Goal: Information Seeking & Learning: Learn about a topic

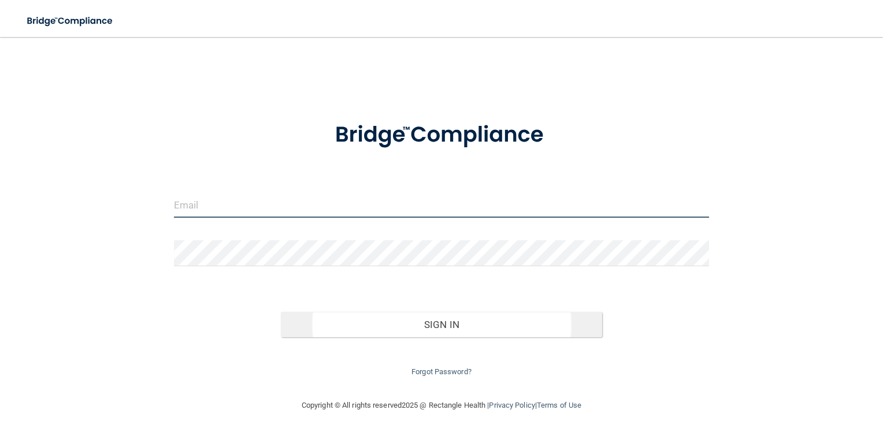
type input "[PERSON_NAME][EMAIL_ADDRESS][PERSON_NAME][DOMAIN_NAME]"
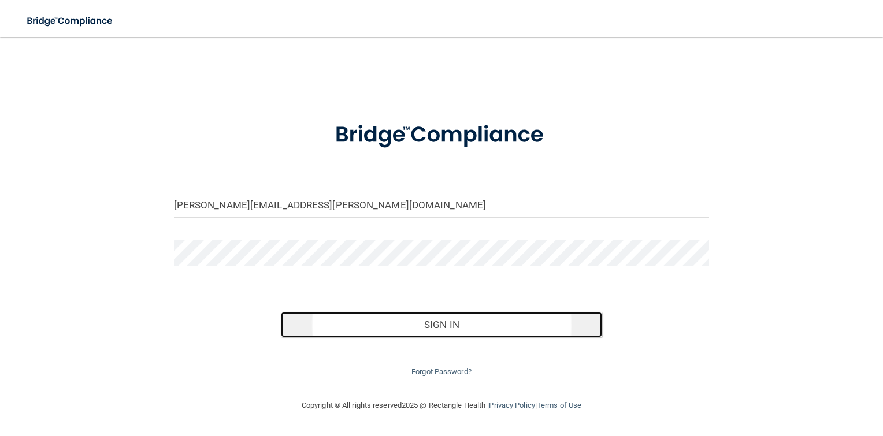
click at [446, 330] on button "Sign In" at bounding box center [441, 324] width 321 height 25
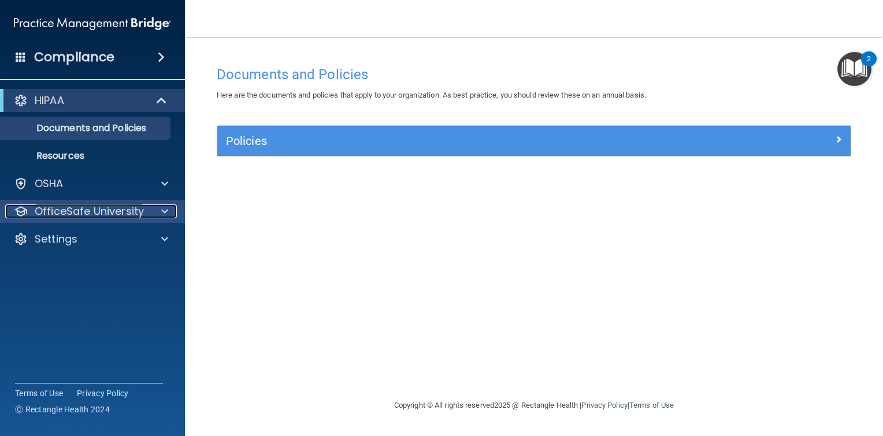
click at [136, 215] on p "OfficeSafe University" at bounding box center [89, 212] width 109 height 14
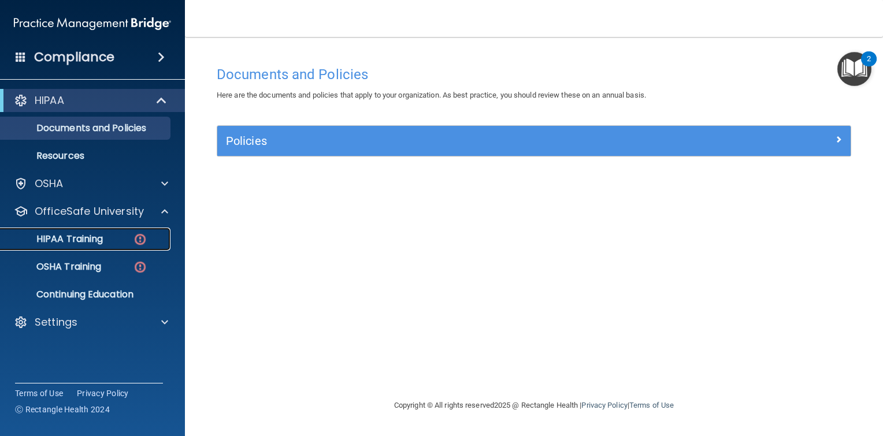
click at [101, 240] on p "HIPAA Training" at bounding box center [55, 240] width 95 height 12
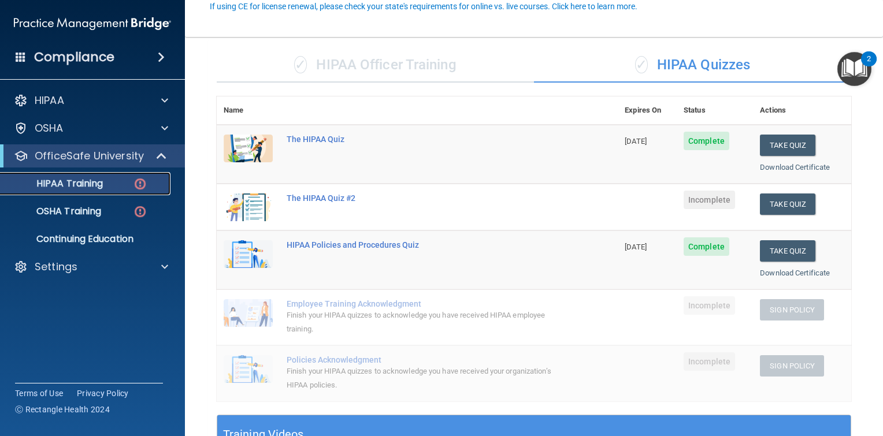
scroll to position [116, 0]
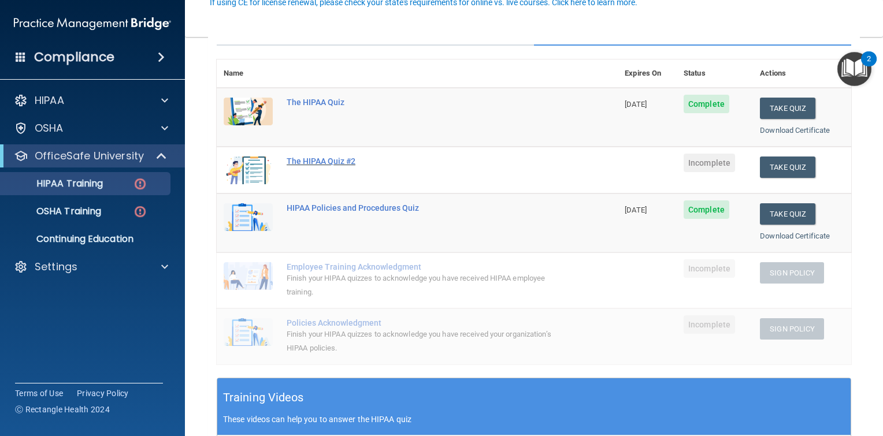
click at [340, 160] on div "The HIPAA Quiz #2" at bounding box center [423, 161] width 273 height 9
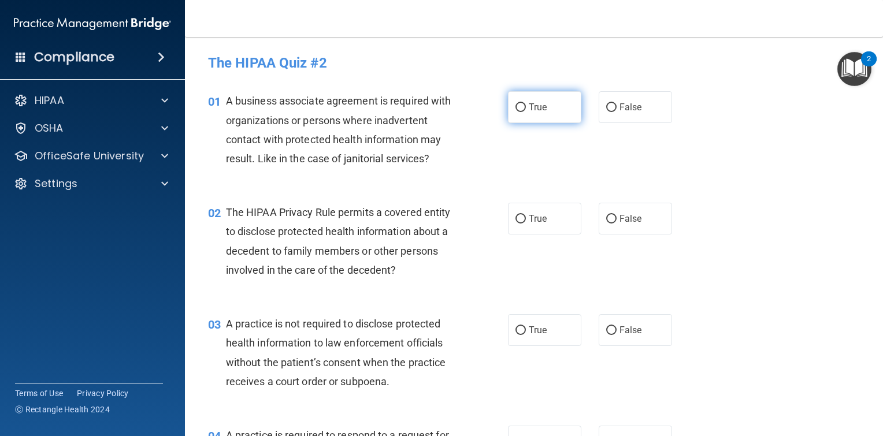
click at [521, 109] on input "True" at bounding box center [521, 107] width 10 height 9
radio input "true"
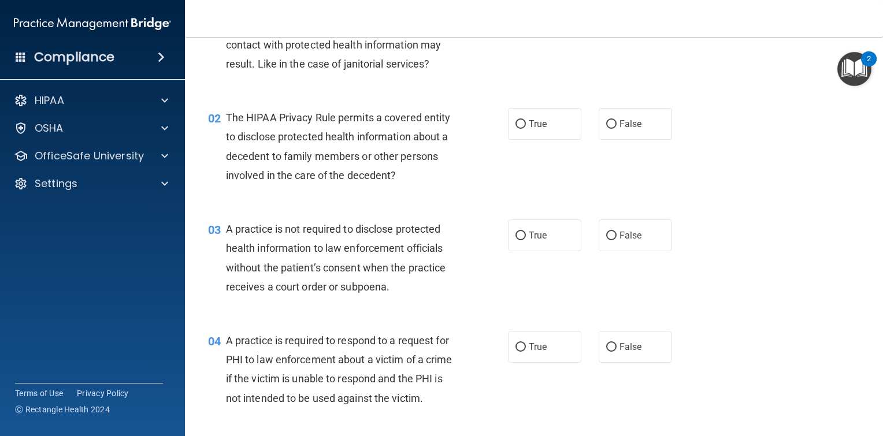
scroll to position [116, 0]
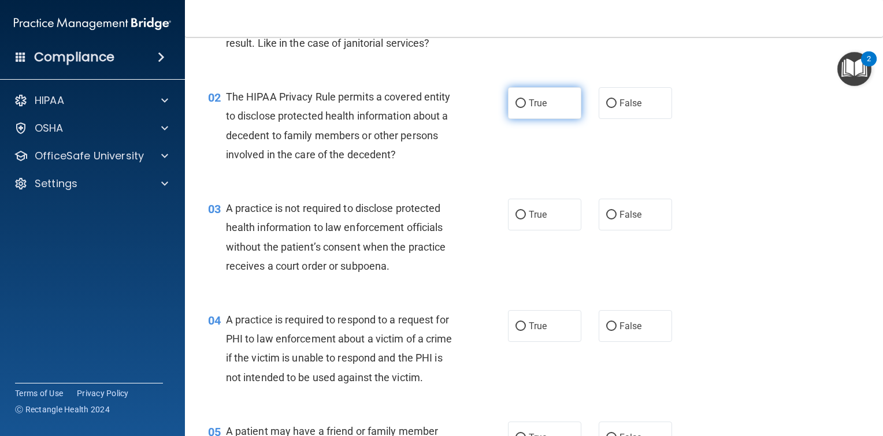
click at [518, 105] on input "True" at bounding box center [521, 103] width 10 height 9
radio input "true"
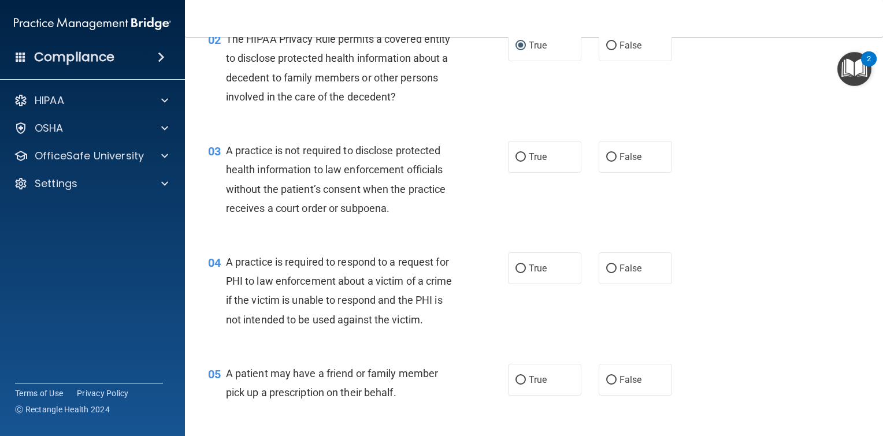
scroll to position [231, 0]
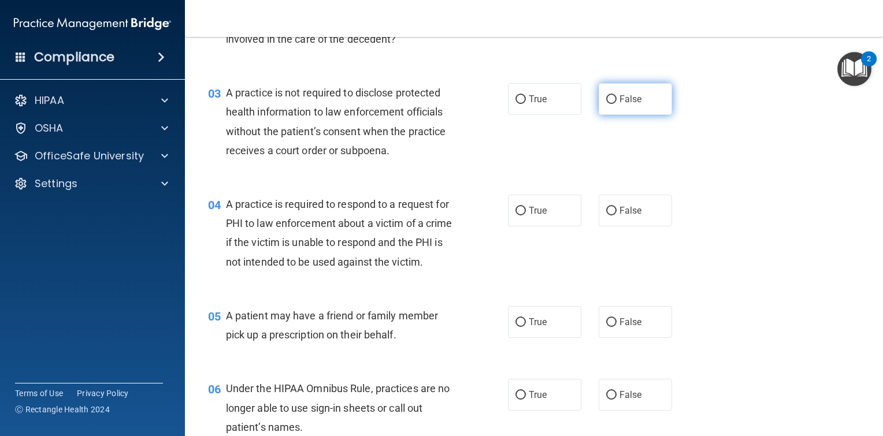
click at [613, 104] on label "False" at bounding box center [635, 99] width 73 height 32
click at [613, 104] on input "False" at bounding box center [611, 99] width 10 height 9
radio input "true"
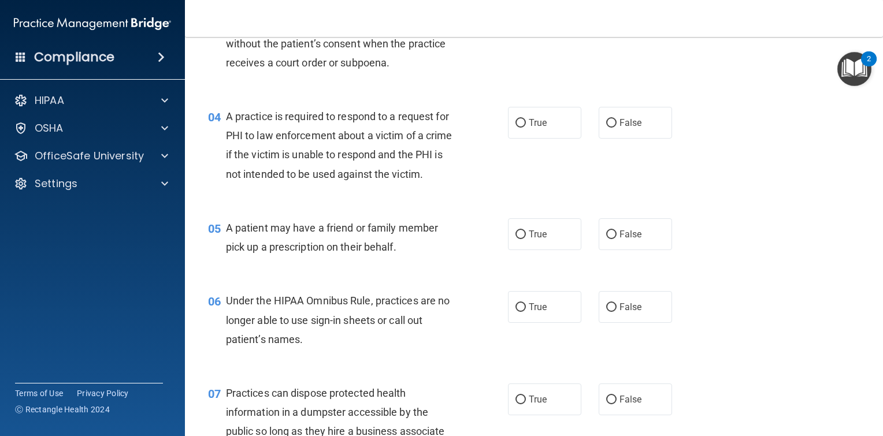
scroll to position [347, 0]
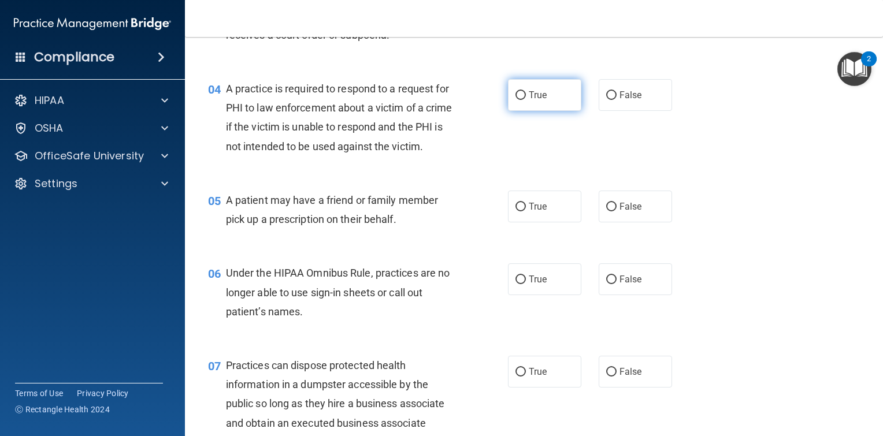
click at [512, 100] on label "True" at bounding box center [544, 95] width 73 height 32
click at [516, 100] on input "True" at bounding box center [521, 95] width 10 height 9
radio input "true"
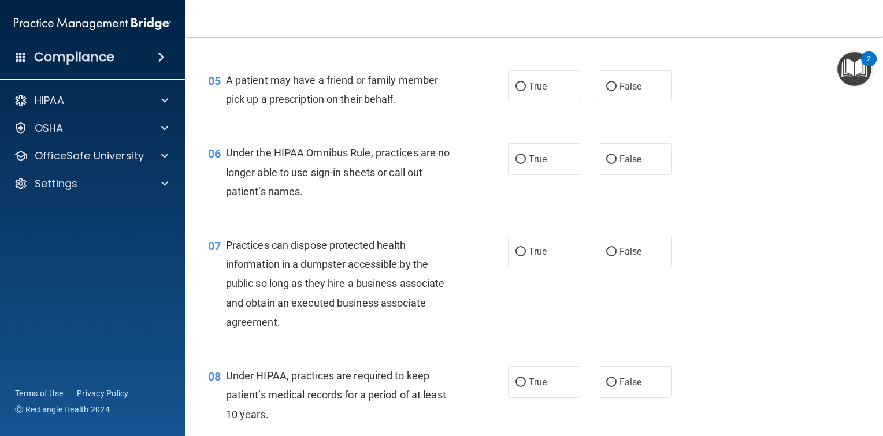
scroll to position [520, 0]
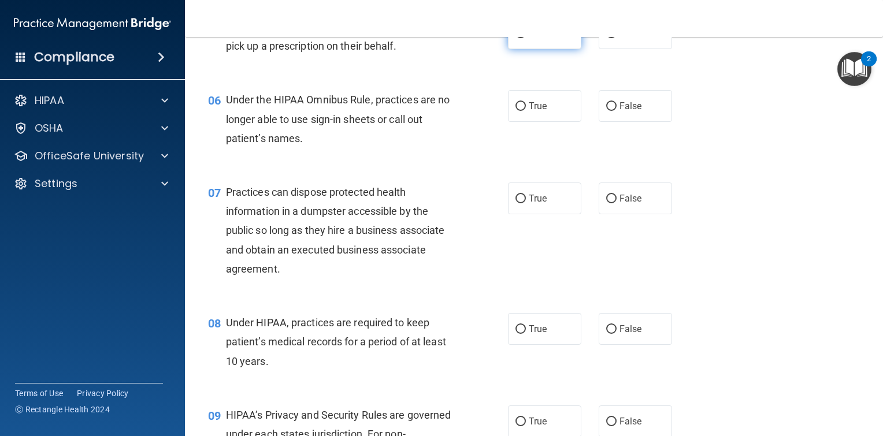
click at [516, 38] on input "True" at bounding box center [521, 33] width 10 height 9
radio input "true"
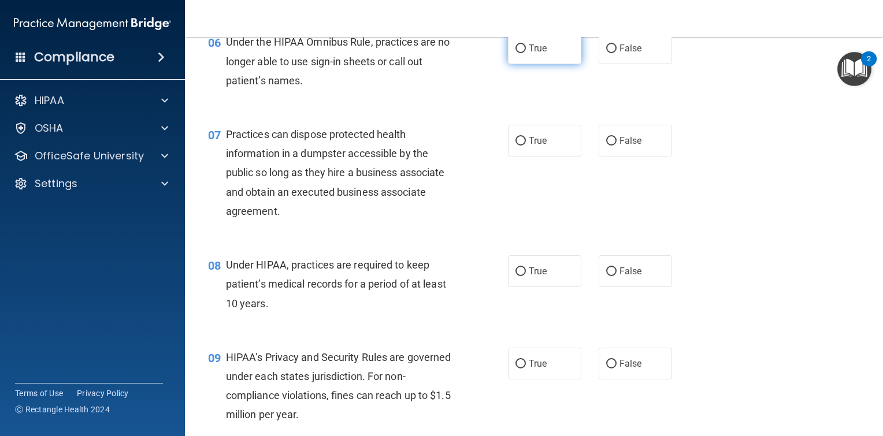
click at [517, 53] on input "True" at bounding box center [521, 49] width 10 height 9
radio input "true"
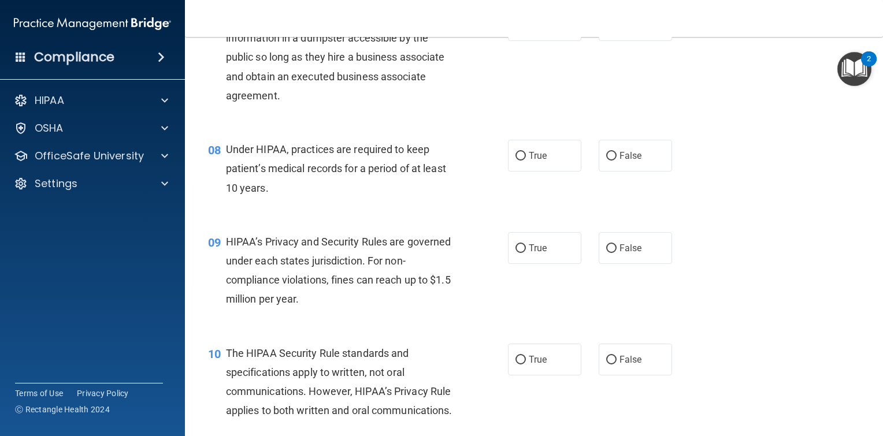
scroll to position [636, 0]
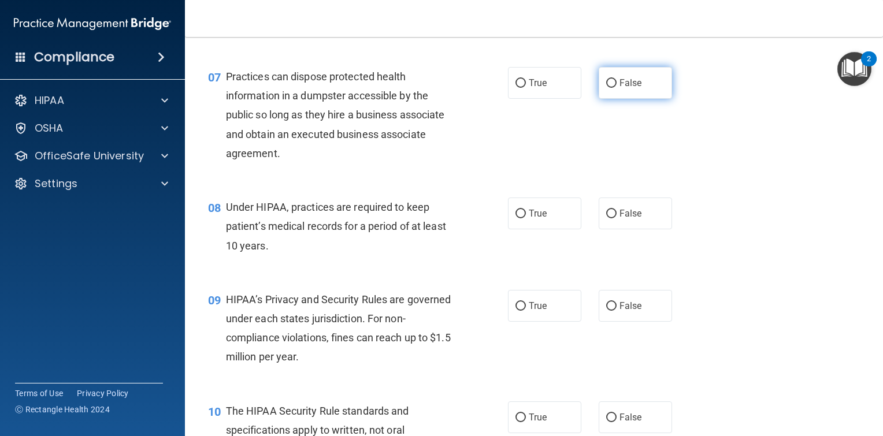
click at [606, 88] on input "False" at bounding box center [611, 83] width 10 height 9
radio input "true"
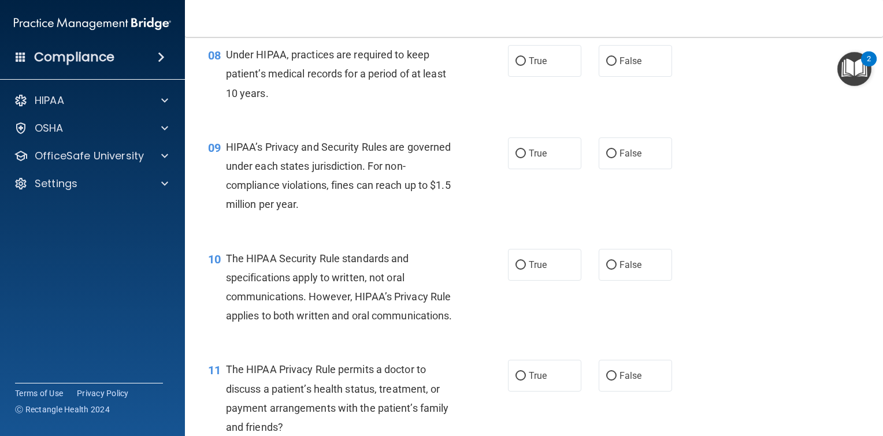
scroll to position [809, 0]
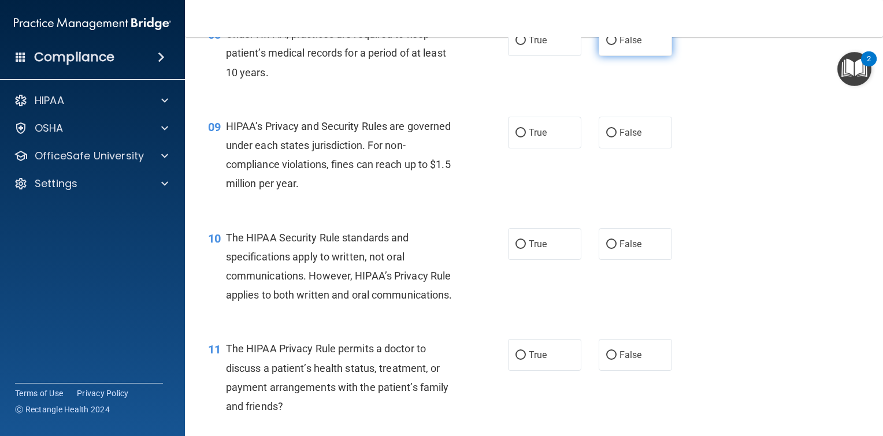
click at [606, 45] on input "False" at bounding box center [611, 40] width 10 height 9
radio input "true"
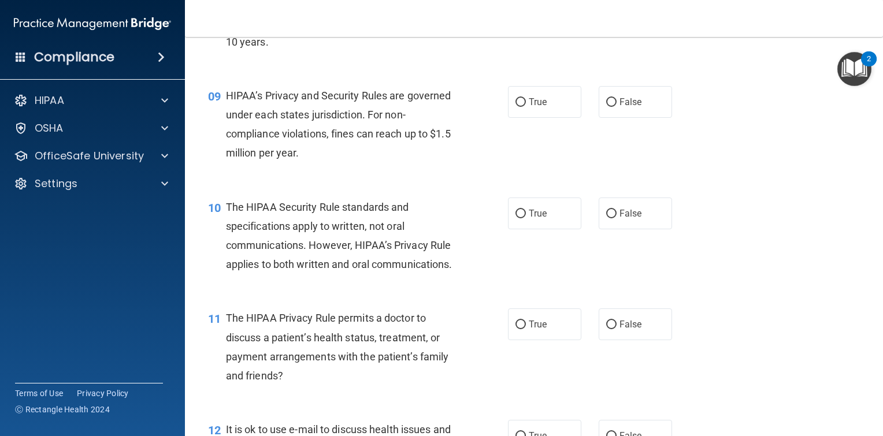
scroll to position [867, 0]
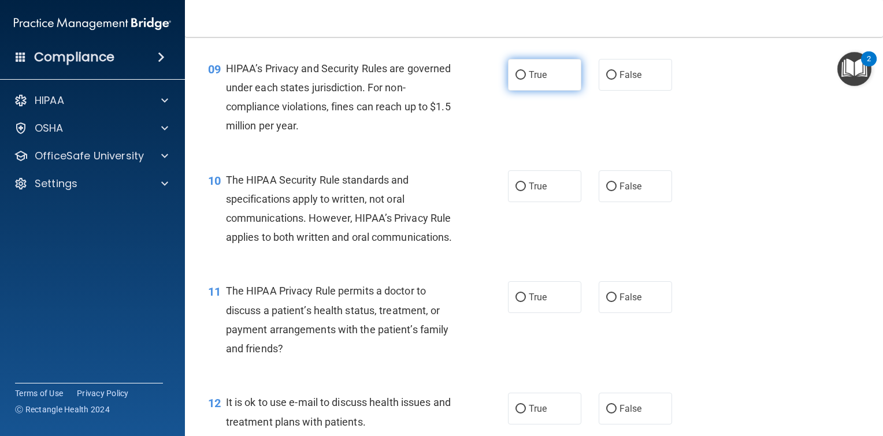
click at [530, 80] on span "True" at bounding box center [538, 74] width 18 height 11
click at [526, 80] on input "True" at bounding box center [521, 75] width 10 height 9
radio input "true"
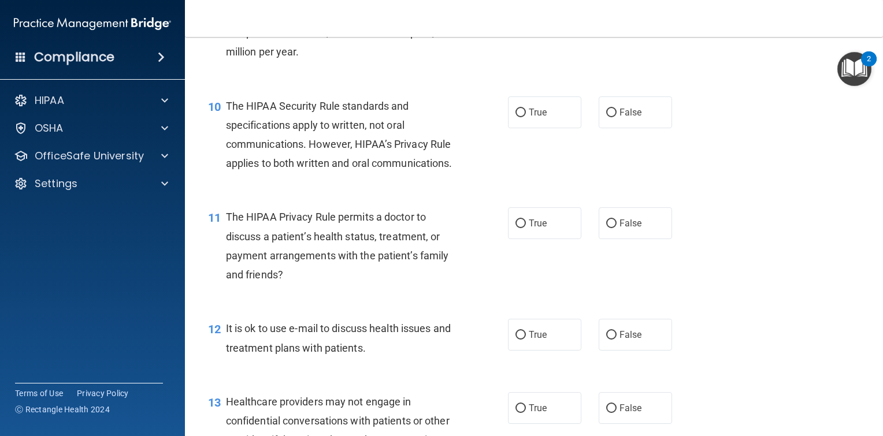
scroll to position [983, 0]
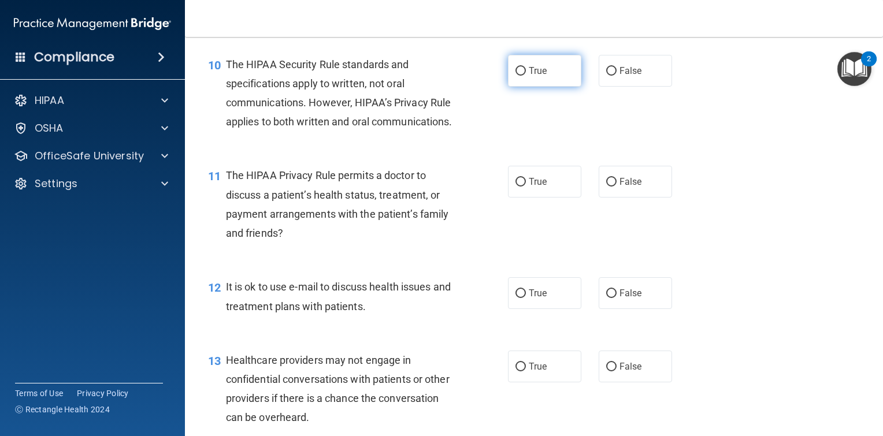
click at [531, 87] on label "True" at bounding box center [544, 71] width 73 height 32
click at [526, 76] on input "True" at bounding box center [521, 71] width 10 height 9
radio input "true"
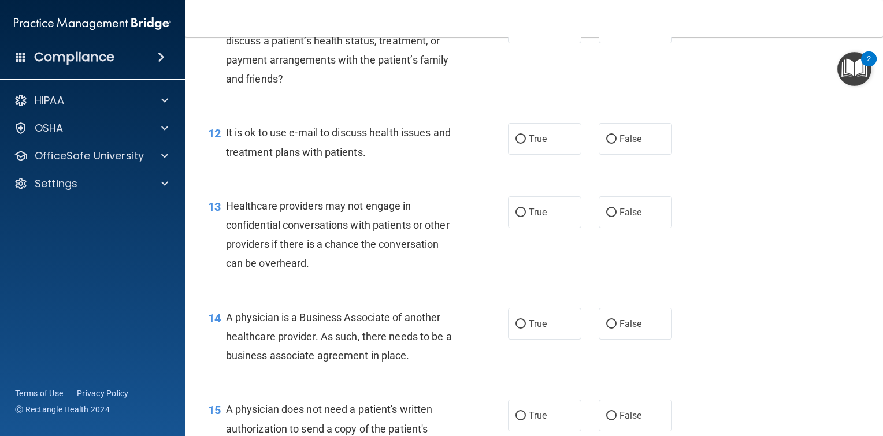
scroll to position [1156, 0]
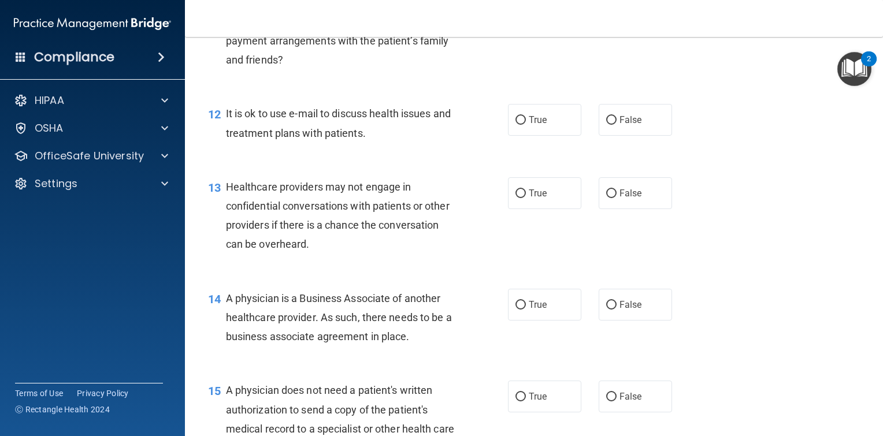
click at [606, 13] on input "False" at bounding box center [611, 9] width 10 height 9
radio input "true"
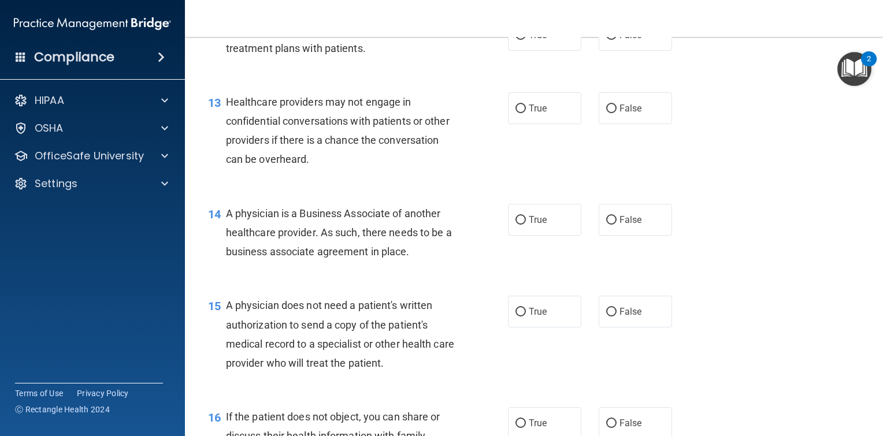
scroll to position [1214, 0]
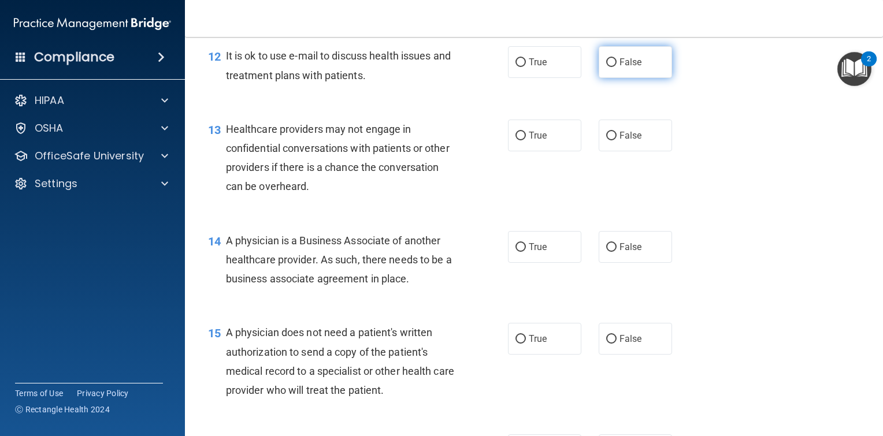
click at [631, 68] on span "False" at bounding box center [631, 62] width 23 height 11
click at [617, 67] on input "False" at bounding box center [611, 62] width 10 height 9
radio input "true"
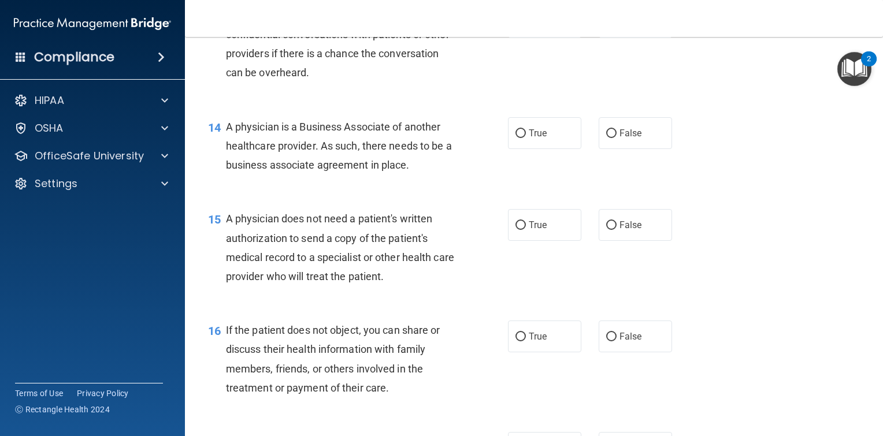
scroll to position [1330, 0]
click at [521, 36] on label "True" at bounding box center [544, 20] width 73 height 32
click at [521, 25] on input "True" at bounding box center [521, 20] width 10 height 9
radio input "true"
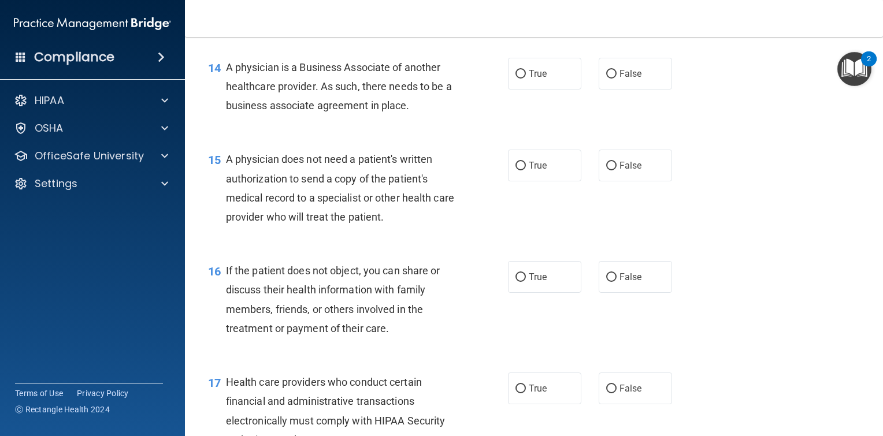
scroll to position [1445, 0]
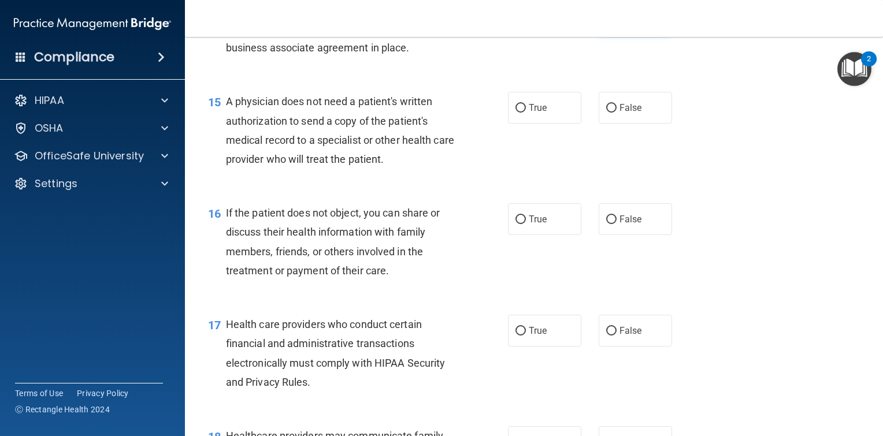
click at [606, 21] on input "False" at bounding box center [611, 16] width 10 height 9
radio input "true"
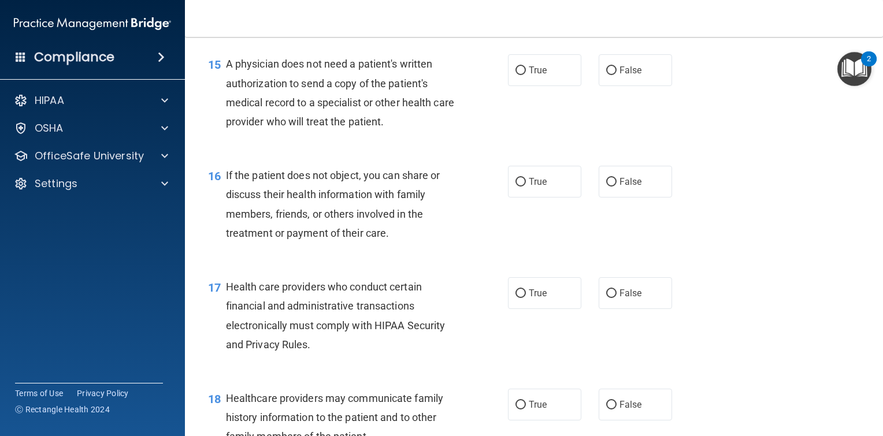
scroll to position [1503, 0]
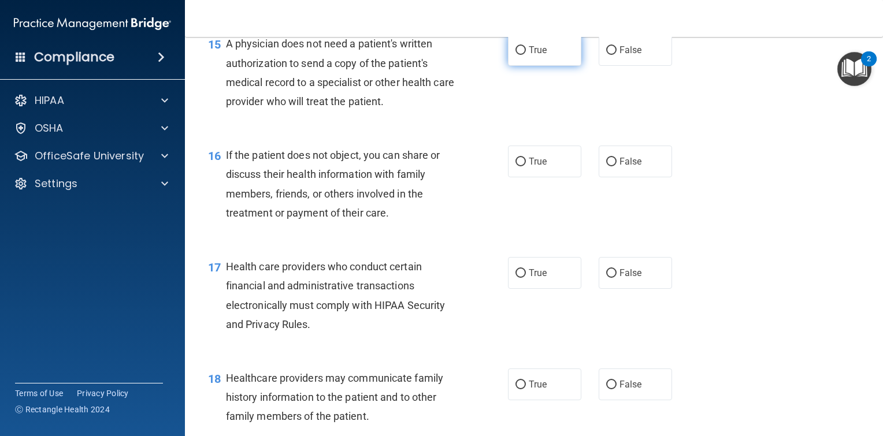
click at [520, 55] on input "True" at bounding box center [521, 50] width 10 height 9
radio input "true"
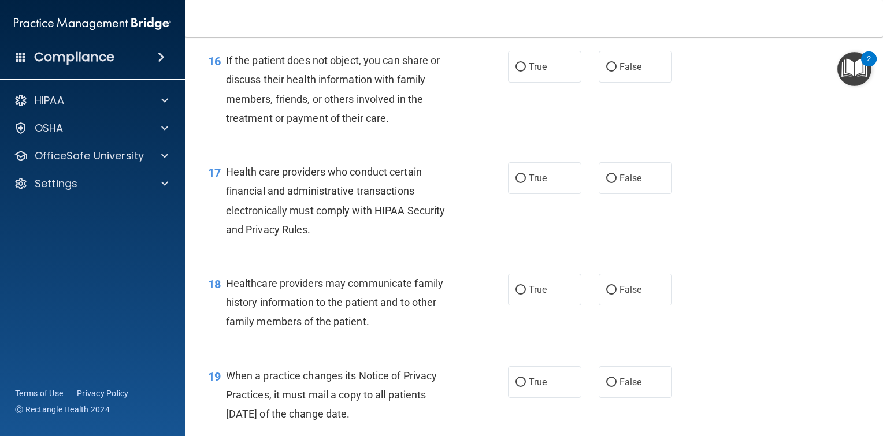
scroll to position [1619, 0]
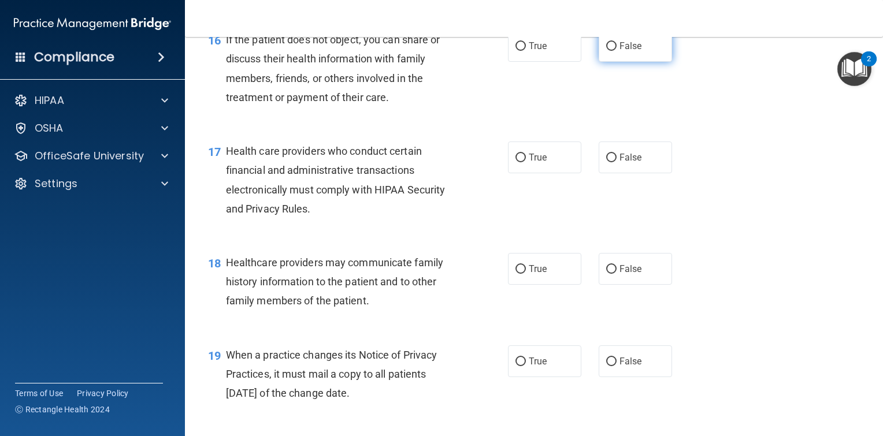
click at [609, 51] on input "False" at bounding box center [611, 46] width 10 height 9
radio input "true"
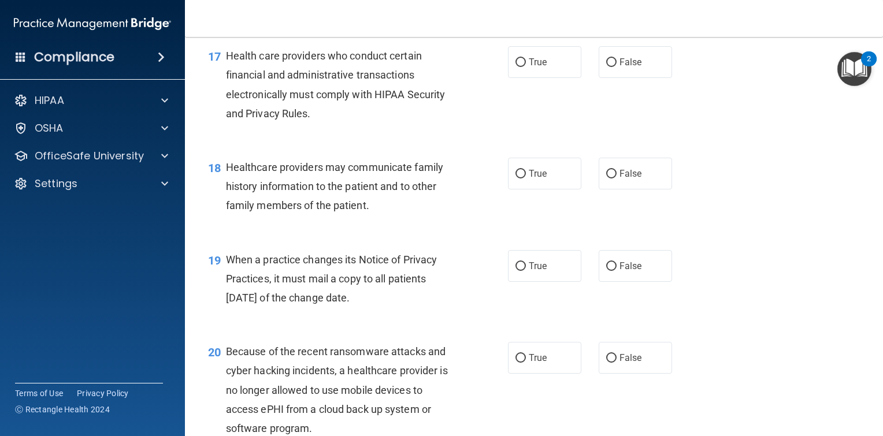
scroll to position [1734, 0]
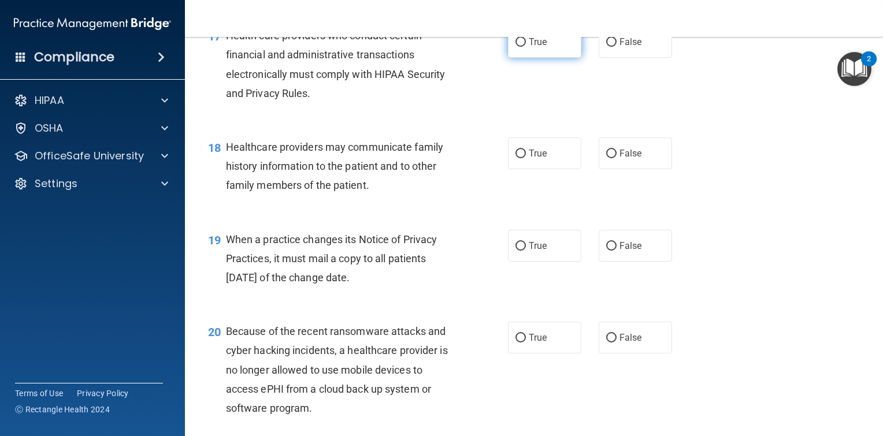
click at [517, 47] on input "True" at bounding box center [521, 42] width 10 height 9
radio input "true"
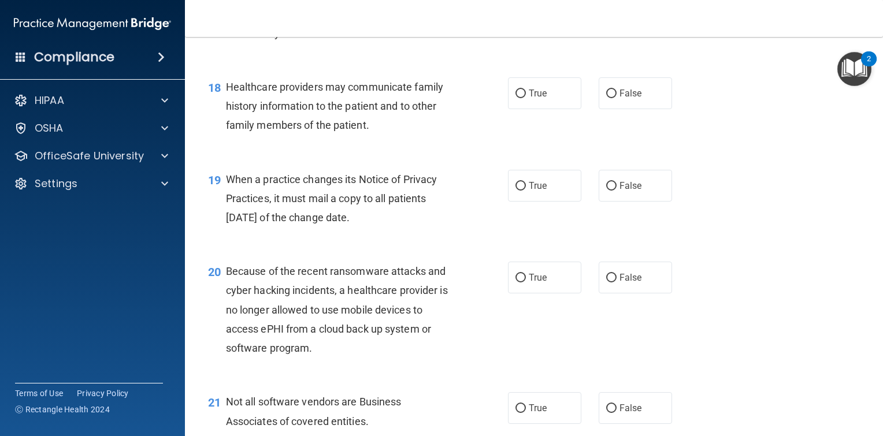
scroll to position [1850, 0]
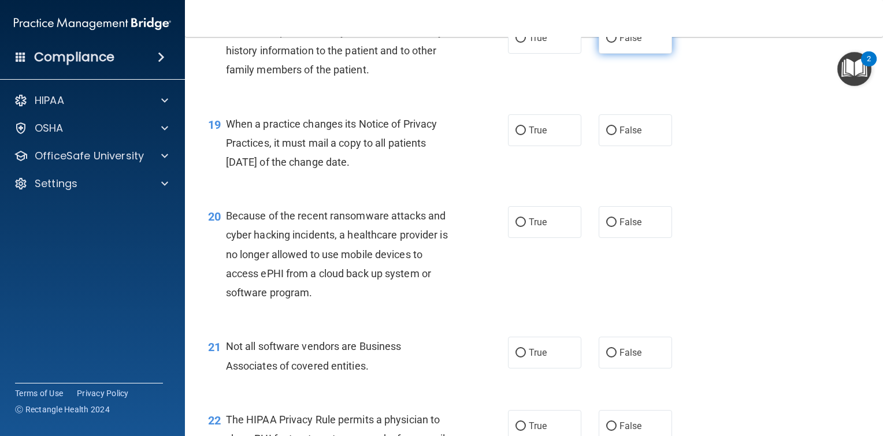
click at [608, 43] on input "False" at bounding box center [611, 38] width 10 height 9
radio input "true"
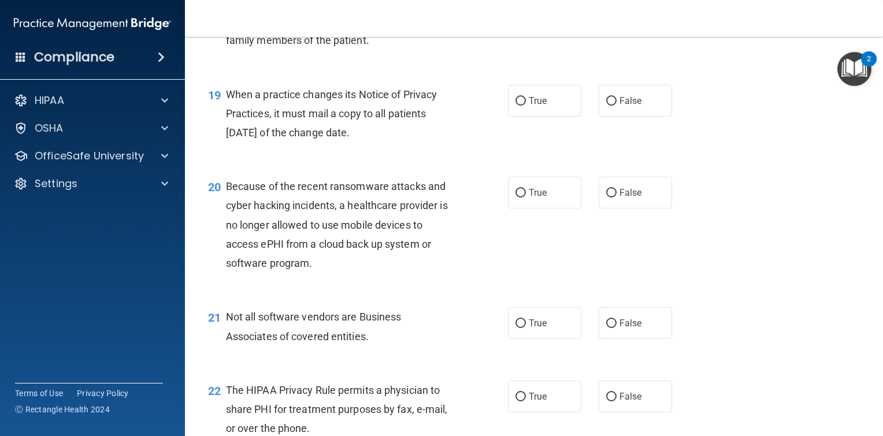
scroll to position [1908, 0]
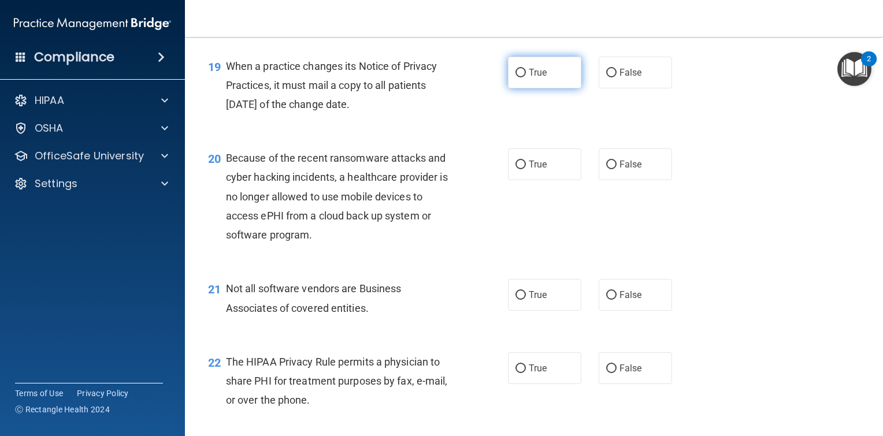
click at [530, 78] on span "True" at bounding box center [538, 72] width 18 height 11
click at [526, 77] on input "True" at bounding box center [521, 73] width 10 height 9
radio input "true"
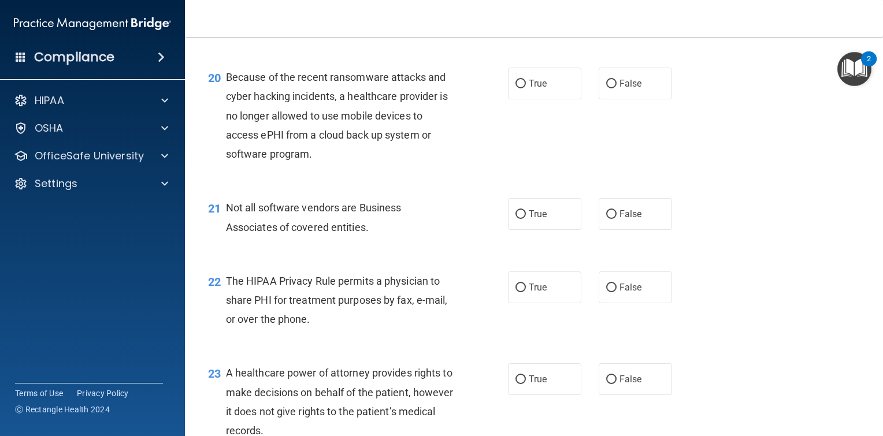
scroll to position [2023, 0]
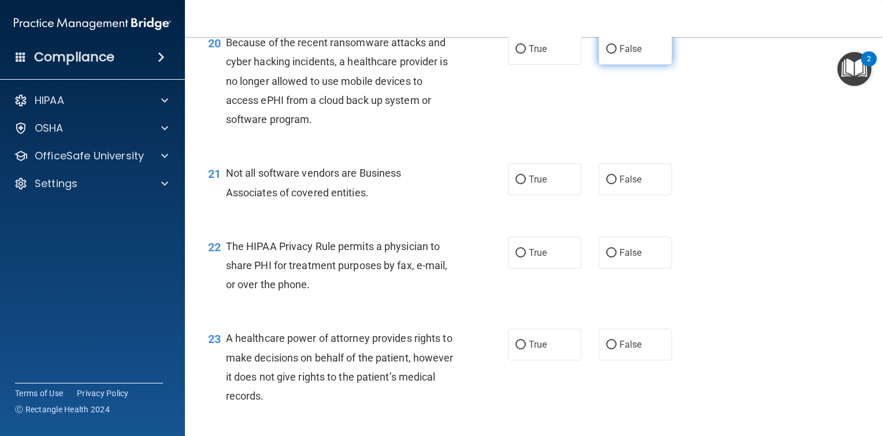
click at [609, 54] on input "False" at bounding box center [611, 49] width 10 height 9
radio input "true"
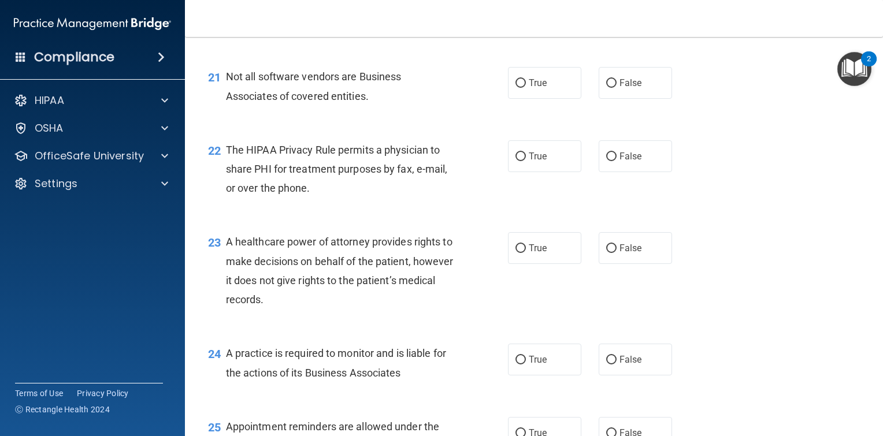
scroll to position [2139, 0]
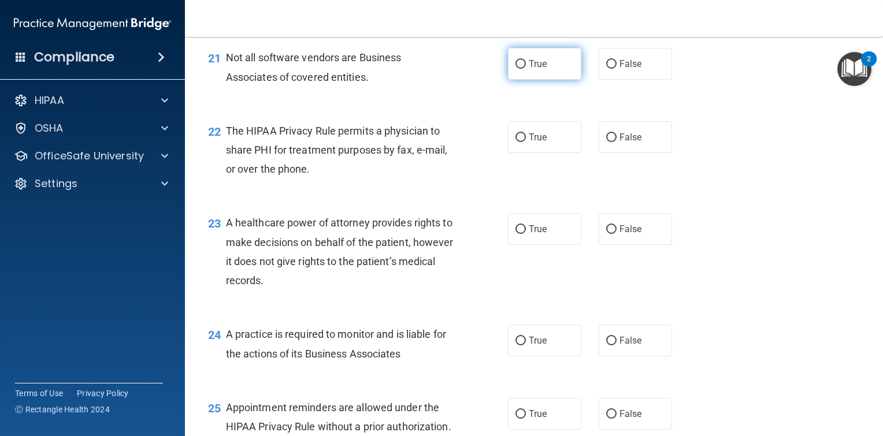
click at [518, 69] on input "True" at bounding box center [521, 64] width 10 height 9
radio input "true"
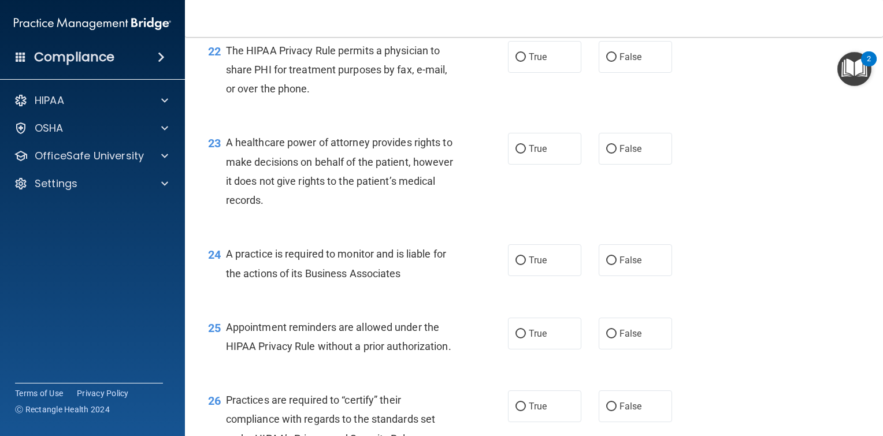
scroll to position [2255, 0]
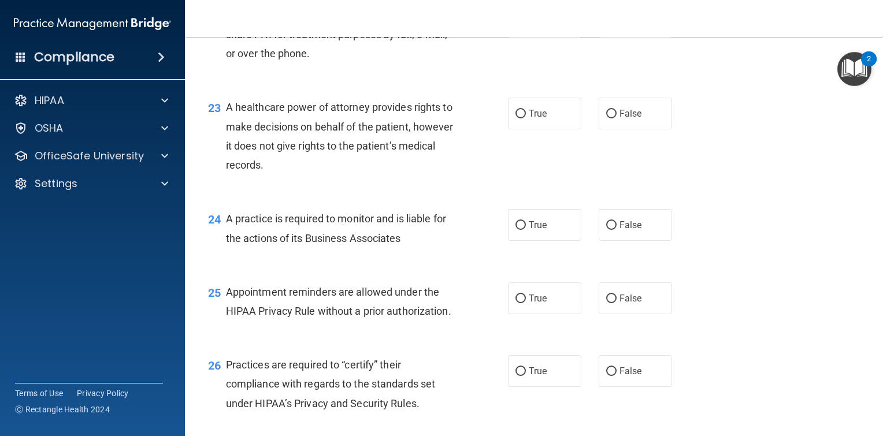
click at [540, 84] on div "22 The HIPAA Privacy Rule permits a physician to share PHI for treatment purpos…" at bounding box center [533, 37] width 669 height 92
click at [539, 84] on div "22 The HIPAA Privacy Rule permits a physician to share PHI for treatment purpos…" at bounding box center [533, 37] width 669 height 92
click at [550, 38] on label "True" at bounding box center [544, 22] width 73 height 32
click at [526, 27] on input "True" at bounding box center [521, 22] width 10 height 9
radio input "true"
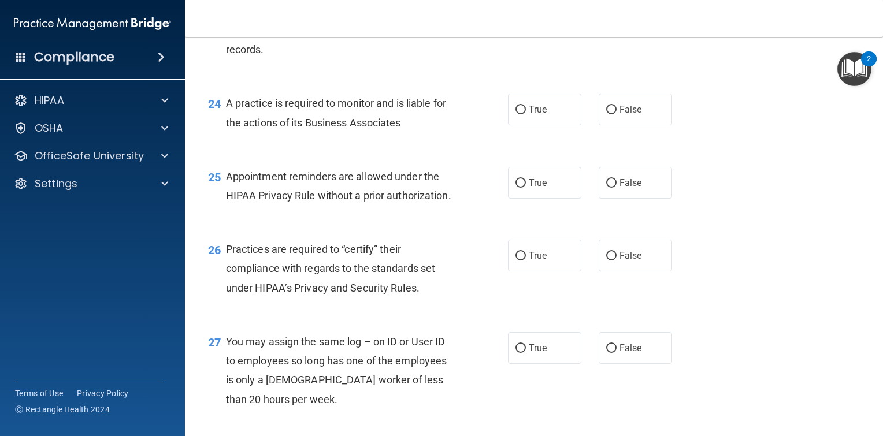
scroll to position [2312, 0]
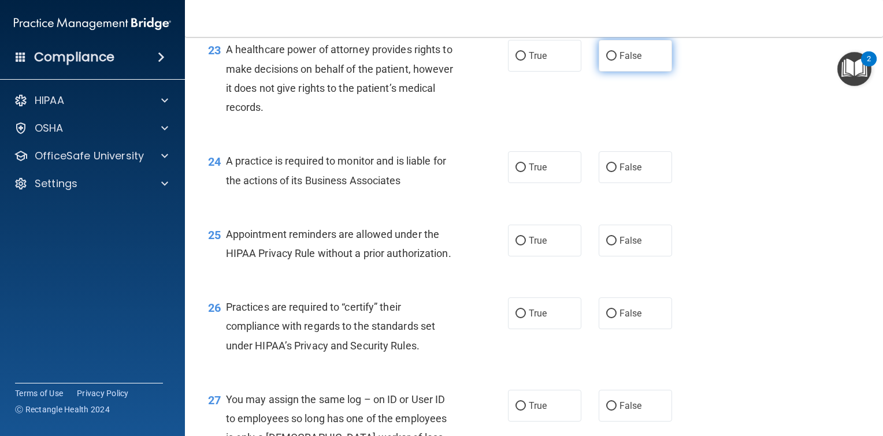
click at [645, 72] on label "False" at bounding box center [635, 56] width 73 height 32
click at [617, 61] on input "False" at bounding box center [611, 56] width 10 height 9
radio input "true"
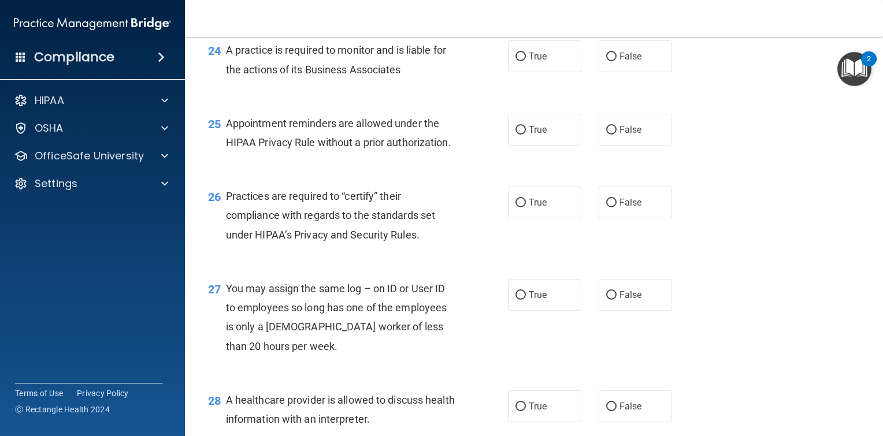
scroll to position [2428, 0]
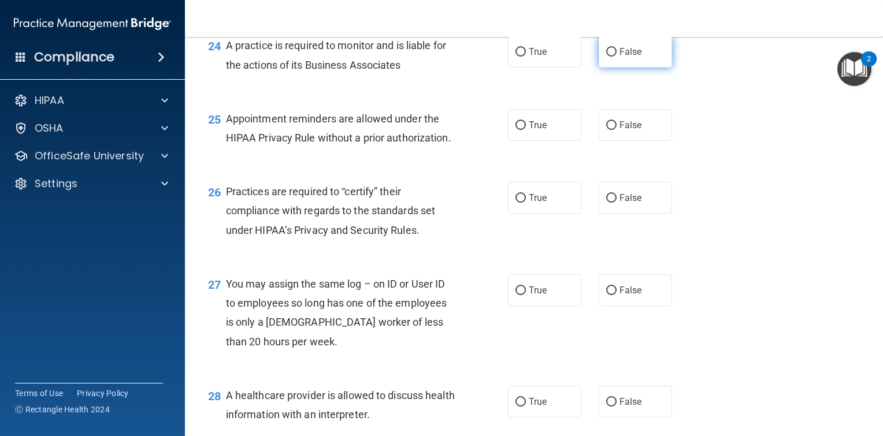
click at [606, 57] on input "False" at bounding box center [611, 52] width 10 height 9
radio input "true"
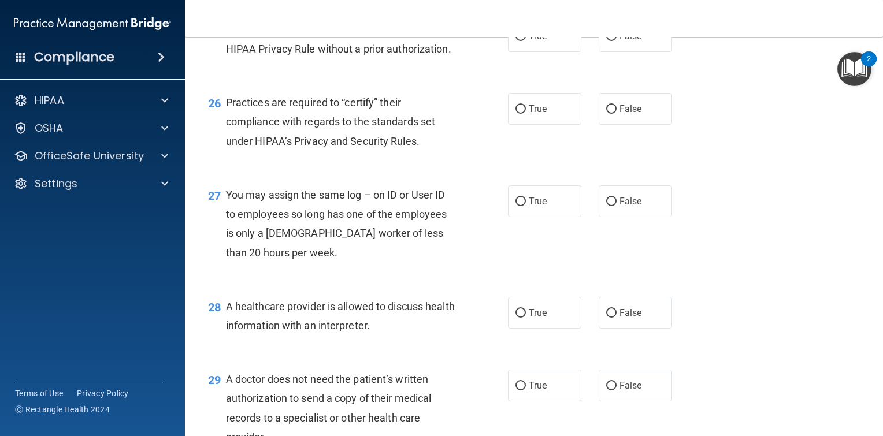
scroll to position [2544, 0]
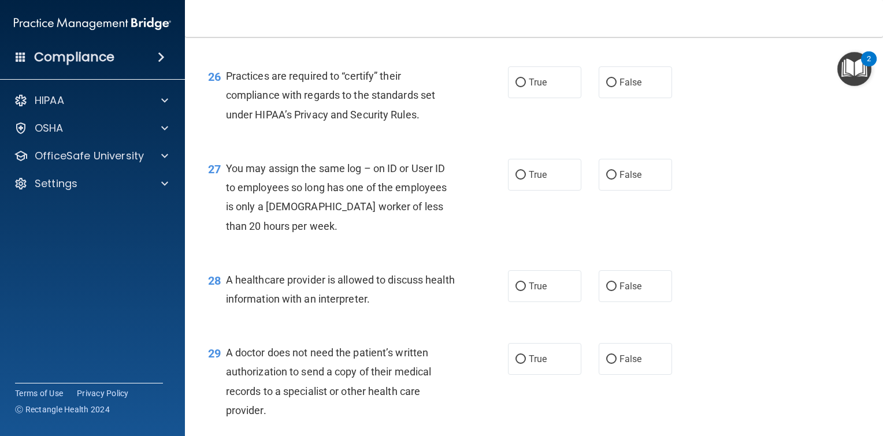
drag, startPoint x: 516, startPoint y: 54, endPoint x: 509, endPoint y: 58, distance: 7.9
click at [516, 25] on label "True" at bounding box center [544, 10] width 73 height 32
click at [516, 14] on input "True" at bounding box center [521, 10] width 10 height 9
radio input "true"
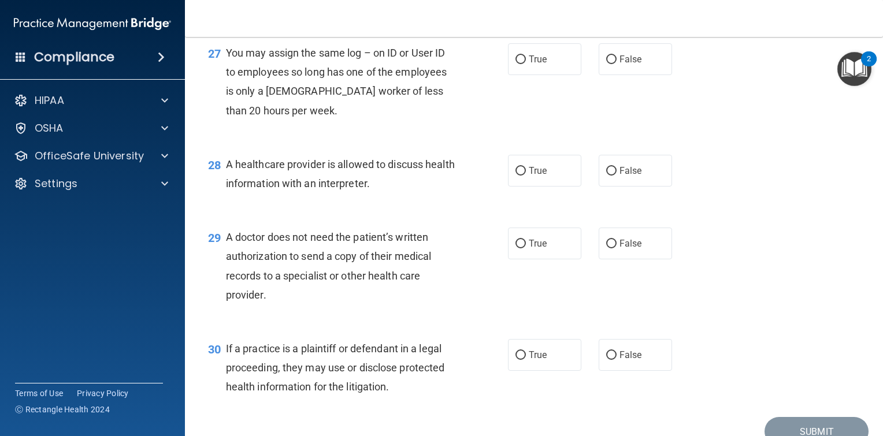
scroll to position [2601, 0]
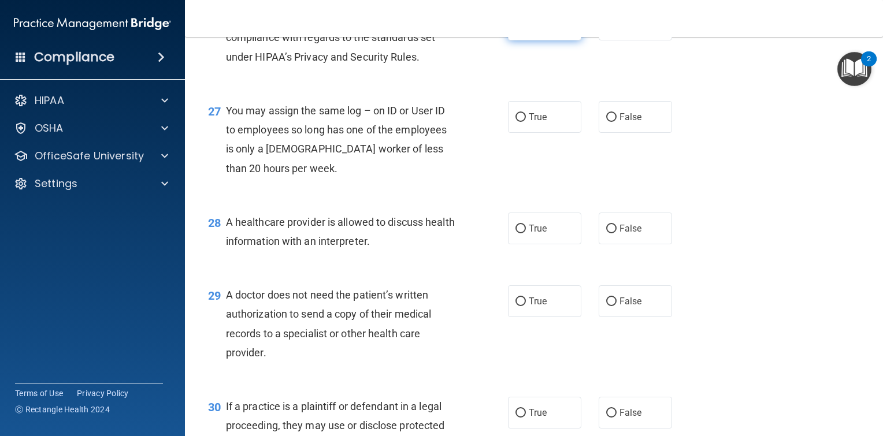
click at [529, 30] on span "True" at bounding box center [538, 24] width 18 height 11
click at [525, 29] on input "True" at bounding box center [521, 25] width 10 height 9
radio input "true"
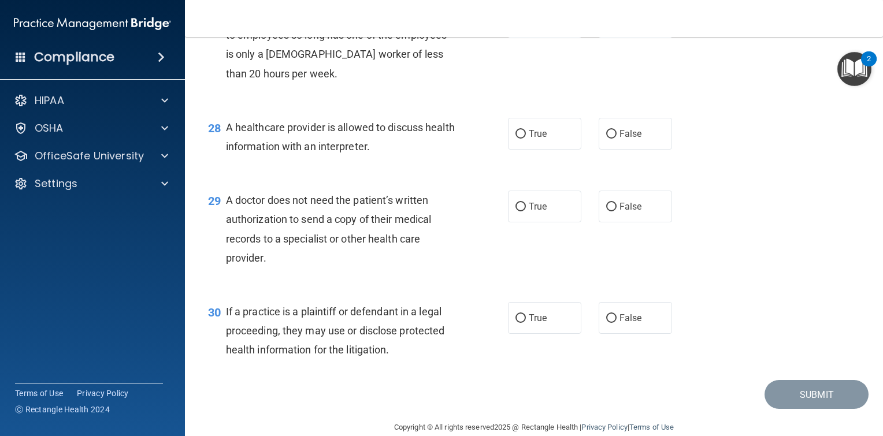
scroll to position [2717, 0]
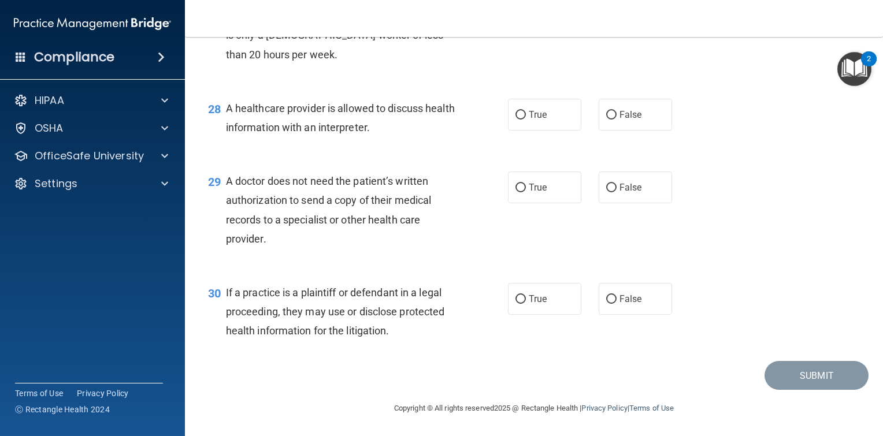
click at [610, 8] on input "False" at bounding box center [611, 3] width 10 height 9
radio input "true"
click at [520, 117] on input "True" at bounding box center [521, 115] width 10 height 9
radio input "true"
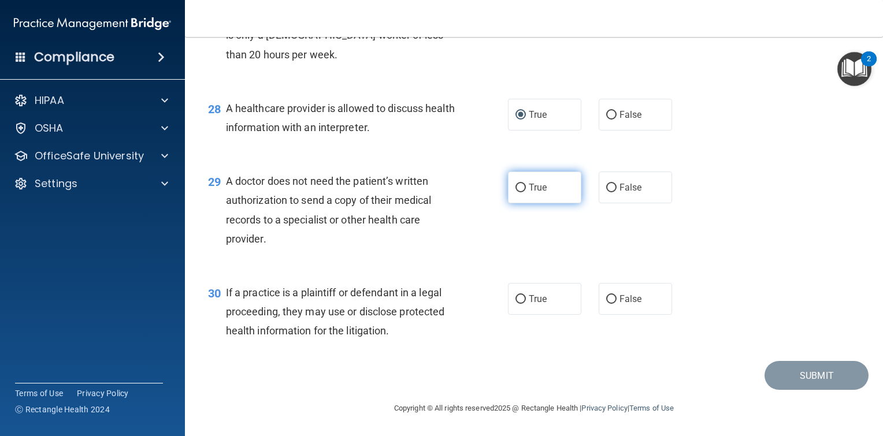
click at [517, 191] on input "True" at bounding box center [521, 188] width 10 height 9
radio input "true"
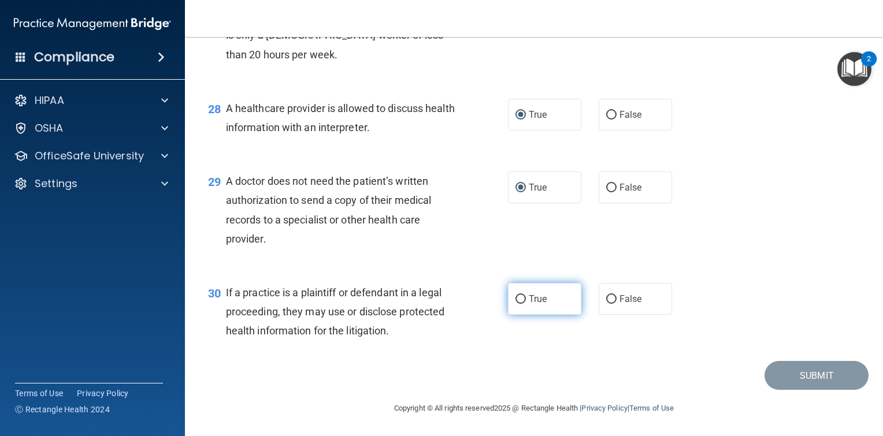
click at [521, 308] on label "True" at bounding box center [544, 299] width 73 height 32
click at [521, 304] on input "True" at bounding box center [521, 299] width 10 height 9
radio input "true"
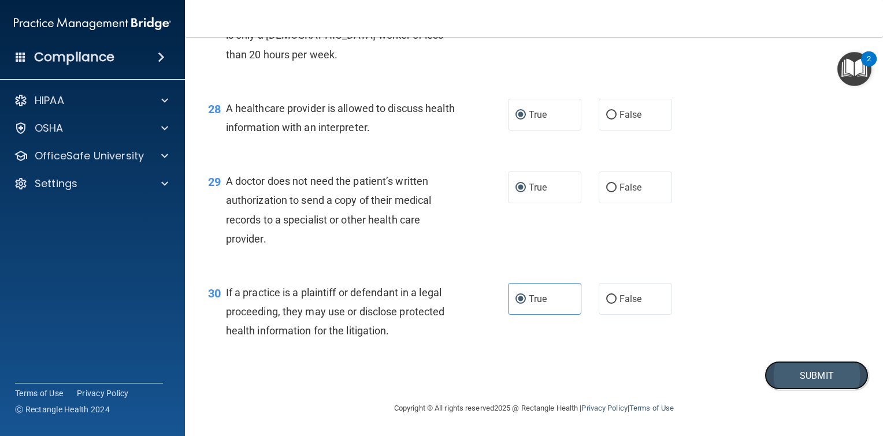
click at [813, 380] on button "Submit" at bounding box center [817, 375] width 104 height 29
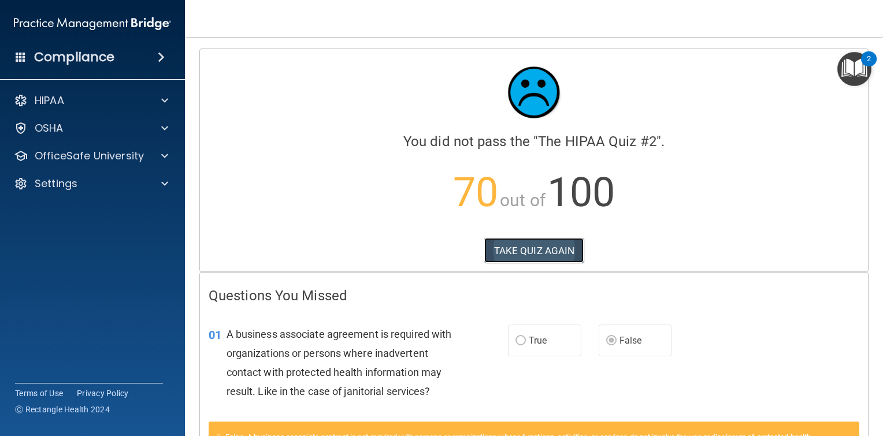
click at [521, 255] on button "TAKE QUIZ AGAIN" at bounding box center [534, 250] width 100 height 25
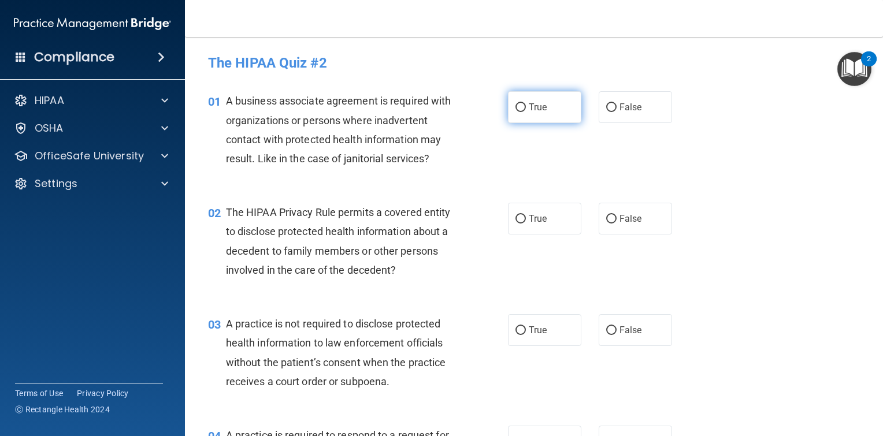
click at [516, 106] on input "True" at bounding box center [521, 107] width 10 height 9
radio input "true"
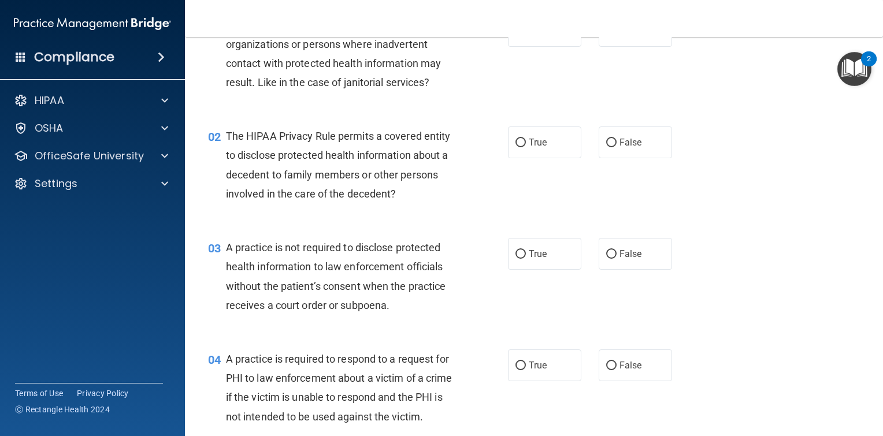
scroll to position [116, 0]
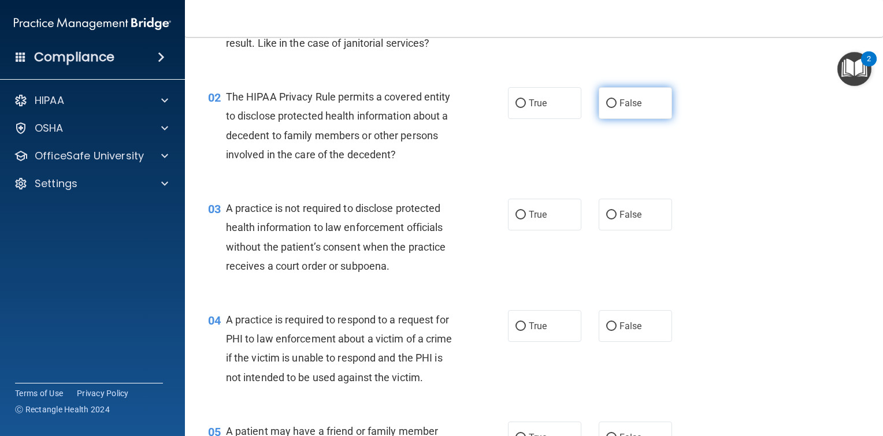
click at [612, 104] on label "False" at bounding box center [635, 103] width 73 height 32
click at [612, 104] on input "False" at bounding box center [611, 103] width 10 height 9
radio input "true"
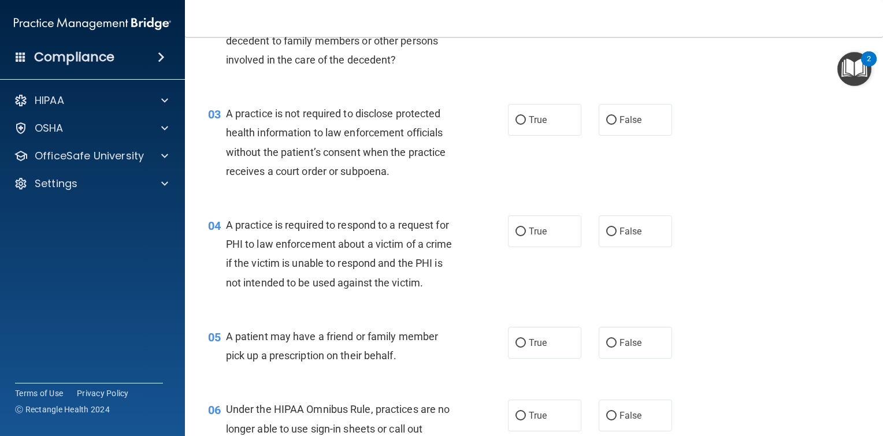
scroll to position [231, 0]
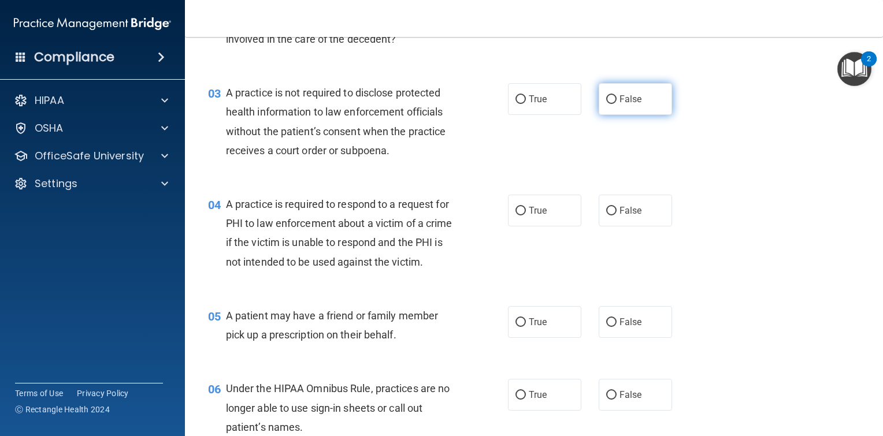
click at [606, 99] on input "False" at bounding box center [611, 99] width 10 height 9
radio input "true"
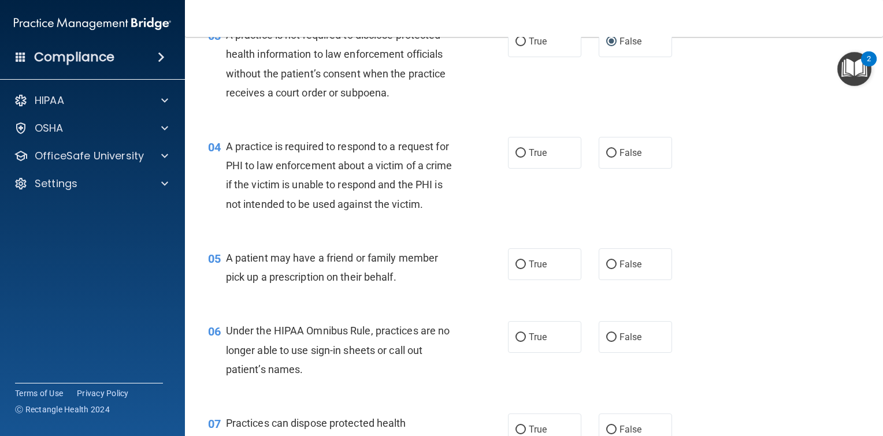
scroll to position [347, 0]
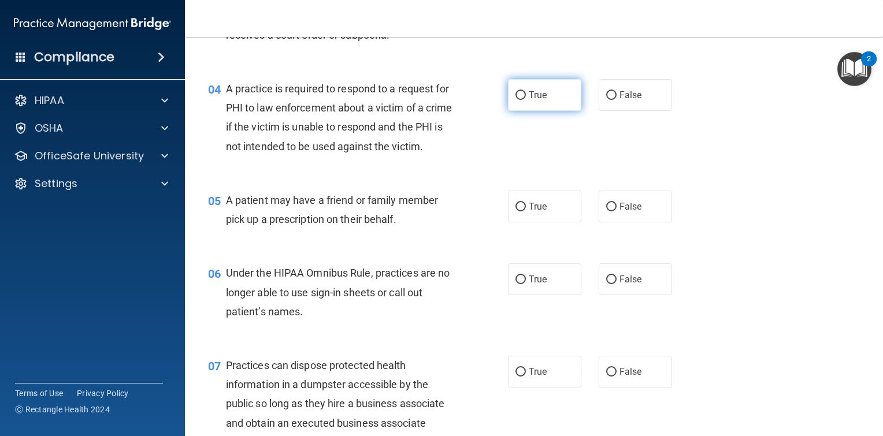
click at [538, 99] on span "True" at bounding box center [538, 95] width 18 height 11
click at [526, 99] on input "True" at bounding box center [521, 95] width 10 height 9
radio input "true"
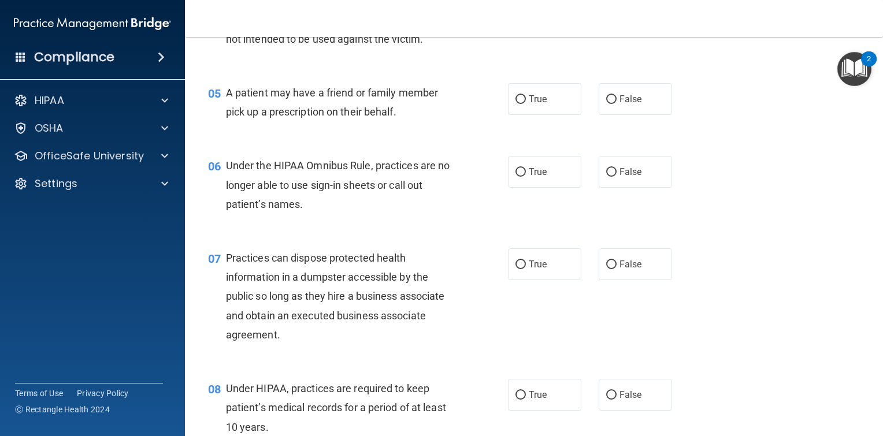
scroll to position [462, 0]
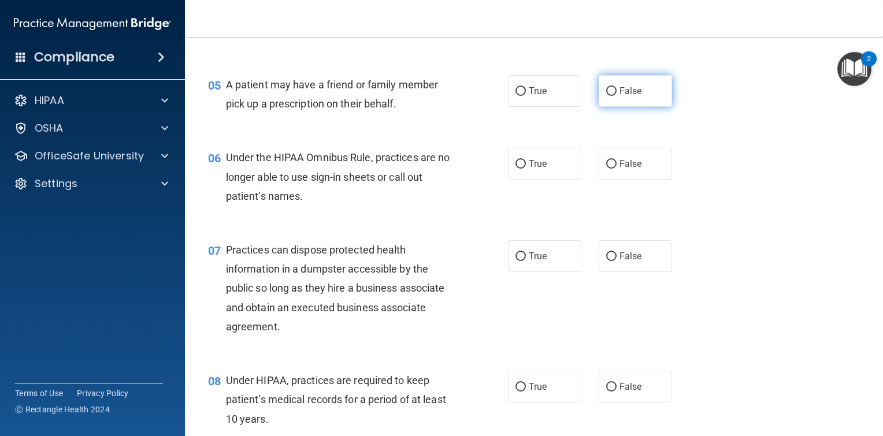
click at [634, 97] on span "False" at bounding box center [631, 91] width 23 height 11
click at [617, 96] on input "False" at bounding box center [611, 91] width 10 height 9
radio input "true"
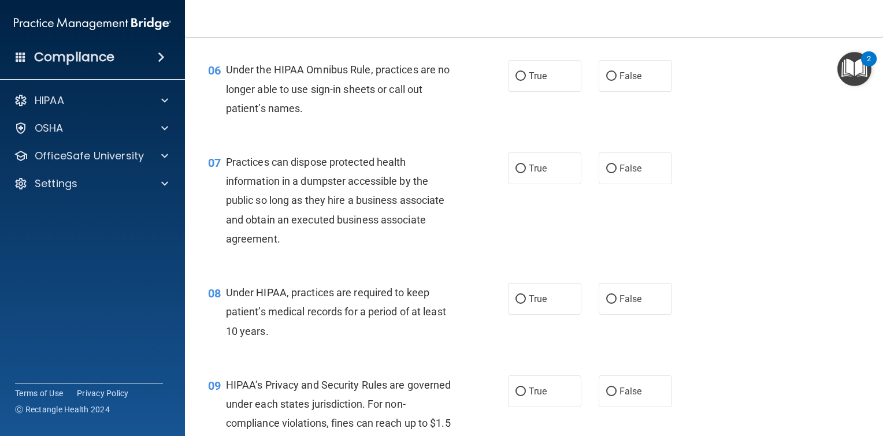
scroll to position [578, 0]
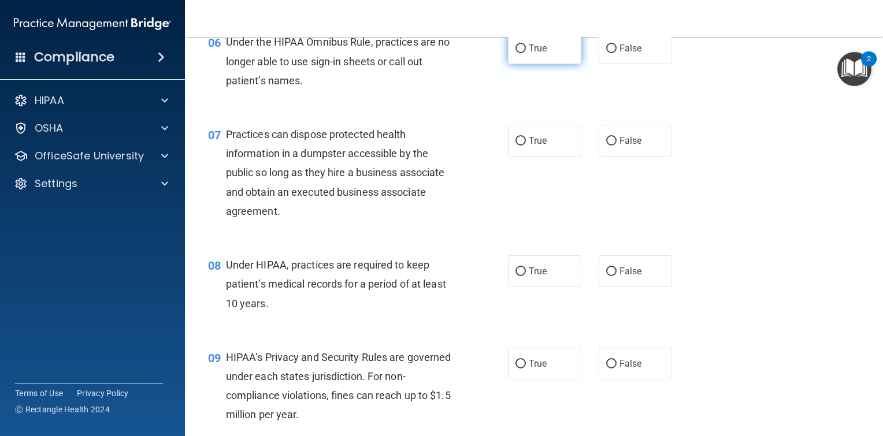
click at [532, 54] on span "True" at bounding box center [538, 48] width 18 height 11
click at [526, 53] on input "True" at bounding box center [521, 49] width 10 height 9
radio input "true"
click at [620, 54] on span "False" at bounding box center [631, 48] width 23 height 11
click at [617, 53] on input "False" at bounding box center [611, 49] width 10 height 9
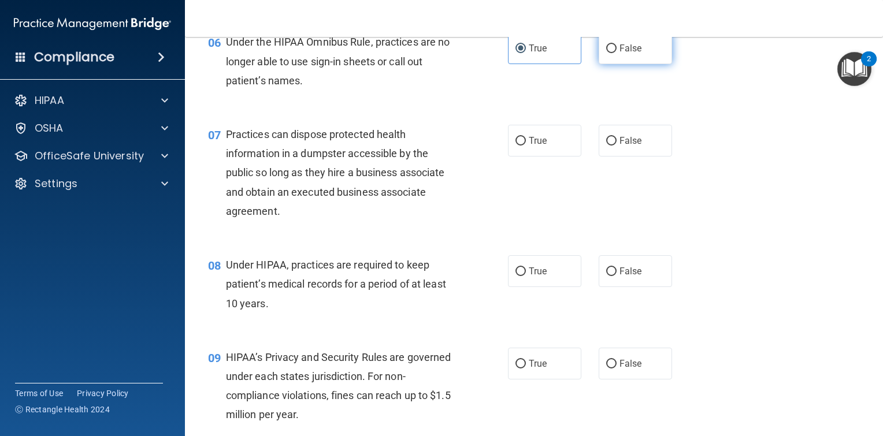
radio input "true"
radio input "false"
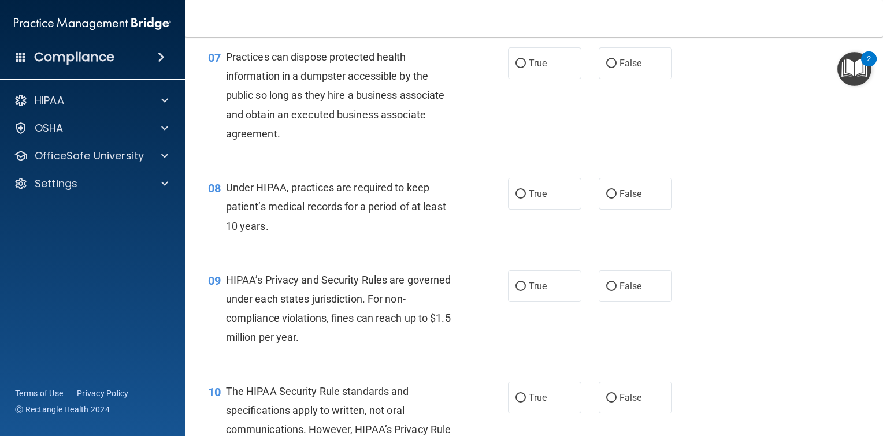
scroll to position [636, 0]
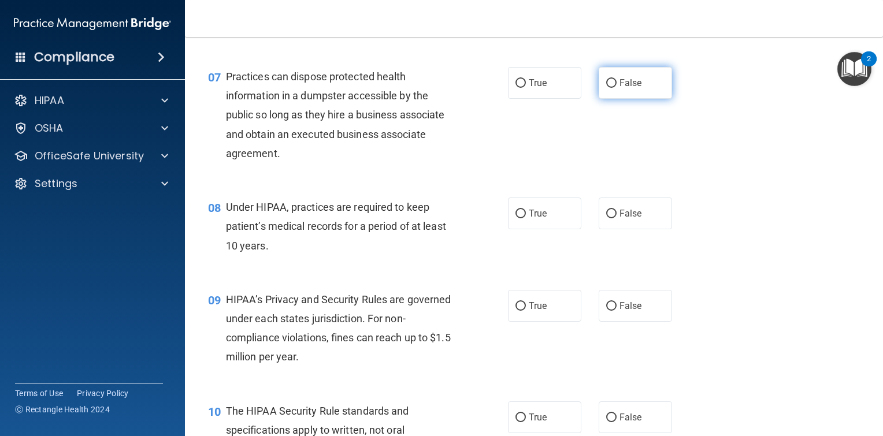
drag, startPoint x: 617, startPoint y: 102, endPoint x: 633, endPoint y: 112, distance: 18.8
click at [620, 88] on span "False" at bounding box center [631, 82] width 23 height 11
click at [617, 88] on input "False" at bounding box center [611, 83] width 10 height 9
radio input "true"
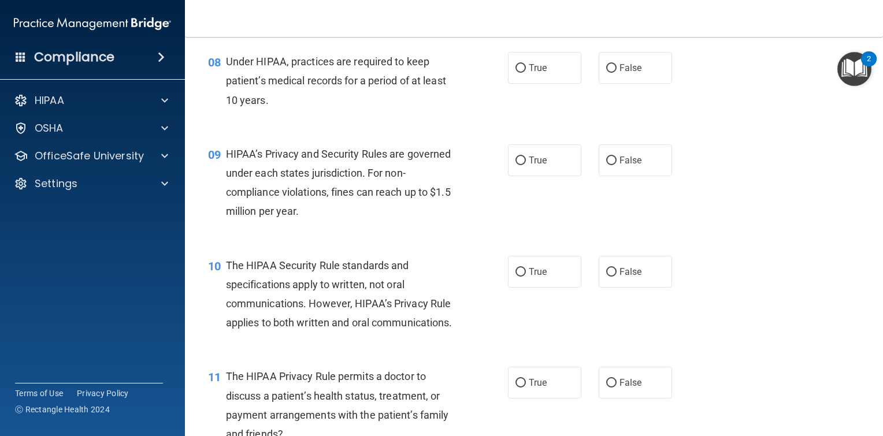
scroll to position [809, 0]
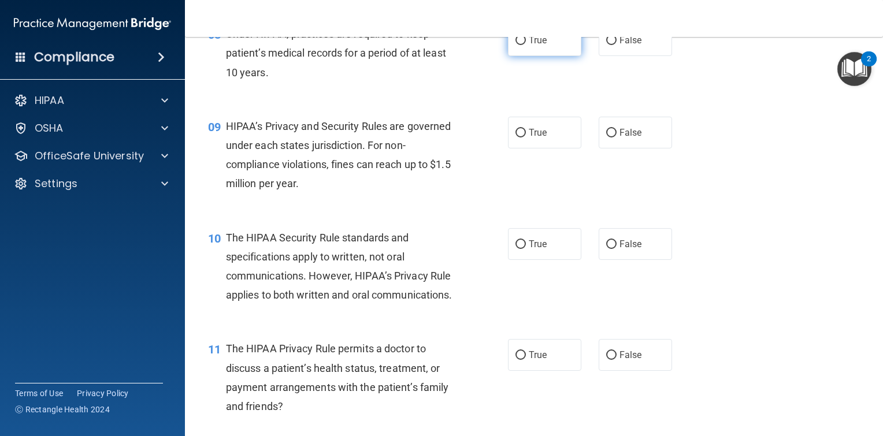
click at [545, 56] on label "True" at bounding box center [544, 40] width 73 height 32
click at [526, 45] on input "True" at bounding box center [521, 40] width 10 height 9
radio input "true"
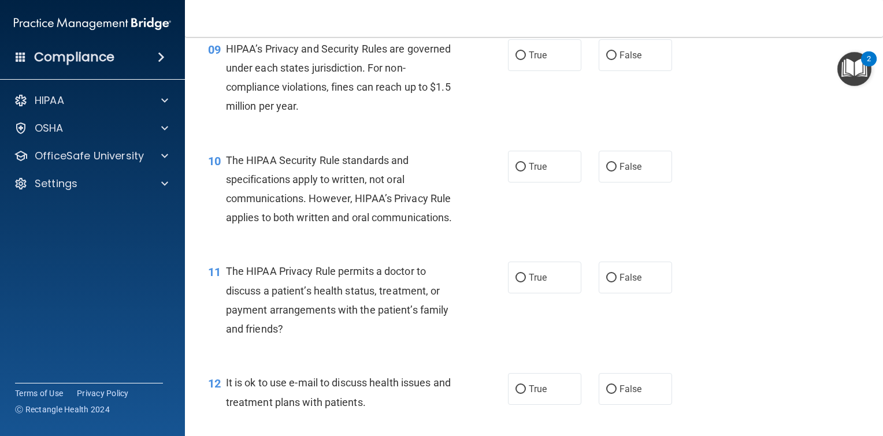
scroll to position [867, 0]
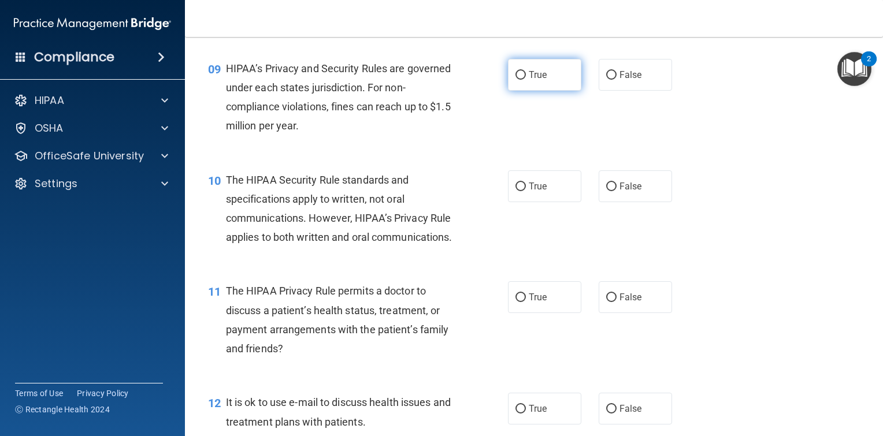
drag, startPoint x: 545, startPoint y: 93, endPoint x: 555, endPoint y: 94, distance: 10.4
click at [548, 91] on label "True" at bounding box center [544, 75] width 73 height 32
click at [526, 80] on input "True" at bounding box center [521, 75] width 10 height 9
radio input "true"
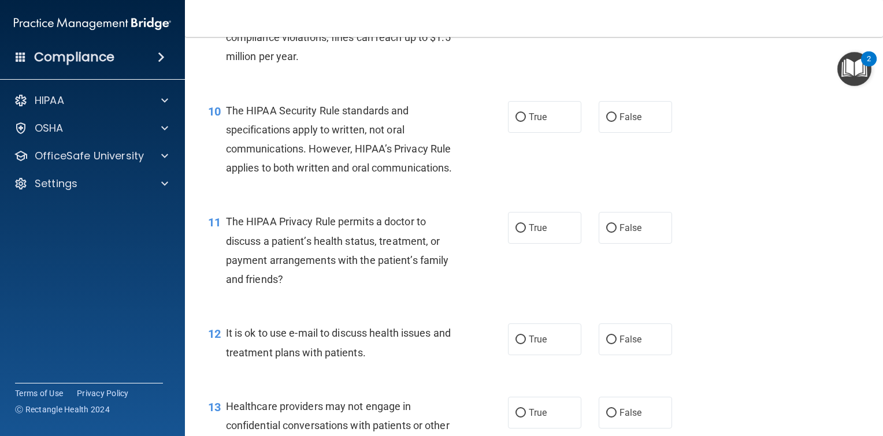
scroll to position [983, 0]
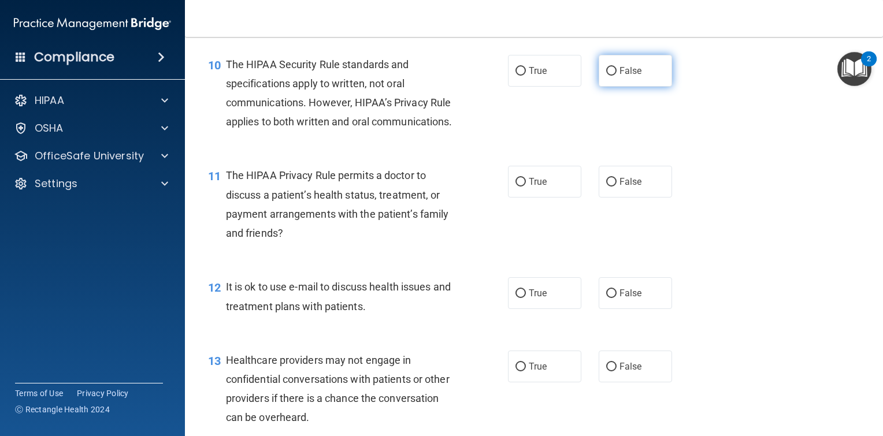
click at [620, 76] on span "False" at bounding box center [631, 70] width 23 height 11
click at [617, 76] on input "False" at bounding box center [611, 71] width 10 height 9
radio input "true"
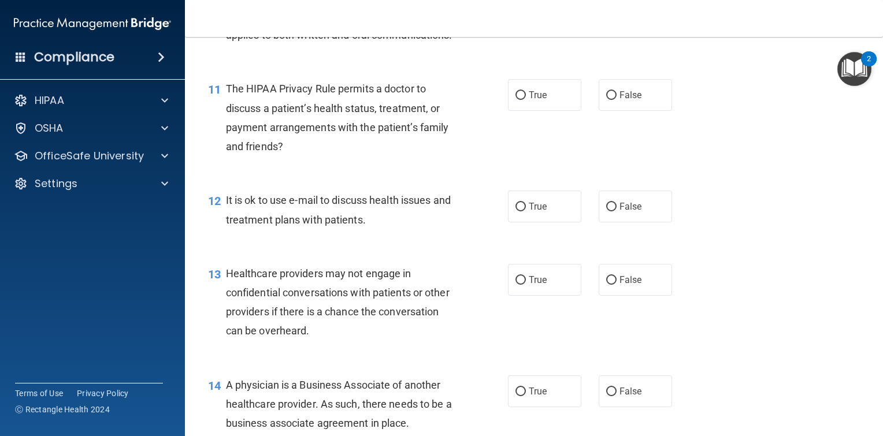
scroll to position [1098, 0]
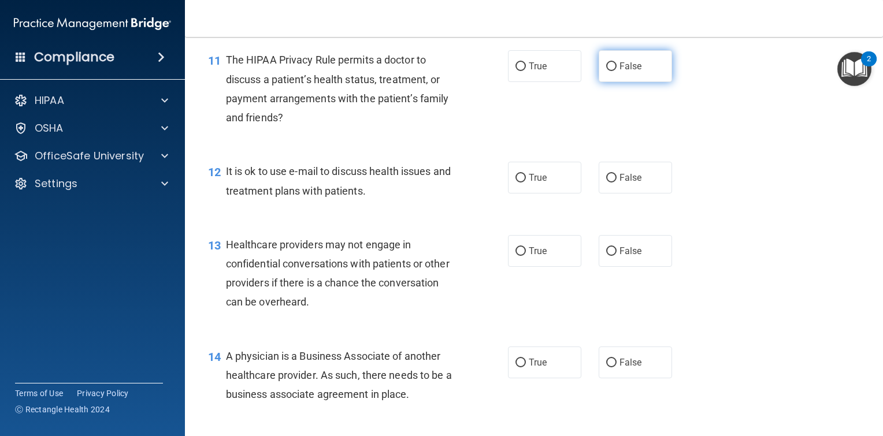
click at [628, 72] on span "False" at bounding box center [631, 66] width 23 height 11
click at [617, 71] on input "False" at bounding box center [611, 66] width 10 height 9
radio input "true"
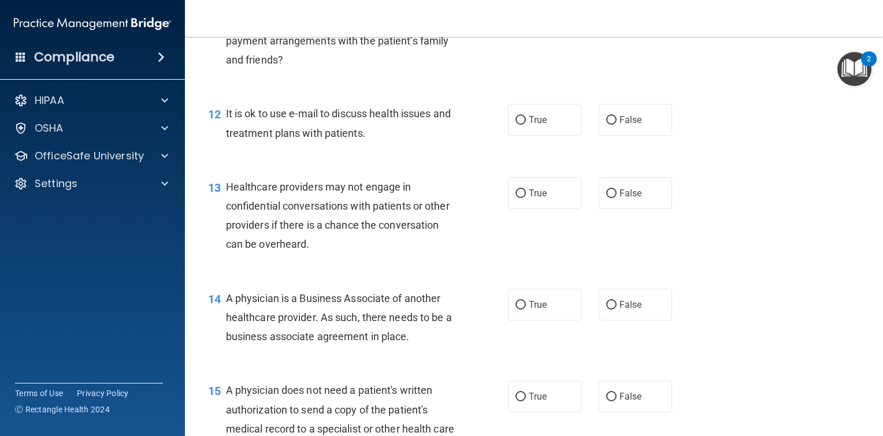
scroll to position [1214, 0]
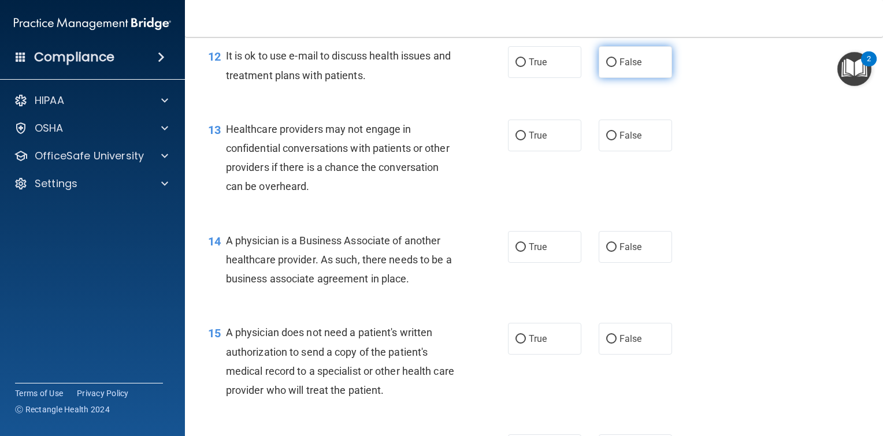
click at [627, 68] on span "False" at bounding box center [631, 62] width 23 height 11
click at [617, 67] on input "False" at bounding box center [611, 62] width 10 height 9
radio input "true"
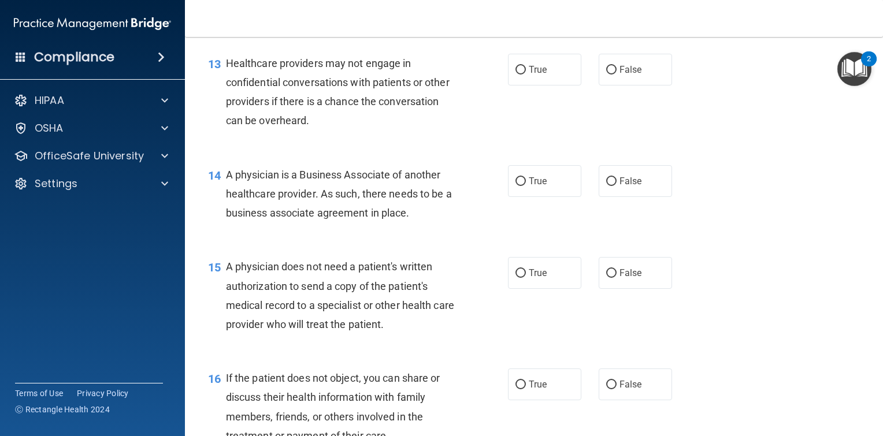
scroll to position [1330, 0]
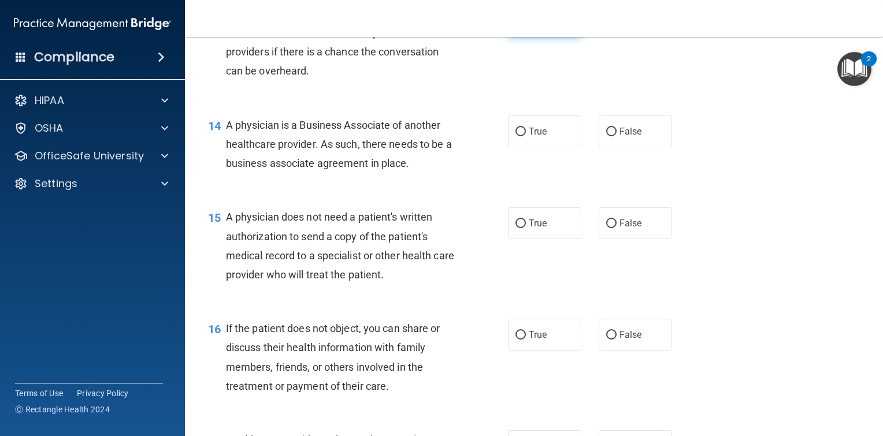
click at [562, 36] on label "True" at bounding box center [544, 20] width 73 height 32
click at [526, 25] on input "True" at bounding box center [521, 20] width 10 height 9
radio input "true"
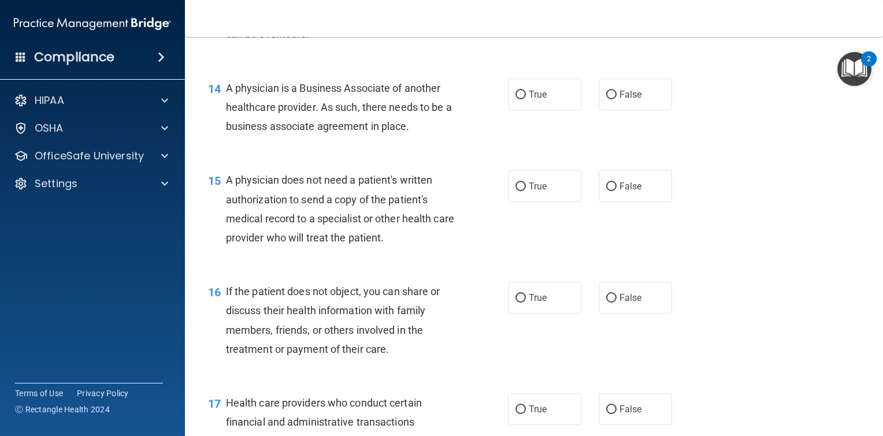
scroll to position [1445, 0]
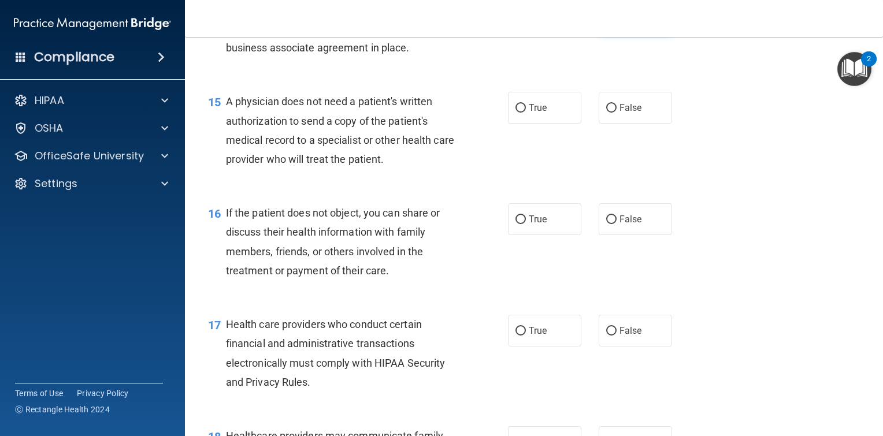
click at [637, 32] on label "False" at bounding box center [635, 16] width 73 height 32
click at [617, 21] on input "False" at bounding box center [611, 16] width 10 height 9
radio input "true"
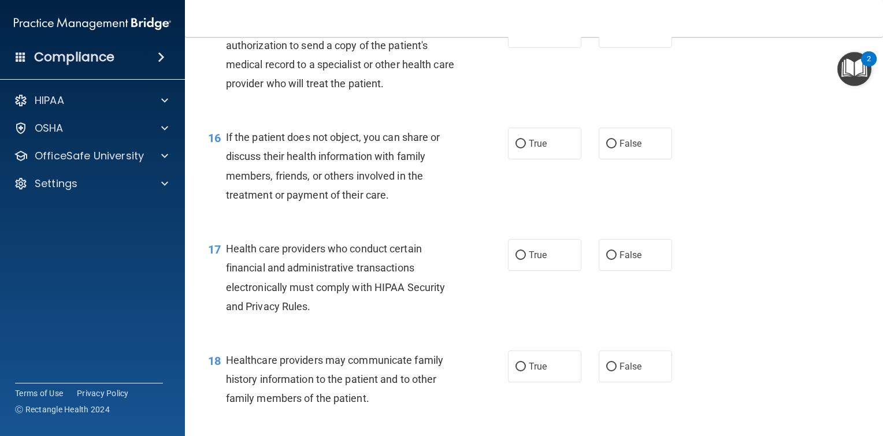
scroll to position [1503, 0]
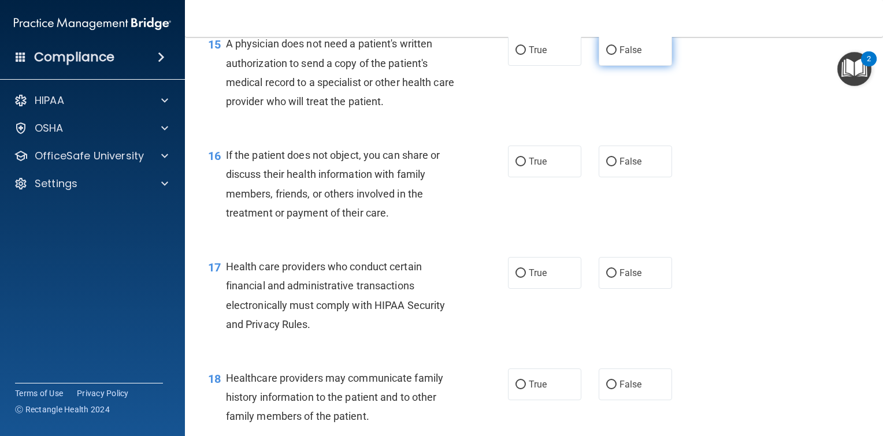
click at [639, 66] on label "False" at bounding box center [635, 50] width 73 height 32
click at [617, 55] on input "False" at bounding box center [611, 50] width 10 height 9
radio input "true"
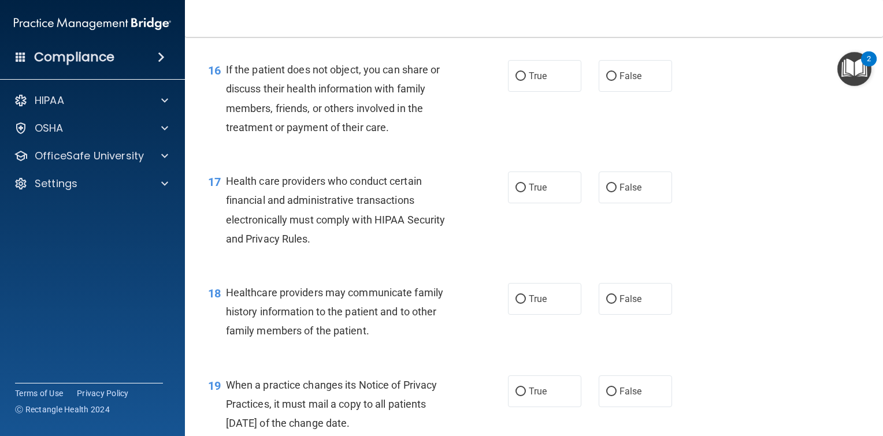
scroll to position [1619, 0]
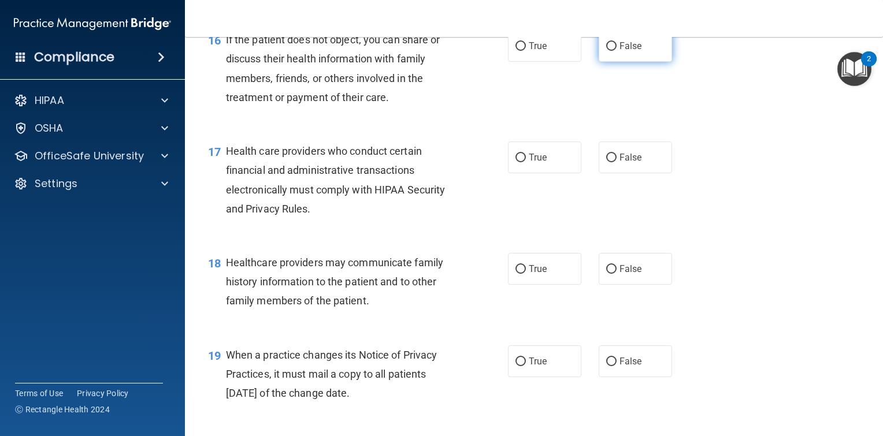
click at [651, 62] on label "False" at bounding box center [635, 46] width 73 height 32
click at [617, 51] on input "False" at bounding box center [611, 46] width 10 height 9
radio input "true"
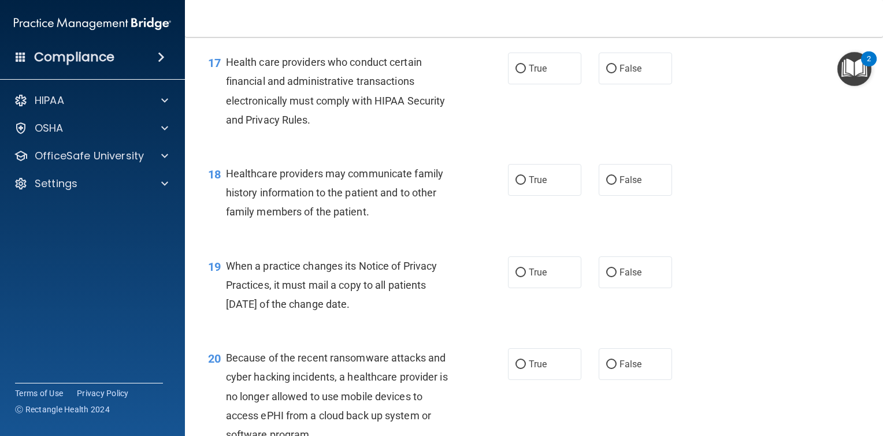
scroll to position [1734, 0]
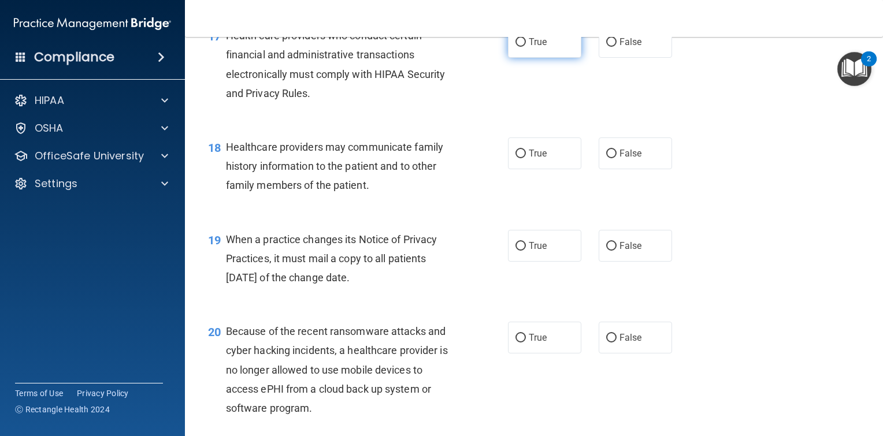
click at [555, 58] on label "True" at bounding box center [544, 42] width 73 height 32
click at [526, 47] on input "True" at bounding box center [521, 42] width 10 height 9
radio input "true"
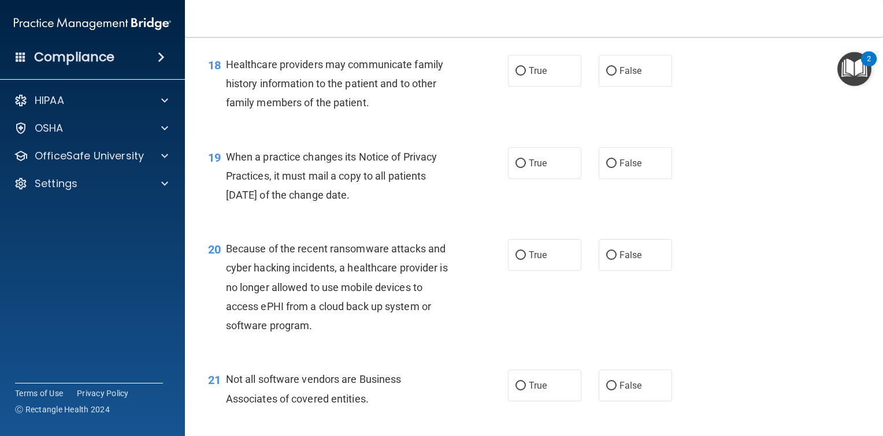
scroll to position [1850, 0]
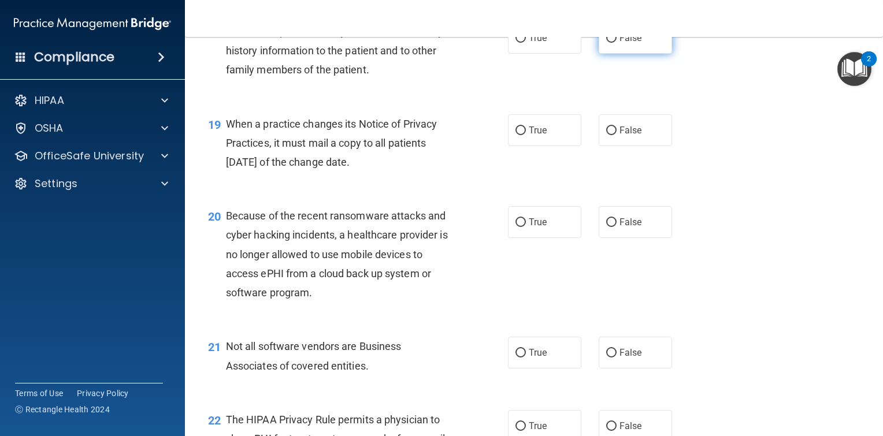
click at [642, 54] on label "False" at bounding box center [635, 38] width 73 height 32
click at [617, 43] on input "False" at bounding box center [611, 38] width 10 height 9
radio input "true"
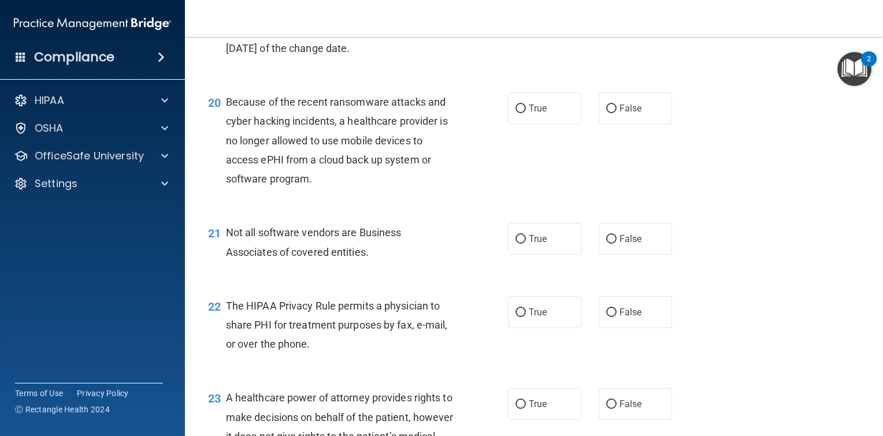
scroll to position [1966, 0]
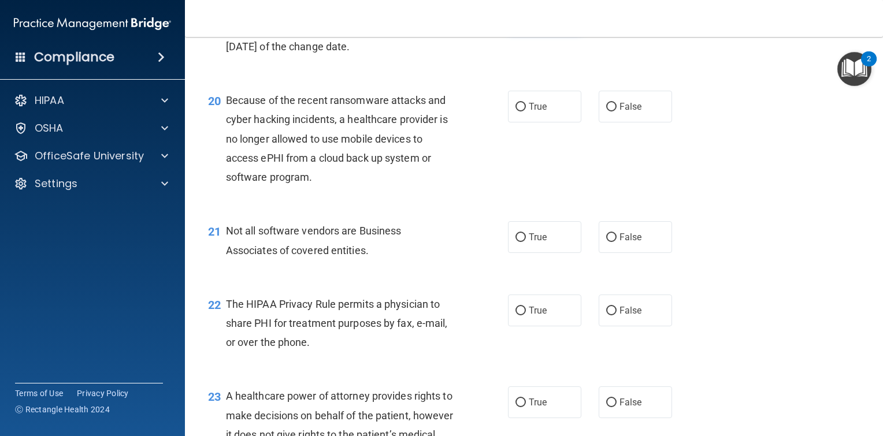
click at [550, 31] on label "True" at bounding box center [544, 15] width 73 height 32
click at [526, 20] on input "True" at bounding box center [521, 15] width 10 height 9
radio input "true"
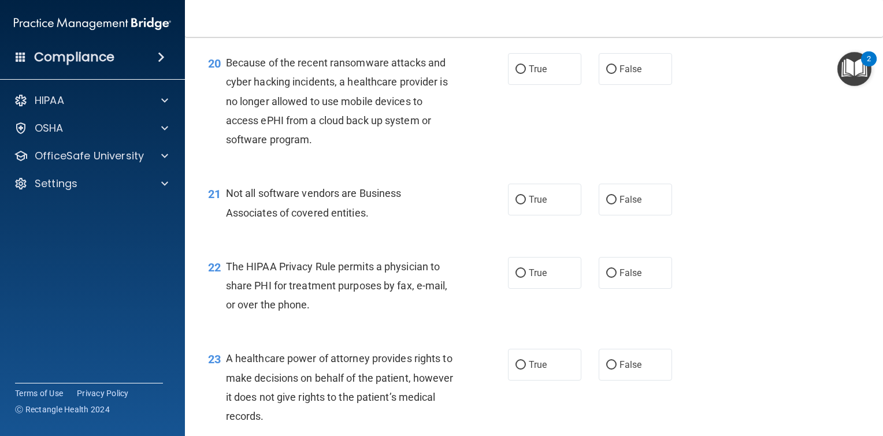
scroll to position [2023, 0]
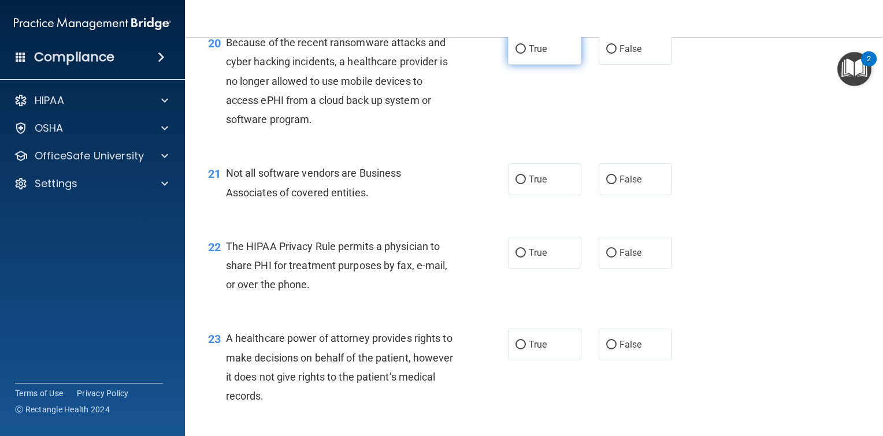
click at [535, 65] on label "True" at bounding box center [544, 49] width 73 height 32
click at [526, 54] on input "True" at bounding box center [521, 49] width 10 height 9
radio input "true"
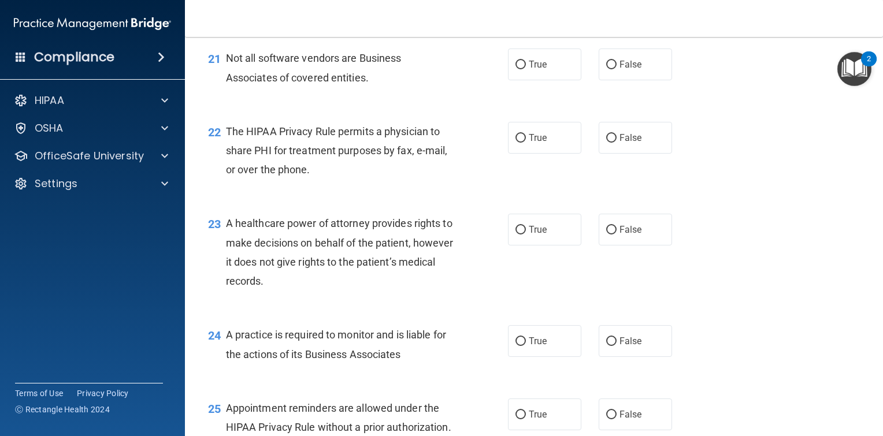
scroll to position [2139, 0]
click at [610, 80] on label "False" at bounding box center [635, 64] width 73 height 32
click at [610, 69] on input "False" at bounding box center [611, 64] width 10 height 9
radio input "true"
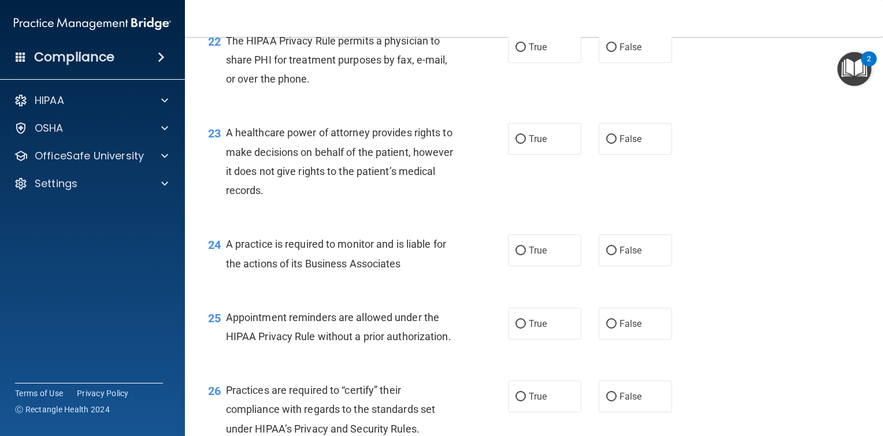
scroll to position [2255, 0]
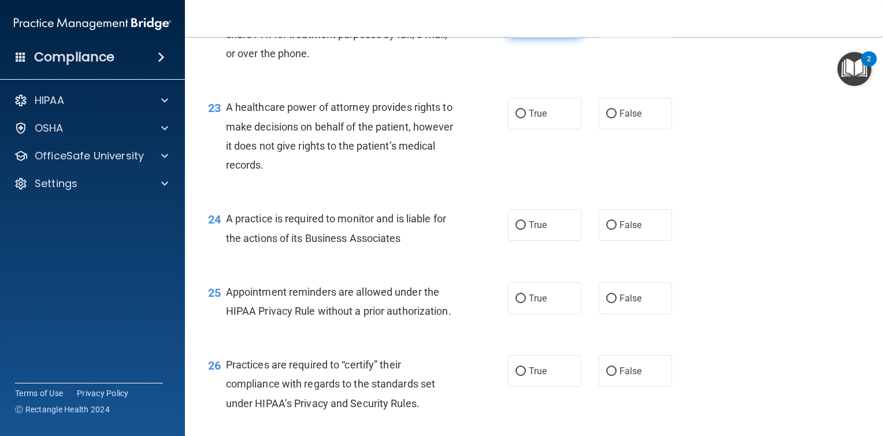
click at [539, 38] on label "True" at bounding box center [544, 22] width 73 height 32
click at [526, 27] on input "True" at bounding box center [521, 22] width 10 height 9
radio input "true"
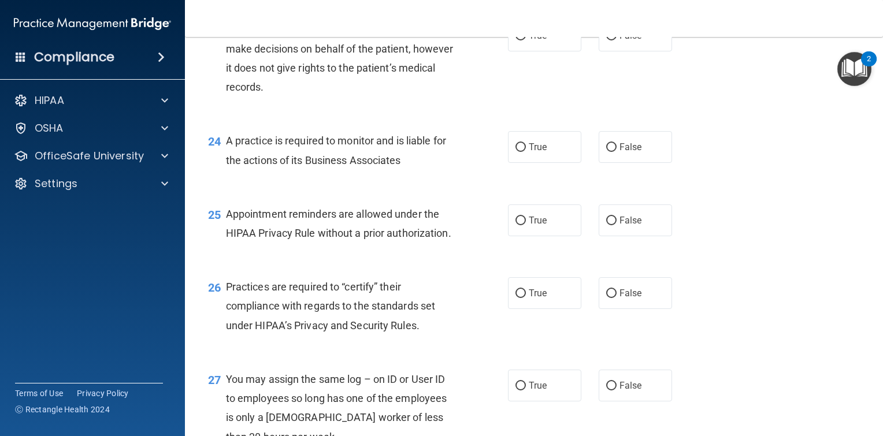
scroll to position [2312, 0]
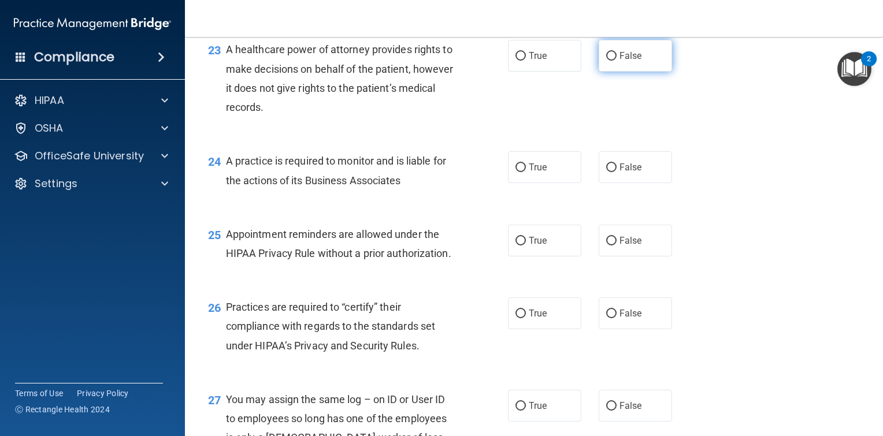
click at [638, 72] on label "False" at bounding box center [635, 56] width 73 height 32
click at [617, 61] on input "False" at bounding box center [611, 56] width 10 height 9
radio input "true"
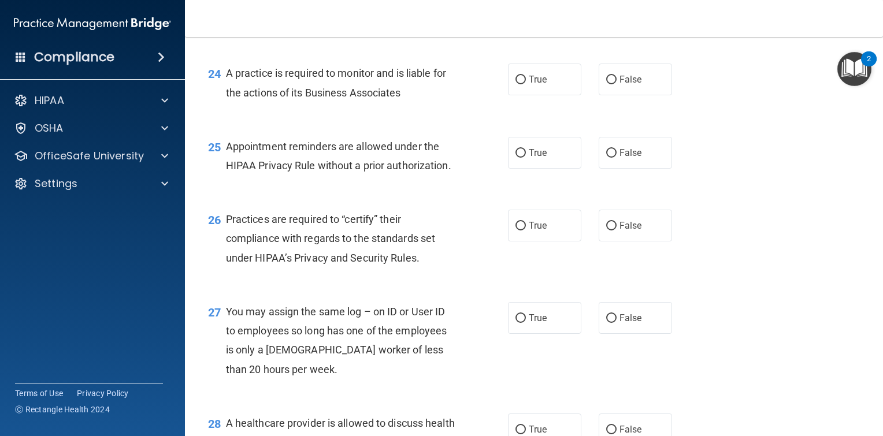
scroll to position [2428, 0]
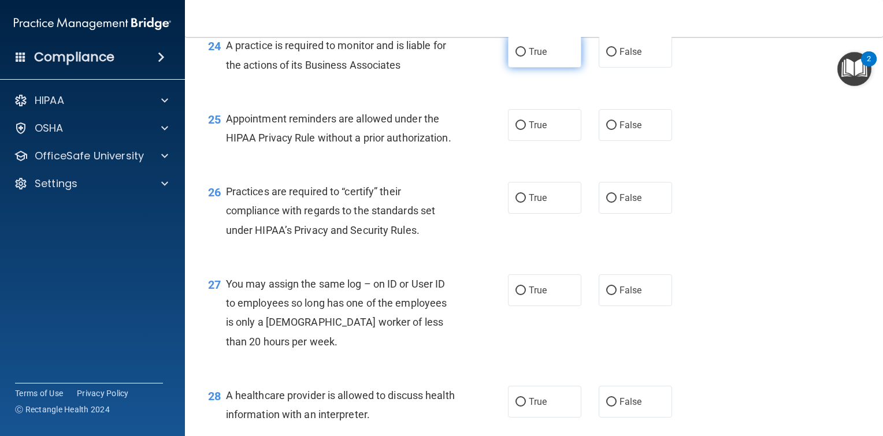
click at [550, 68] on label "True" at bounding box center [544, 52] width 73 height 32
click at [526, 57] on input "True" at bounding box center [521, 52] width 10 height 9
radio input "true"
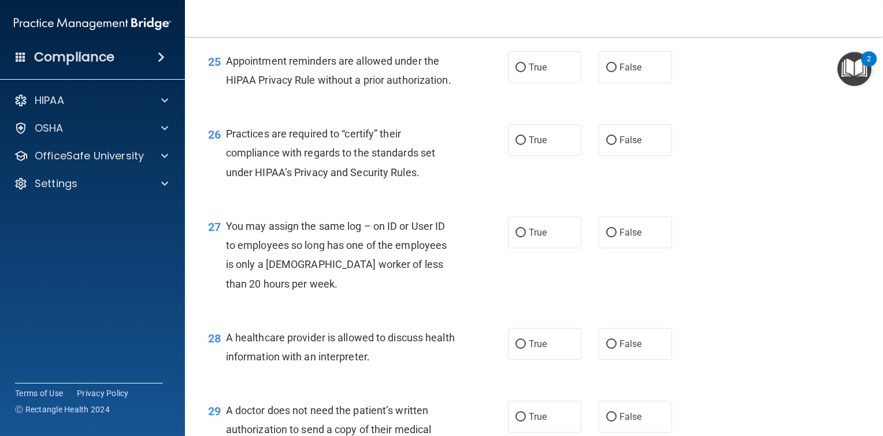
scroll to position [2544, 0]
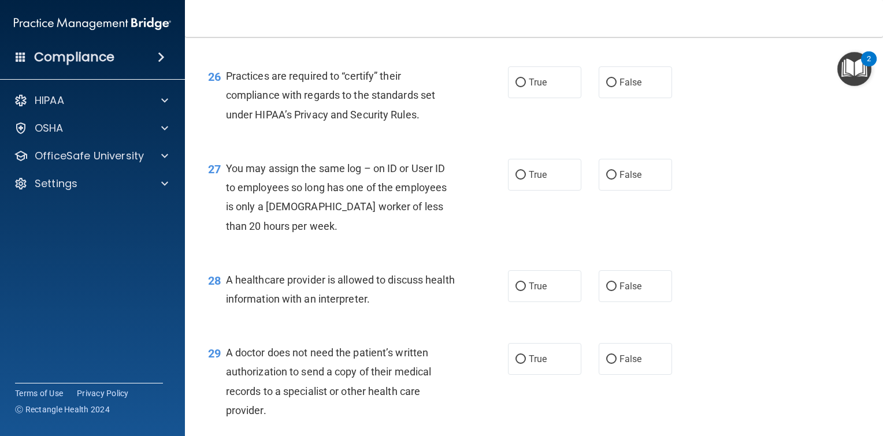
click at [610, 14] on input "False" at bounding box center [611, 10] width 10 height 9
radio input "true"
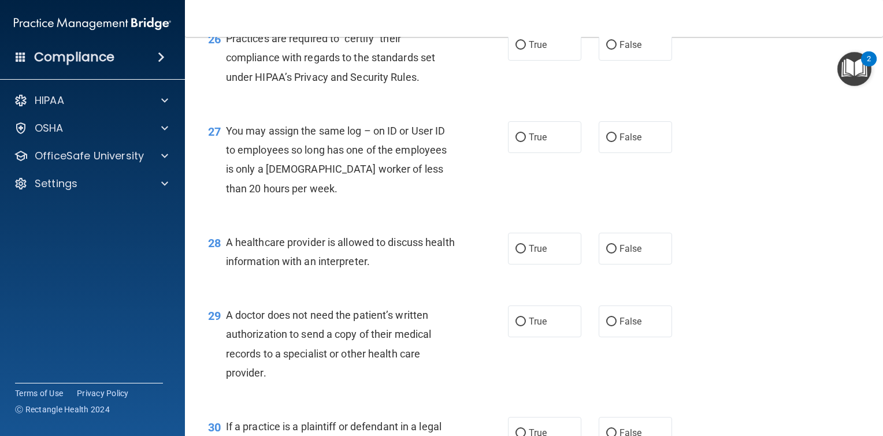
scroll to position [2601, 0]
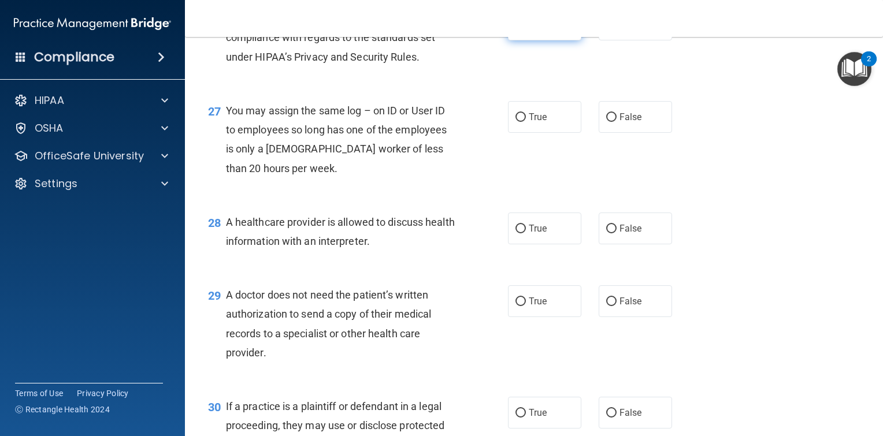
click at [517, 29] on input "True" at bounding box center [521, 25] width 10 height 9
radio input "true"
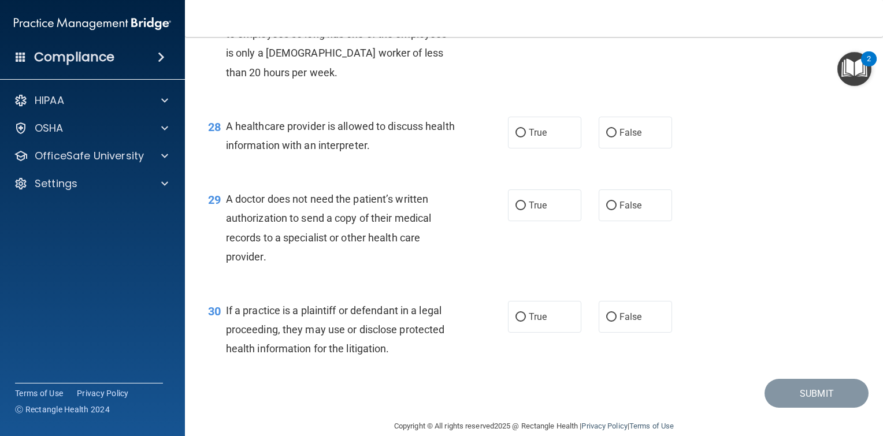
scroll to position [2717, 0]
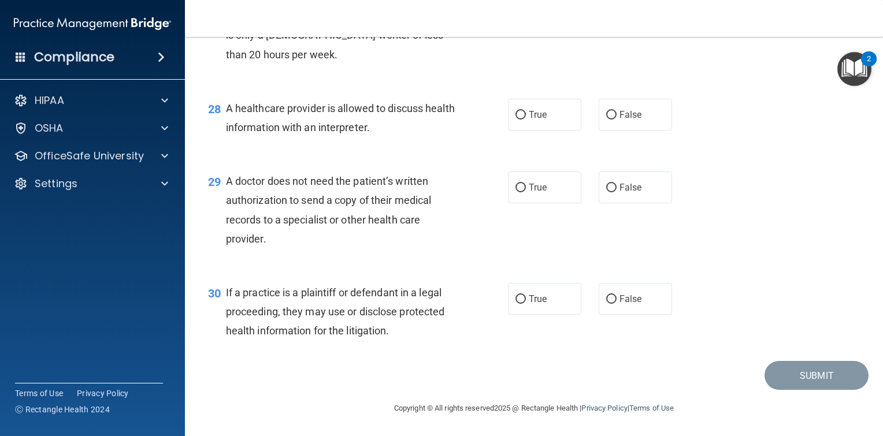
click at [634, 9] on span "False" at bounding box center [631, 3] width 23 height 11
click at [617, 8] on input "False" at bounding box center [611, 3] width 10 height 9
radio input "true"
click at [620, 118] on span "False" at bounding box center [631, 114] width 23 height 11
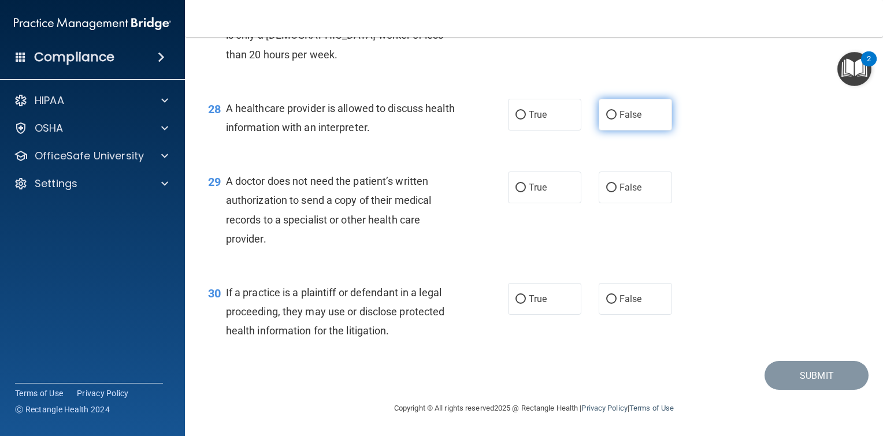
click at [616, 118] on input "False" at bounding box center [611, 115] width 10 height 9
radio input "true"
click at [631, 187] on span "False" at bounding box center [631, 187] width 23 height 11
click at [617, 187] on input "False" at bounding box center [611, 188] width 10 height 9
radio input "true"
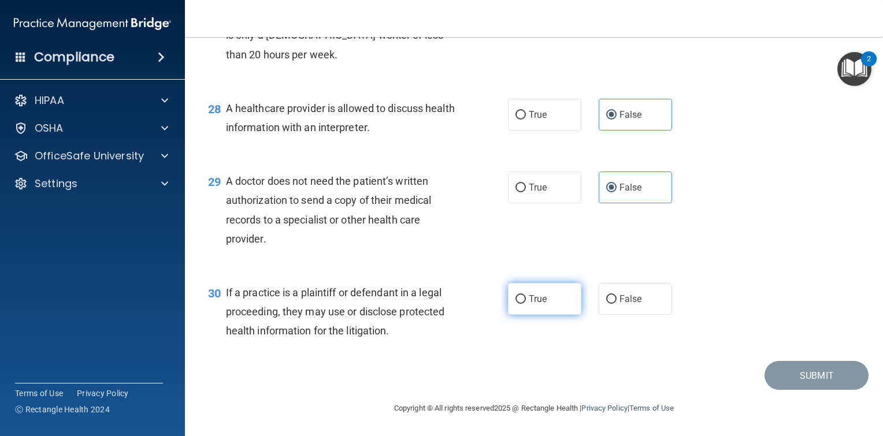
click at [536, 302] on span "True" at bounding box center [538, 299] width 18 height 11
click at [526, 302] on input "True" at bounding box center [521, 299] width 10 height 9
radio input "true"
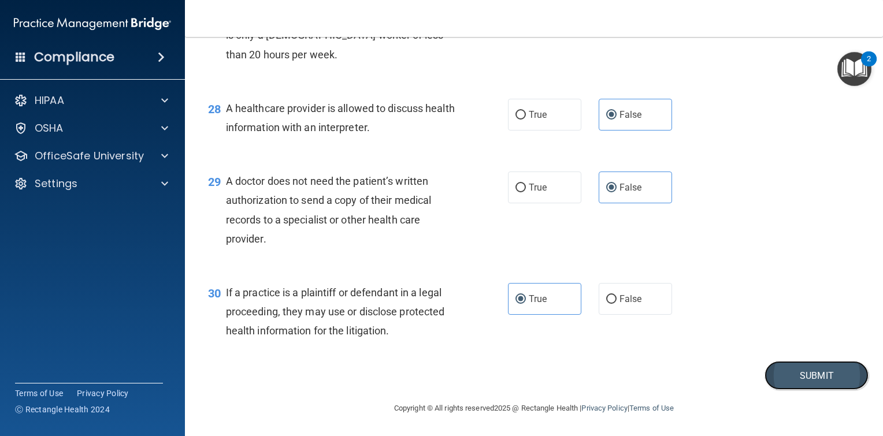
click at [790, 377] on button "Submit" at bounding box center [817, 375] width 104 height 29
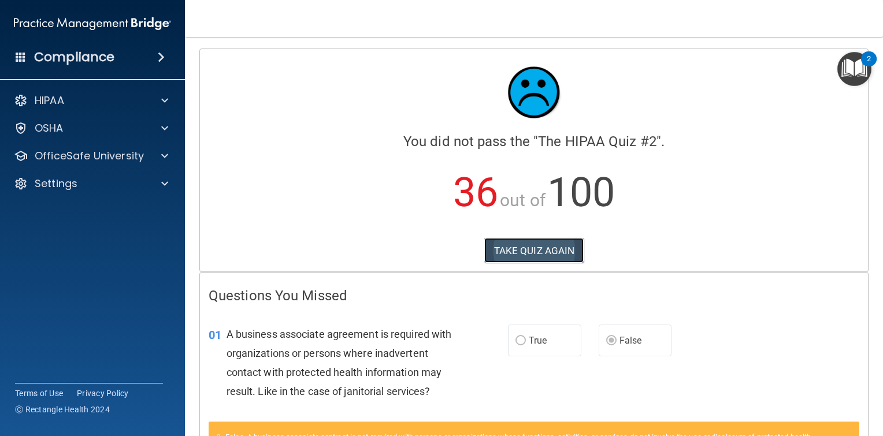
click at [520, 246] on button "TAKE QUIZ AGAIN" at bounding box center [534, 250] width 100 height 25
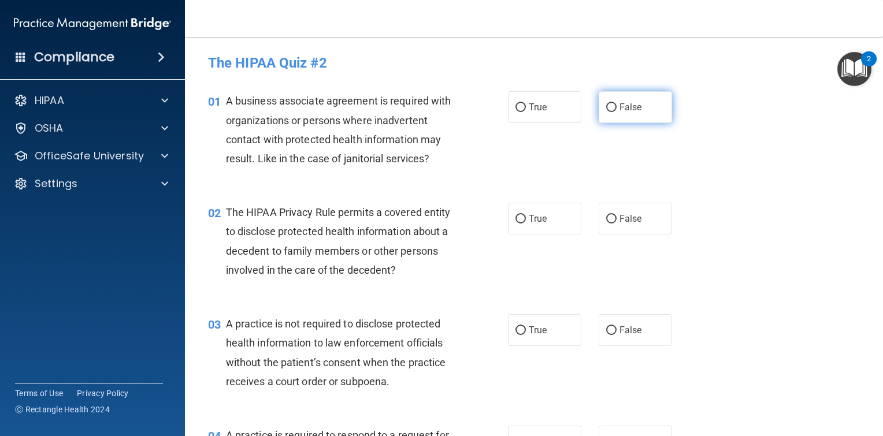
click at [606, 105] on input "False" at bounding box center [611, 107] width 10 height 9
radio input "true"
click at [516, 219] on input "True" at bounding box center [521, 219] width 10 height 9
radio input "true"
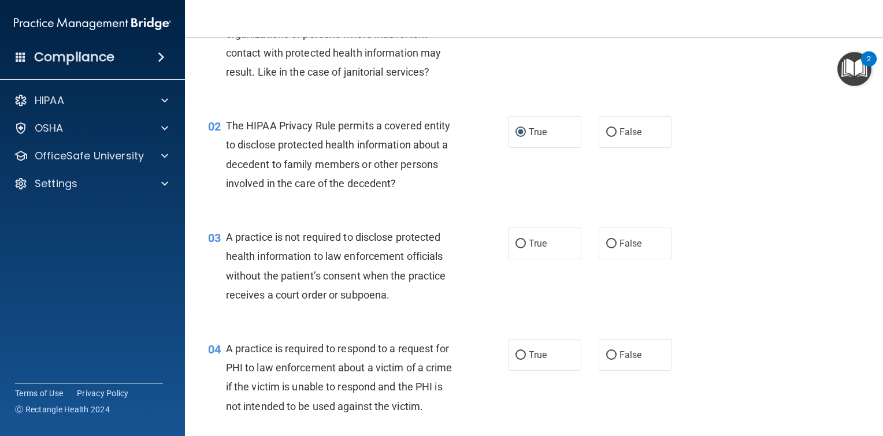
scroll to position [231, 0]
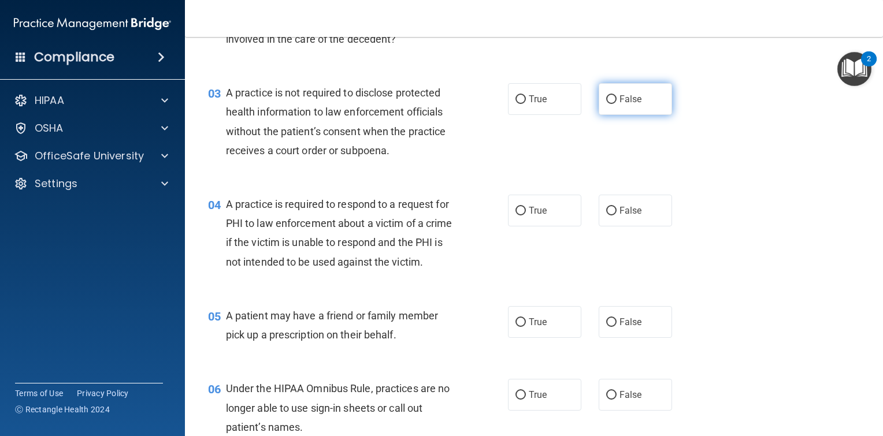
click at [606, 99] on input "False" at bounding box center [611, 99] width 10 height 9
radio input "true"
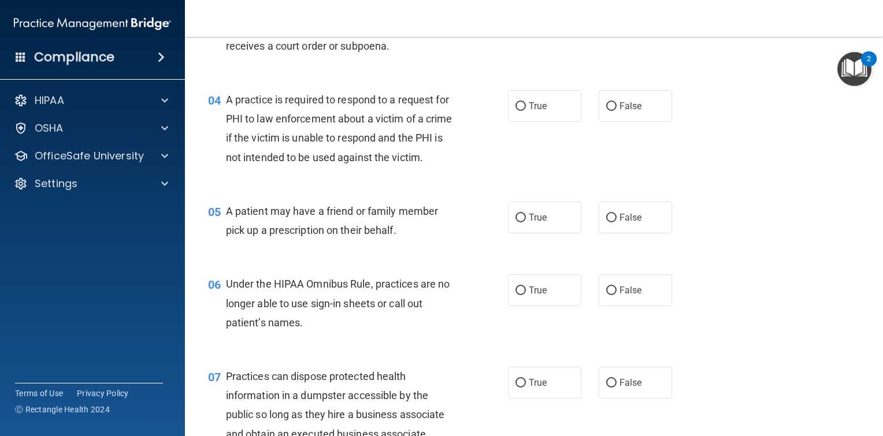
scroll to position [347, 0]
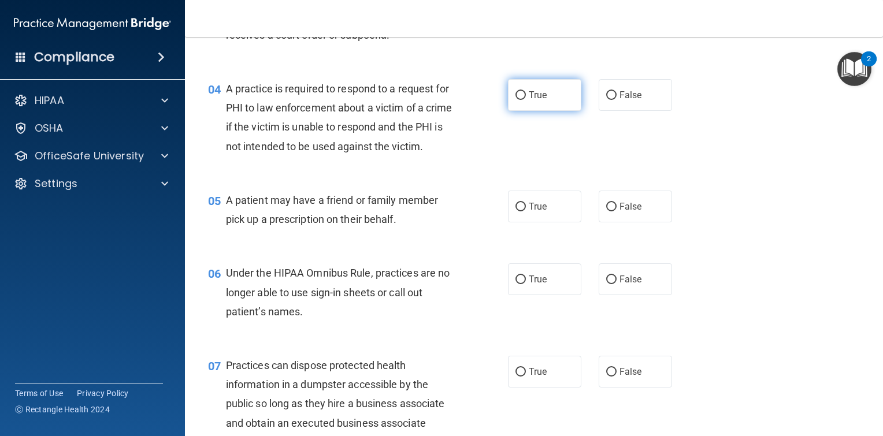
click at [520, 98] on input "True" at bounding box center [521, 95] width 10 height 9
radio input "true"
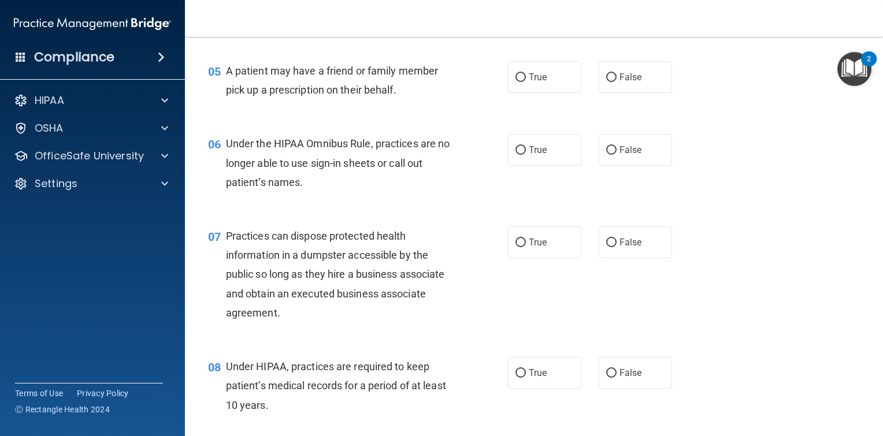
scroll to position [520, 0]
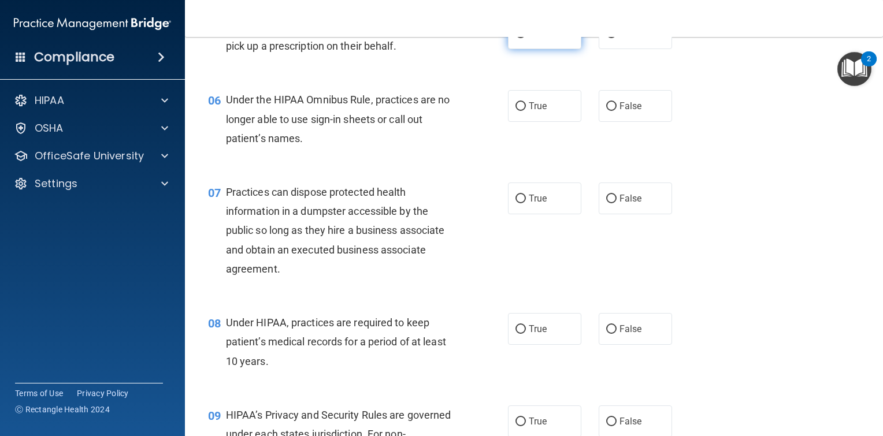
click at [523, 49] on label "True" at bounding box center [544, 33] width 73 height 32
click at [523, 38] on input "True" at bounding box center [521, 33] width 10 height 9
radio input "true"
click at [609, 111] on input "False" at bounding box center [611, 106] width 10 height 9
radio input "true"
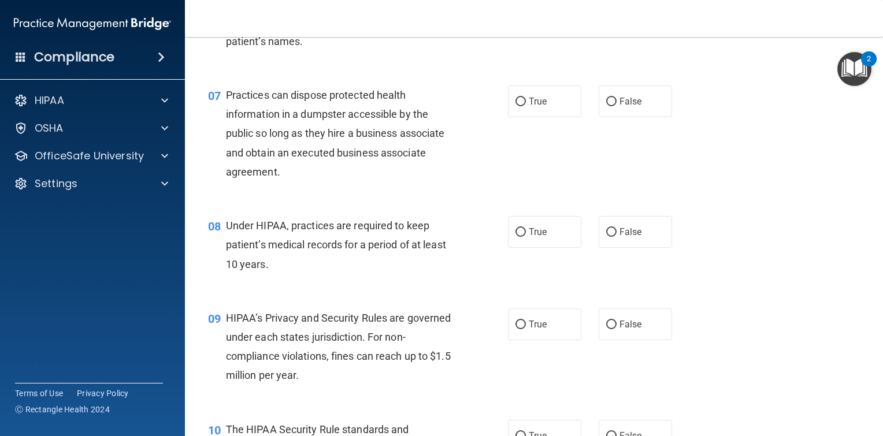
scroll to position [636, 0]
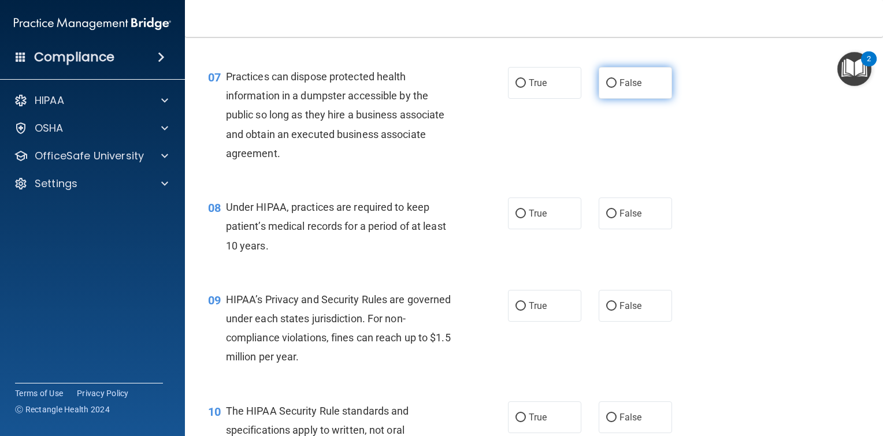
drag, startPoint x: 604, startPoint y: 102, endPoint x: 605, endPoint y: 108, distance: 5.9
click at [606, 88] on input "False" at bounding box center [611, 83] width 10 height 9
radio input "true"
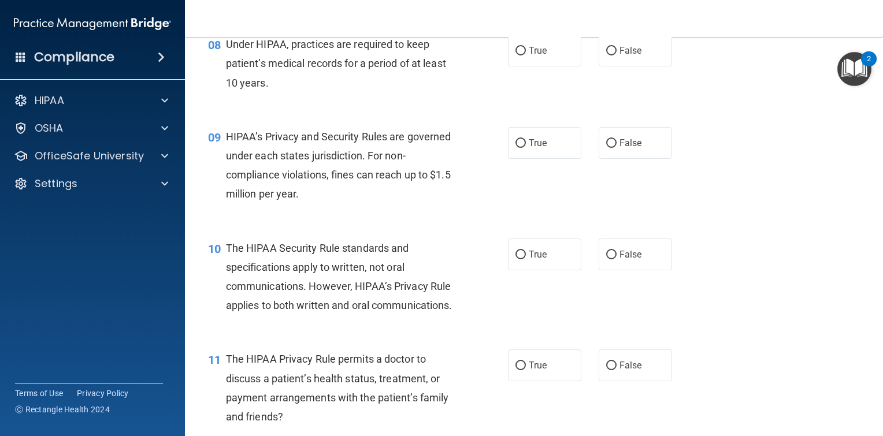
scroll to position [809, 0]
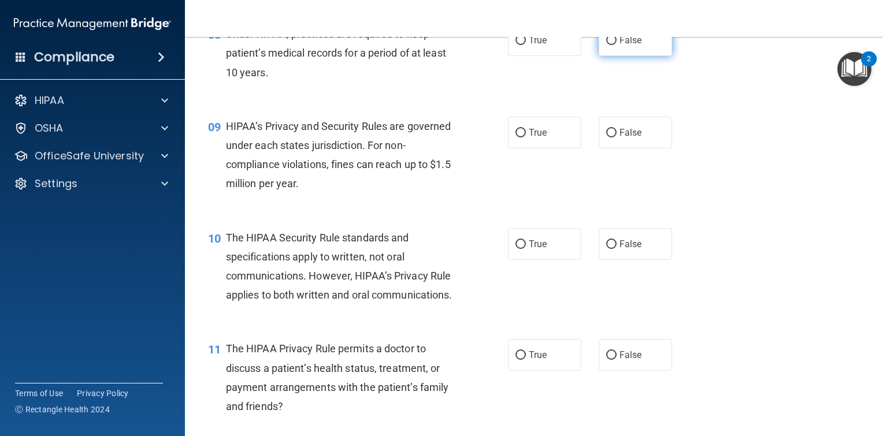
click at [609, 45] on input "False" at bounding box center [611, 40] width 10 height 9
radio input "true"
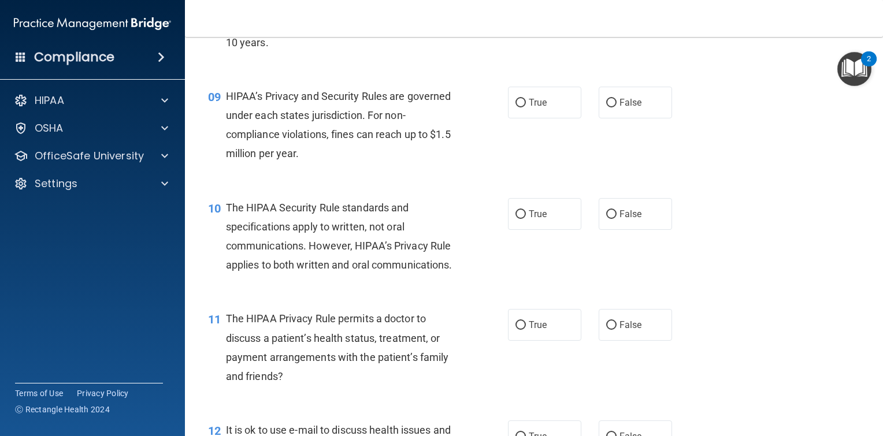
scroll to position [867, 0]
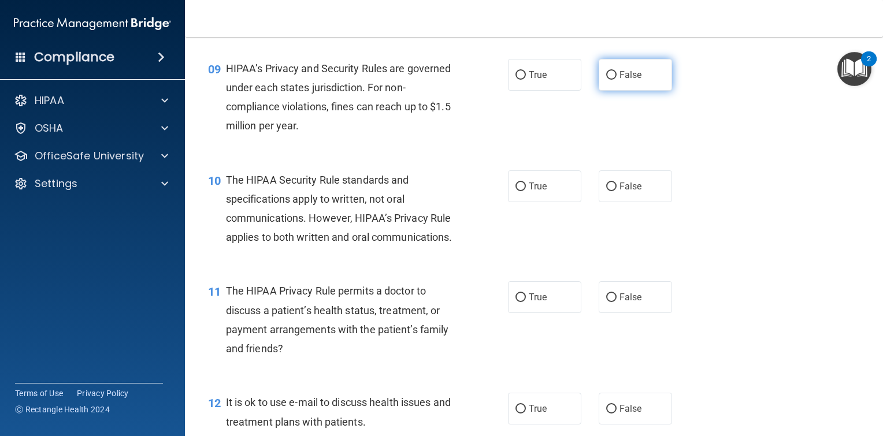
click at [606, 80] on input "False" at bounding box center [611, 75] width 10 height 9
radio input "true"
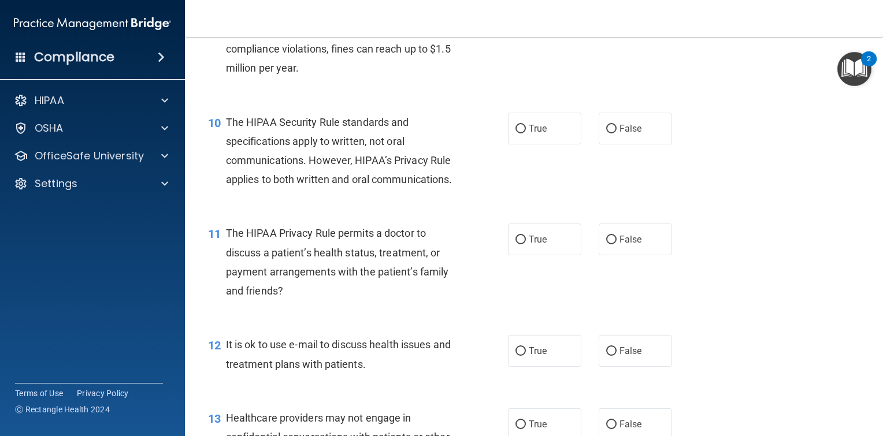
scroll to position [983, 0]
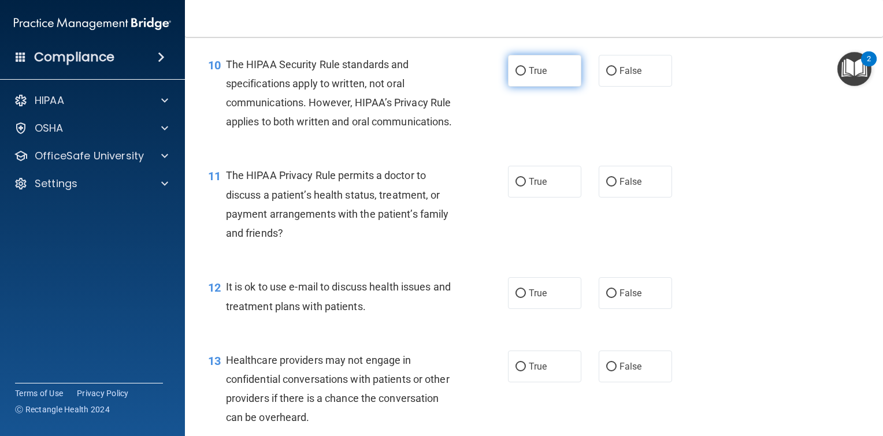
click at [517, 76] on input "True" at bounding box center [521, 71] width 10 height 9
radio input "true"
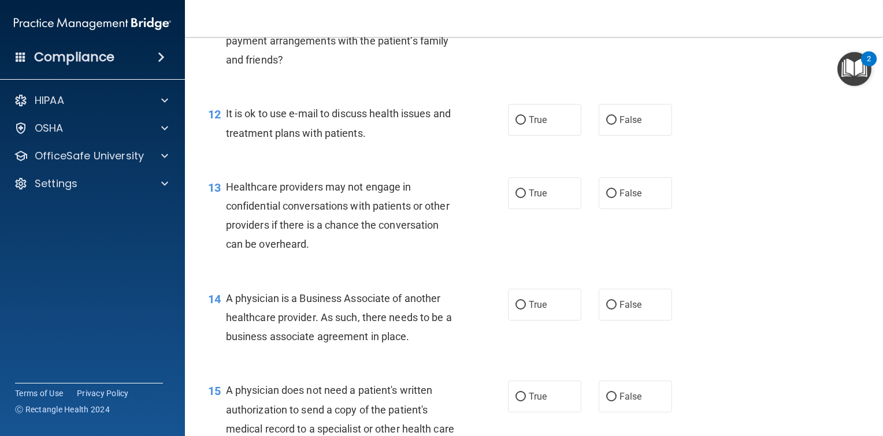
scroll to position [1098, 0]
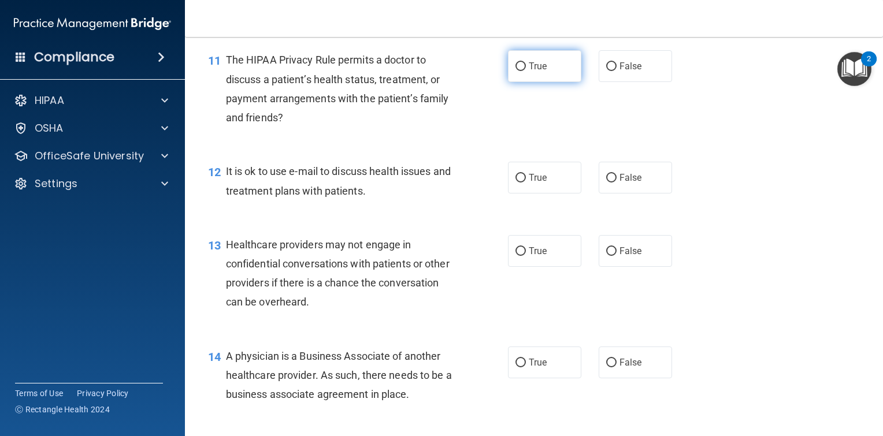
click at [517, 71] on input "True" at bounding box center [521, 66] width 10 height 9
radio input "true"
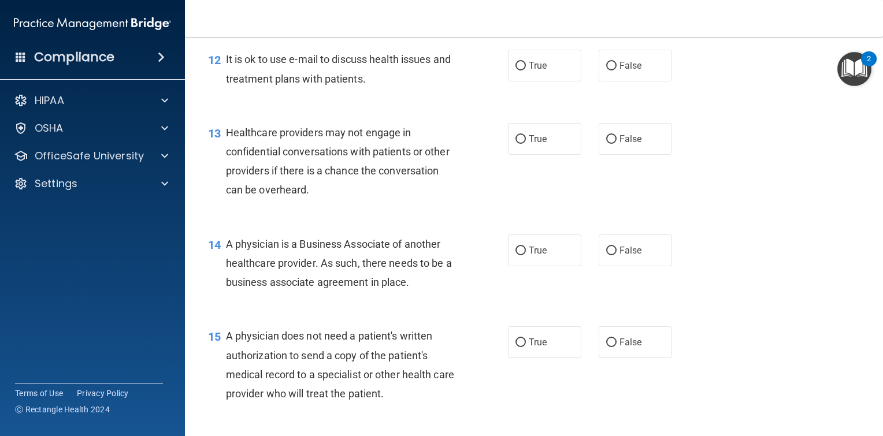
scroll to position [1214, 0]
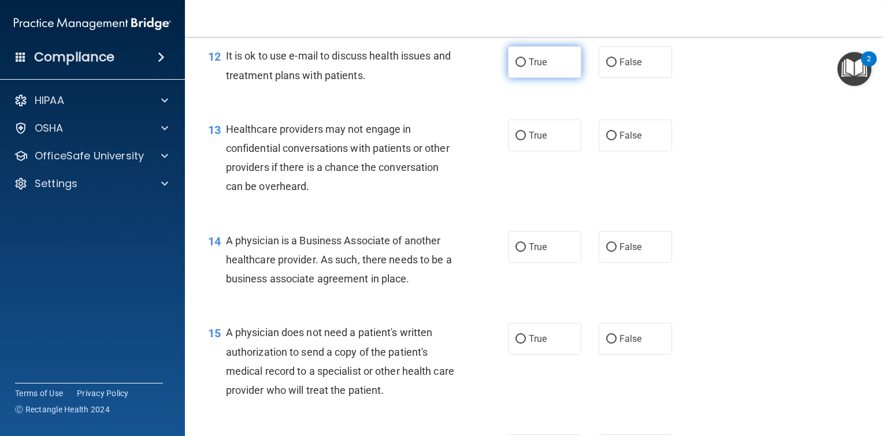
click at [524, 78] on label "True" at bounding box center [544, 62] width 73 height 32
click at [524, 67] on input "True" at bounding box center [521, 62] width 10 height 9
radio input "true"
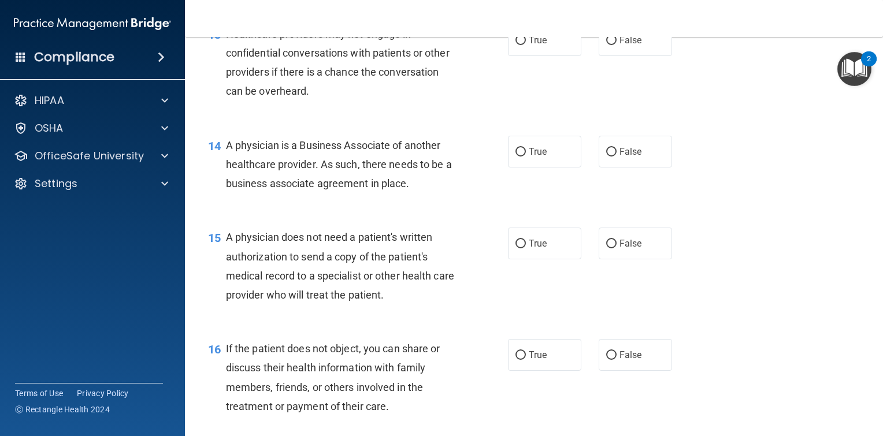
scroll to position [1330, 0]
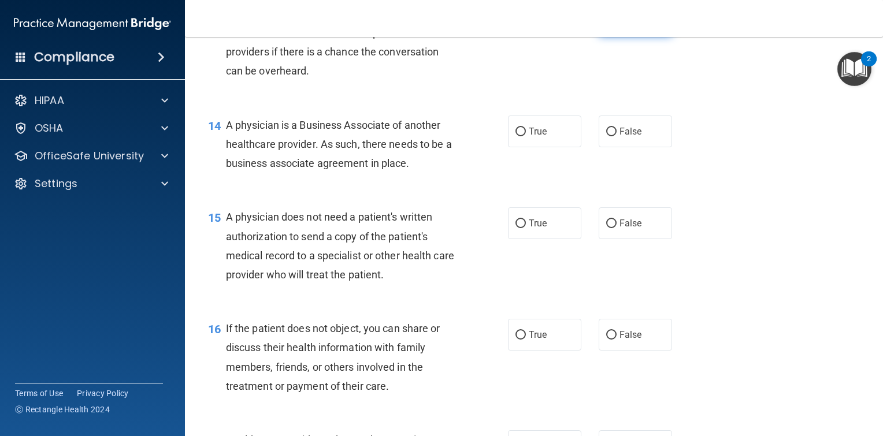
click at [608, 25] on input "False" at bounding box center [611, 20] width 10 height 9
radio input "true"
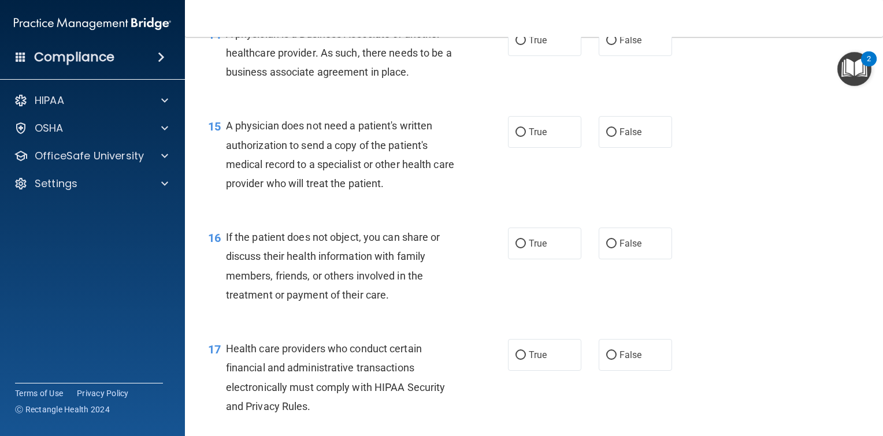
scroll to position [1445, 0]
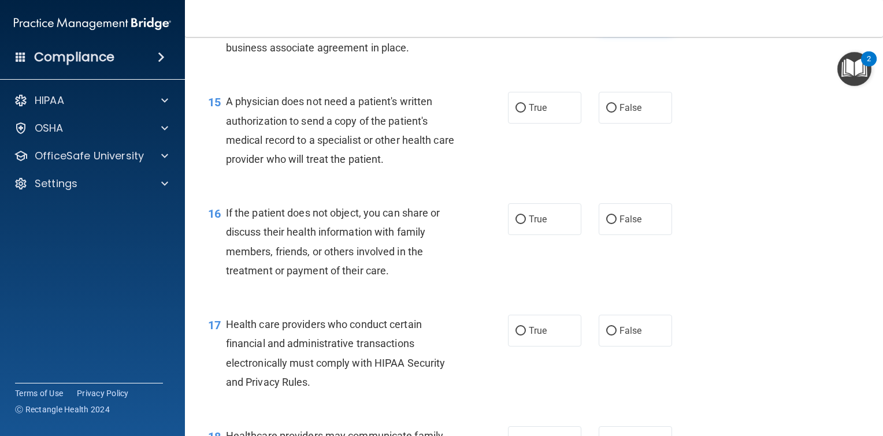
click at [606, 21] on input "False" at bounding box center [611, 16] width 10 height 9
radio input "true"
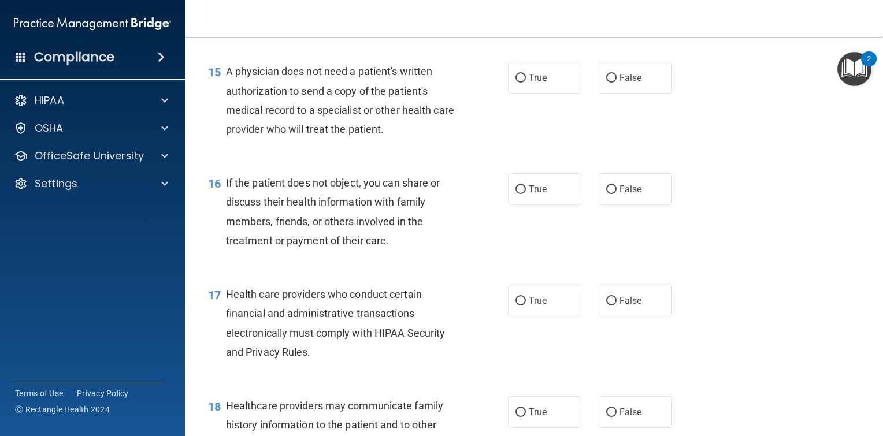
scroll to position [1503, 0]
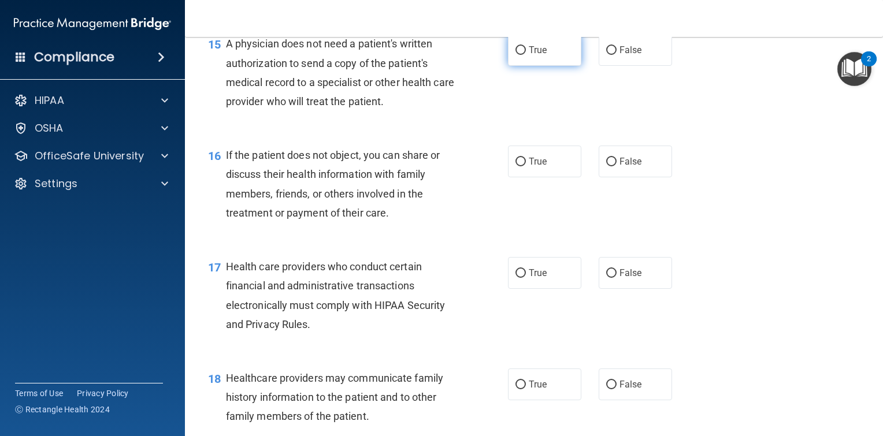
click at [516, 55] on input "True" at bounding box center [521, 50] width 10 height 9
radio input "true"
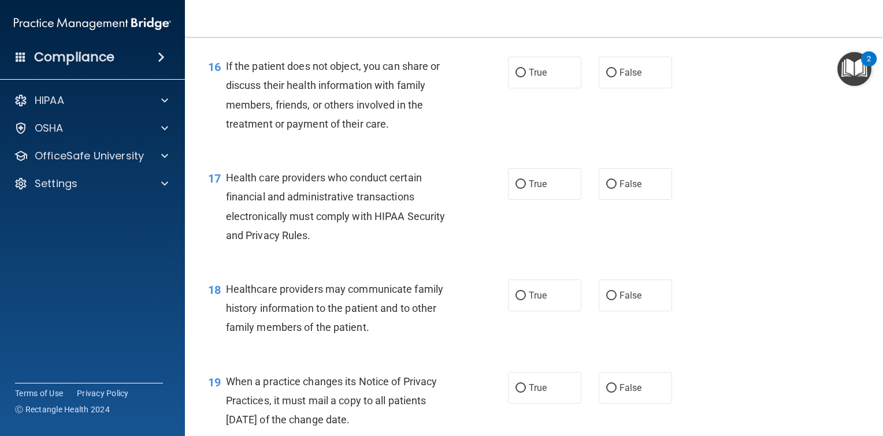
scroll to position [1619, 0]
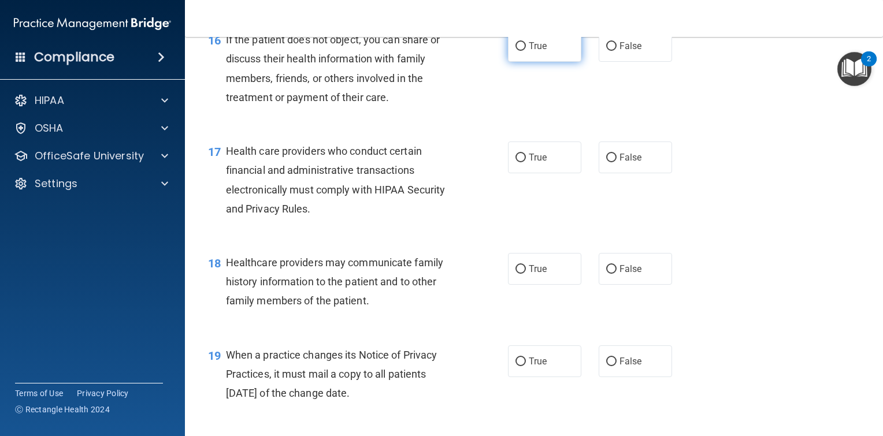
click at [518, 51] on input "True" at bounding box center [521, 46] width 10 height 9
radio input "true"
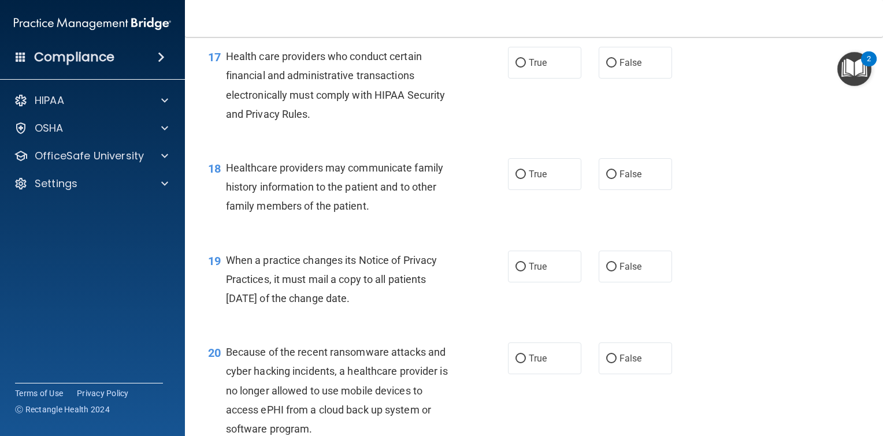
scroll to position [1734, 0]
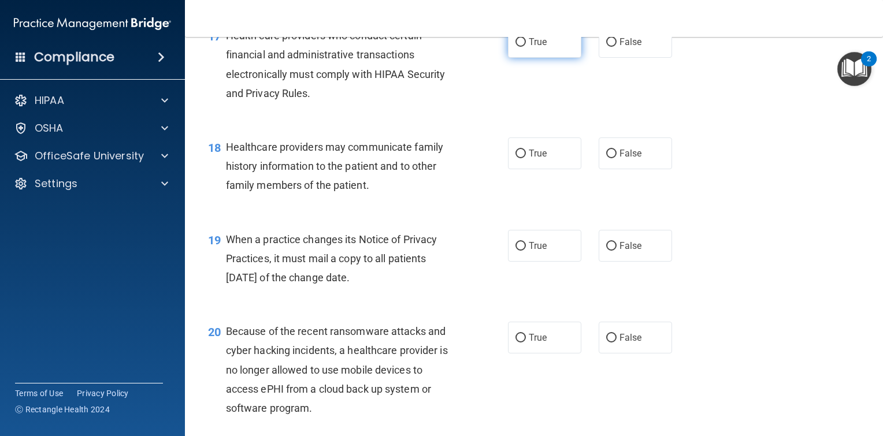
click at [516, 47] on input "True" at bounding box center [521, 42] width 10 height 9
radio input "true"
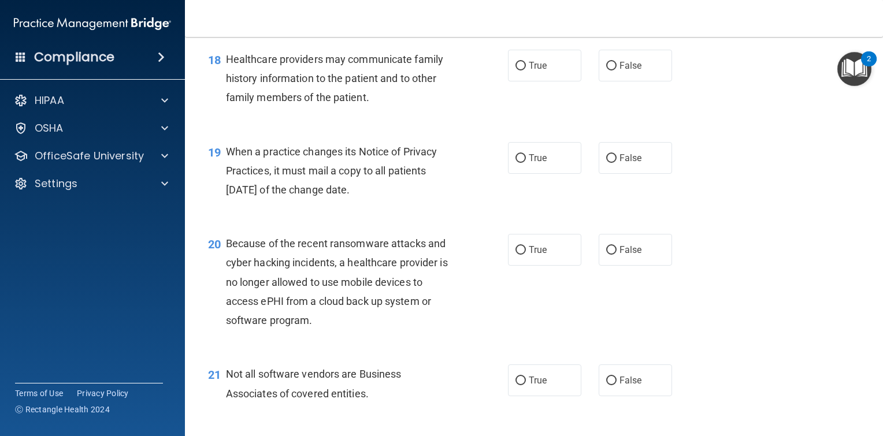
scroll to position [1850, 0]
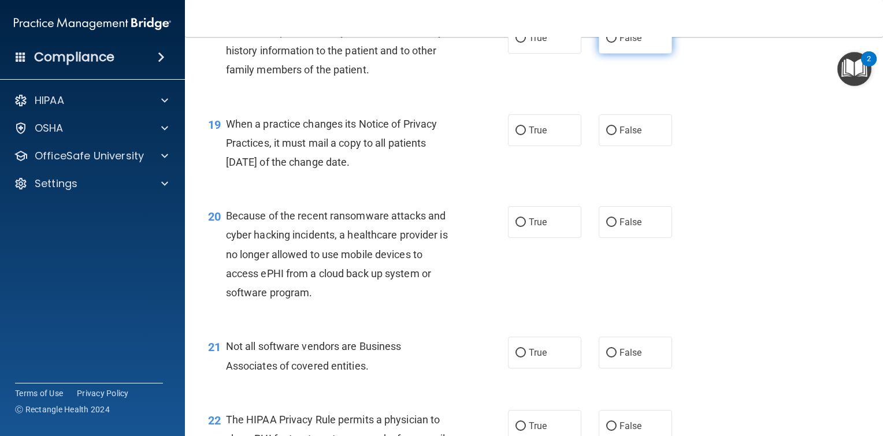
click at [609, 43] on input "False" at bounding box center [611, 38] width 10 height 9
radio input "true"
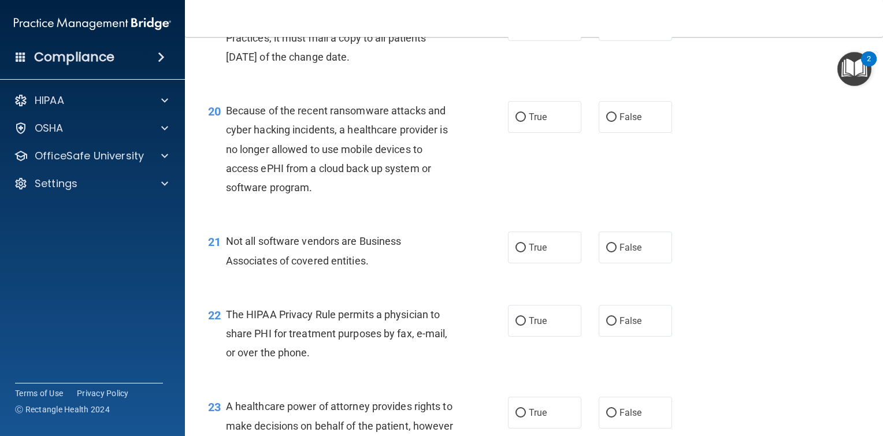
scroll to position [1966, 0]
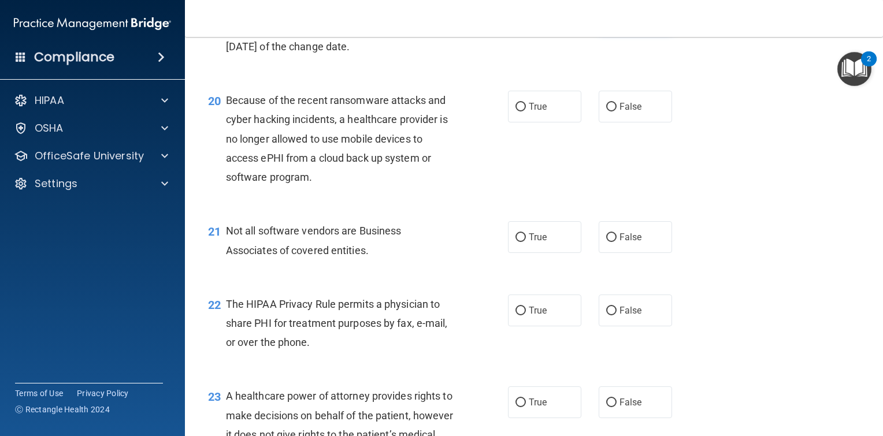
click at [610, 20] on input "False" at bounding box center [611, 15] width 10 height 9
radio input "true"
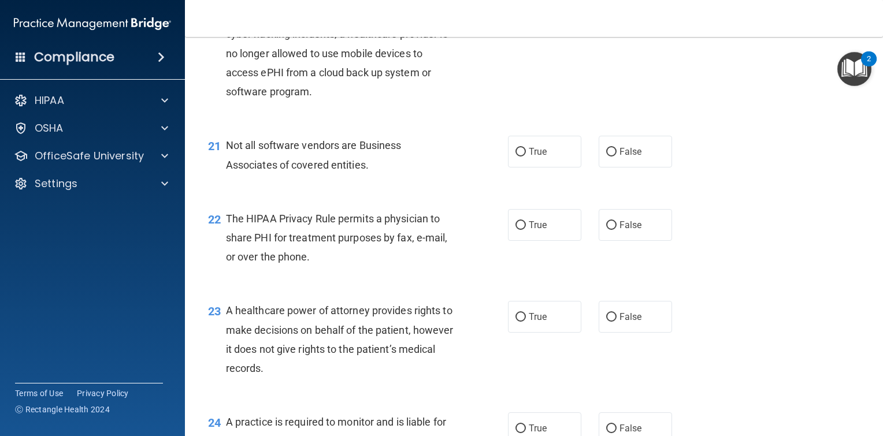
scroll to position [2023, 0]
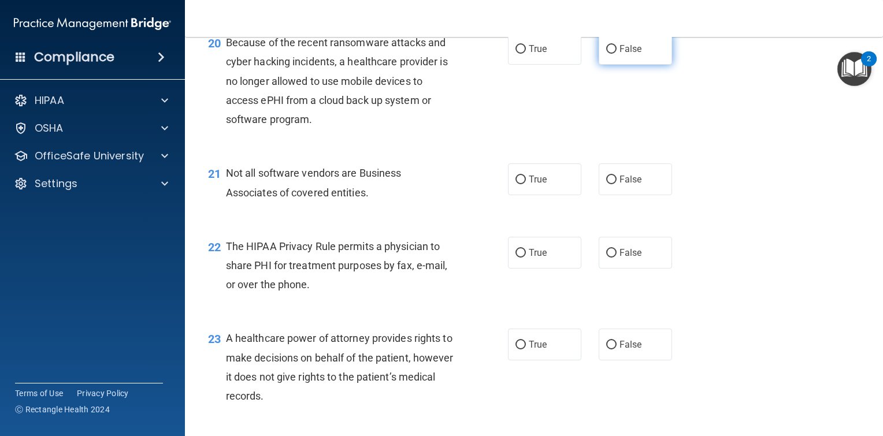
click at [608, 54] on input "False" at bounding box center [611, 49] width 10 height 9
radio input "true"
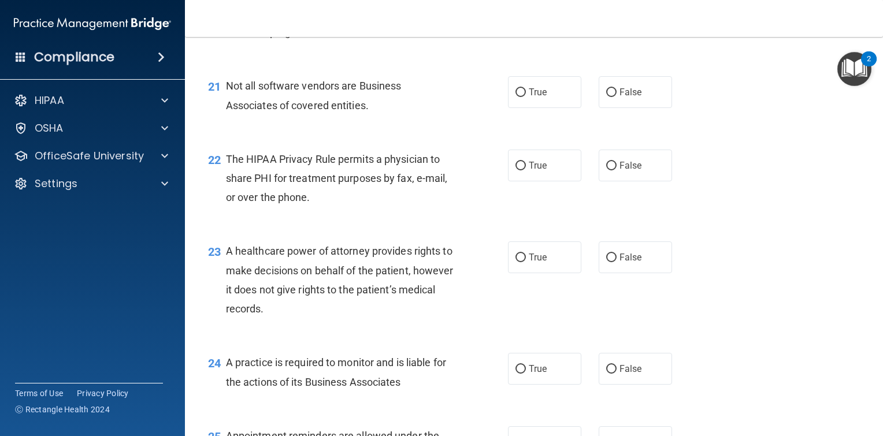
scroll to position [2139, 0]
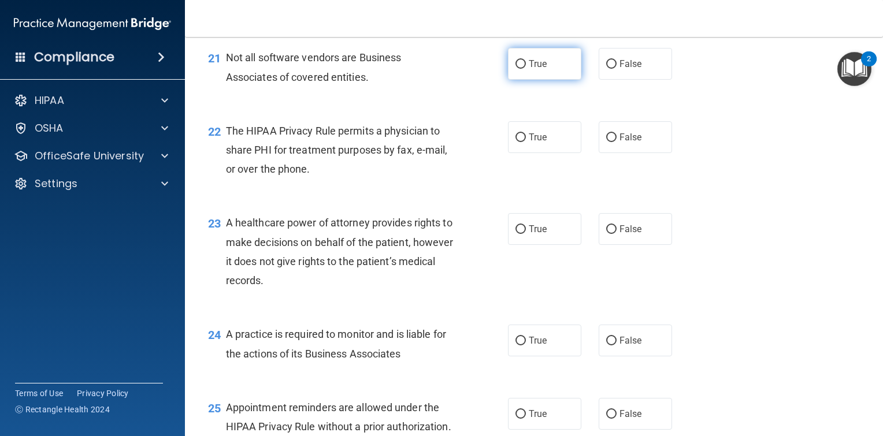
click at [516, 69] on input "True" at bounding box center [521, 64] width 10 height 9
radio input "true"
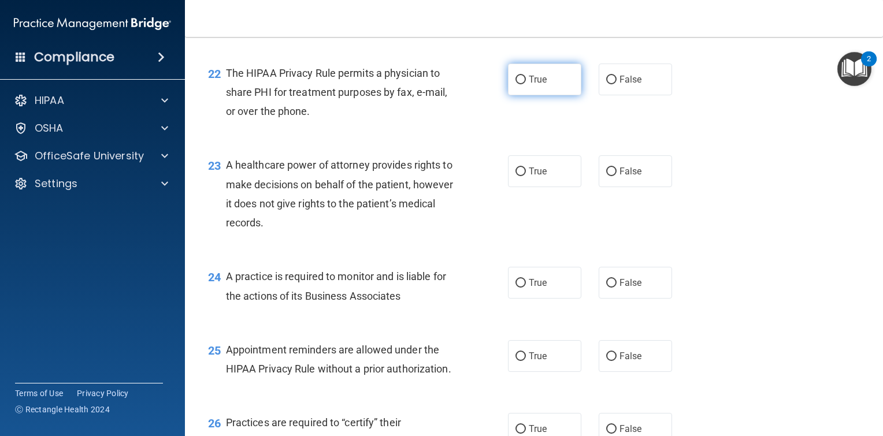
click at [516, 84] on input "True" at bounding box center [521, 80] width 10 height 9
radio input "true"
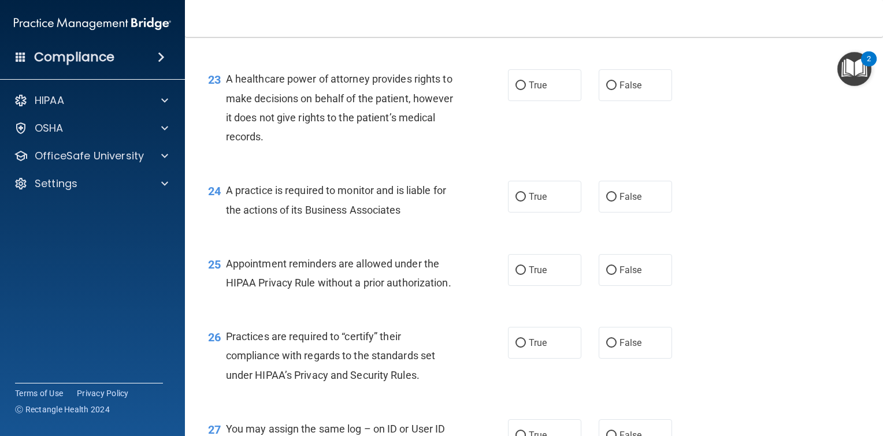
scroll to position [2312, 0]
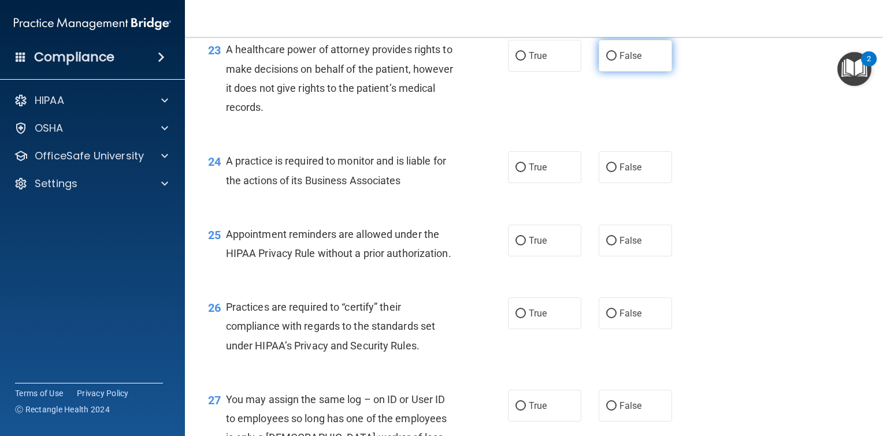
click at [606, 72] on label "False" at bounding box center [635, 56] width 73 height 32
click at [606, 61] on input "False" at bounding box center [611, 56] width 10 height 9
radio input "true"
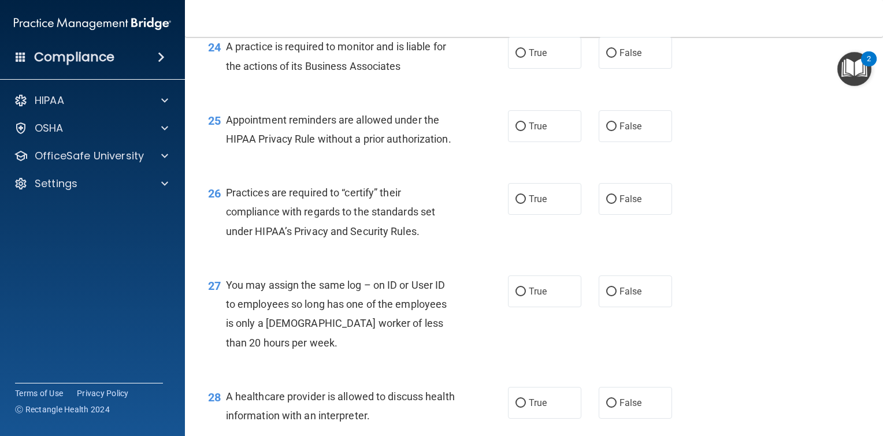
scroll to position [2428, 0]
click at [610, 57] on input "False" at bounding box center [611, 52] width 10 height 9
radio input "true"
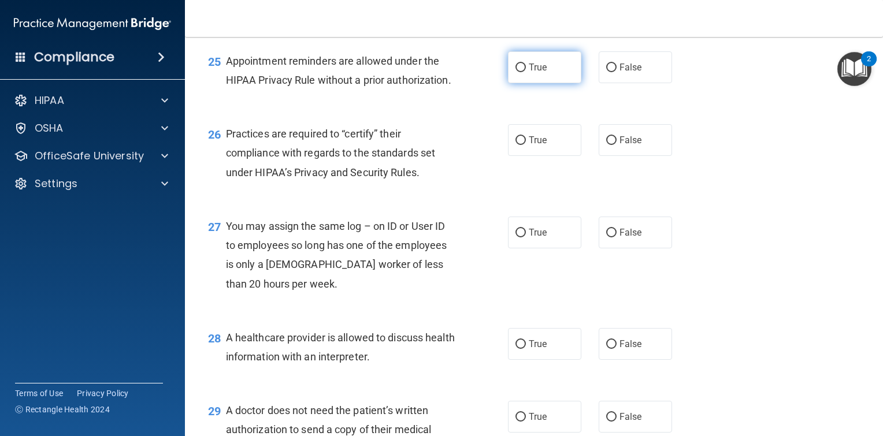
click at [517, 72] on input "True" at bounding box center [521, 68] width 10 height 9
radio input "true"
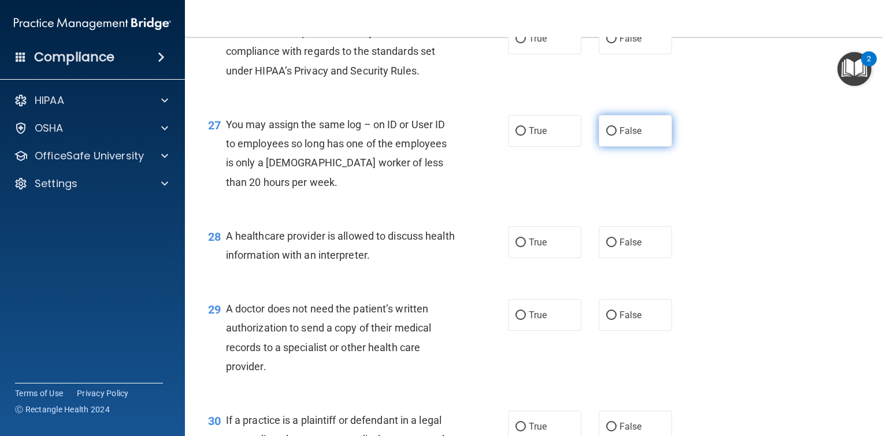
scroll to position [2601, 0]
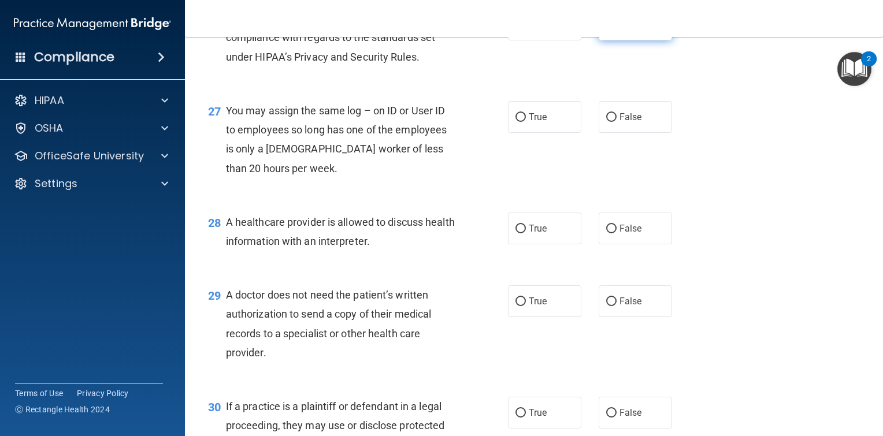
click at [607, 29] on input "False" at bounding box center [611, 25] width 10 height 9
radio input "true"
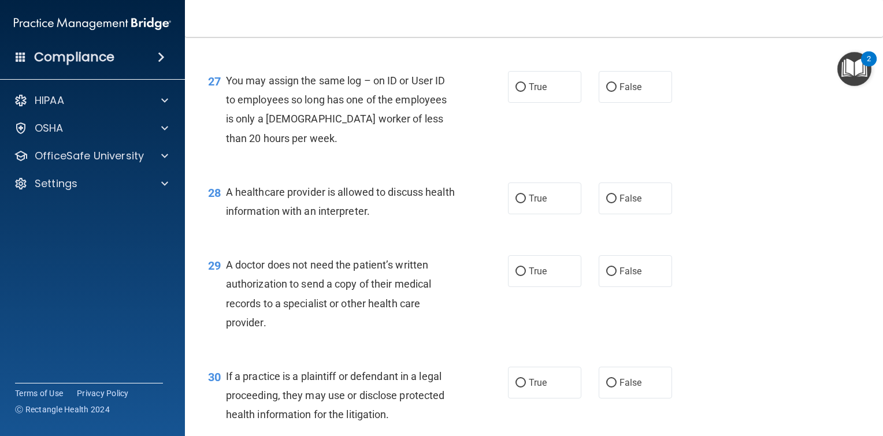
scroll to position [2659, 0]
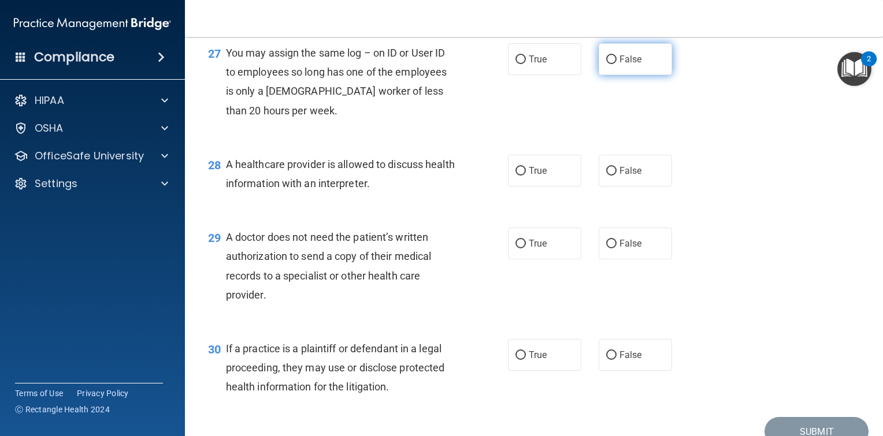
click at [608, 64] on input "False" at bounding box center [611, 59] width 10 height 9
radio input "true"
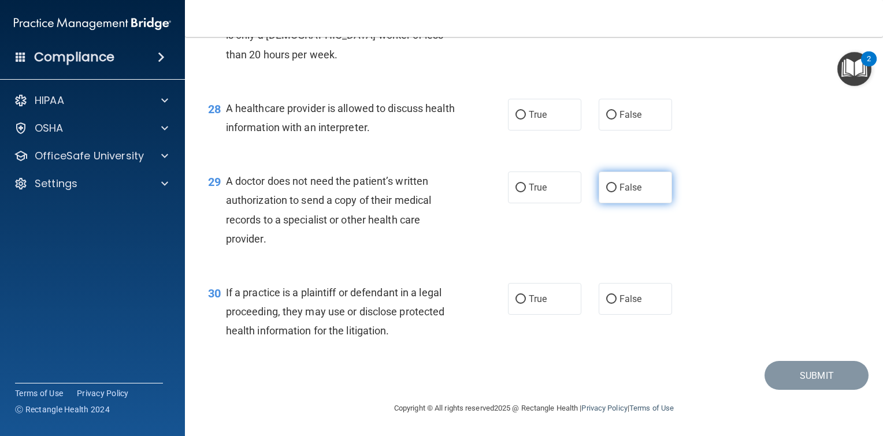
scroll to position [2773, 0]
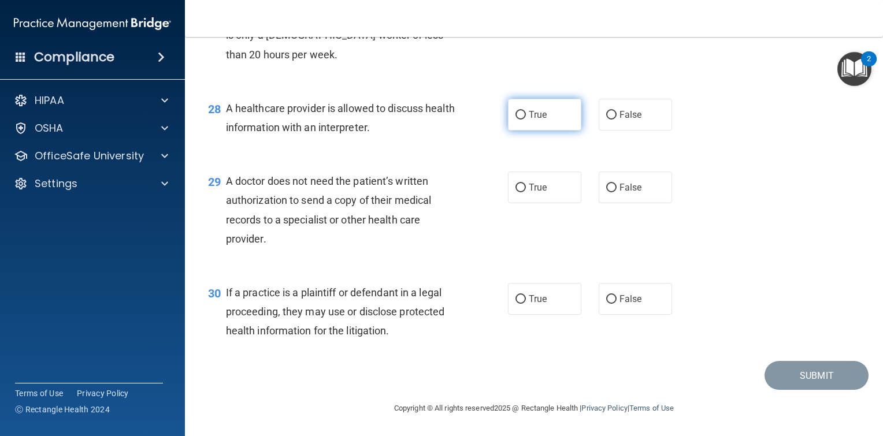
click at [518, 116] on input "True" at bounding box center [521, 115] width 10 height 9
radio input "true"
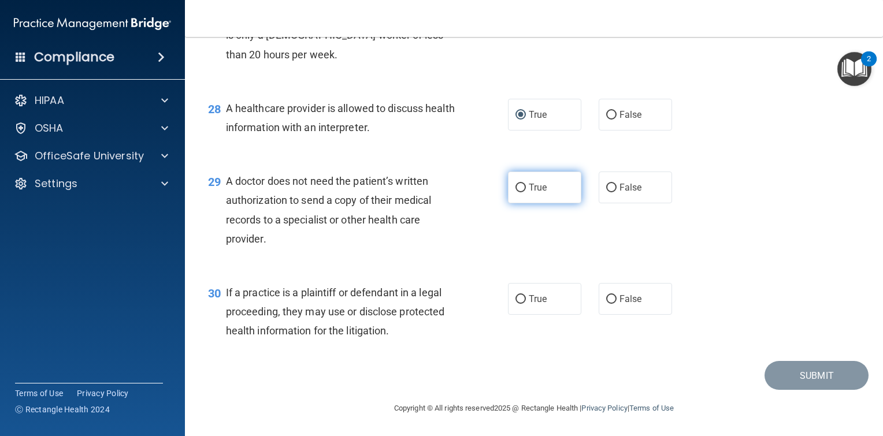
click at [516, 191] on input "True" at bounding box center [521, 188] width 10 height 9
radio input "true"
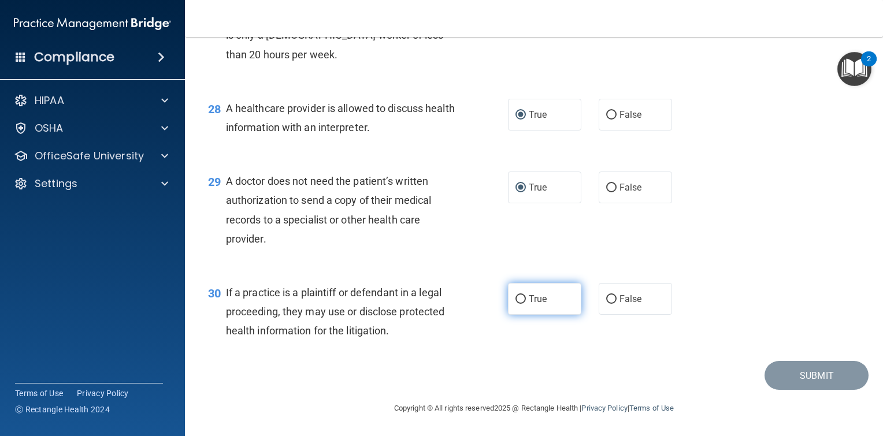
click at [519, 297] on input "True" at bounding box center [521, 299] width 10 height 9
radio input "true"
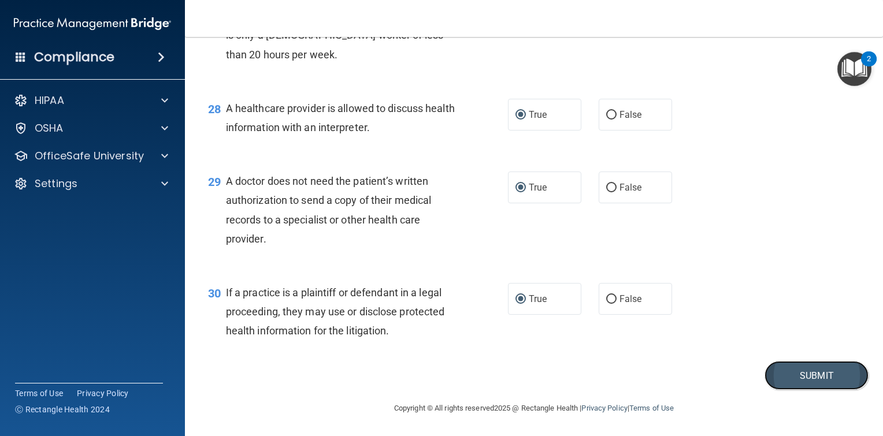
click at [781, 382] on button "Submit" at bounding box center [817, 375] width 104 height 29
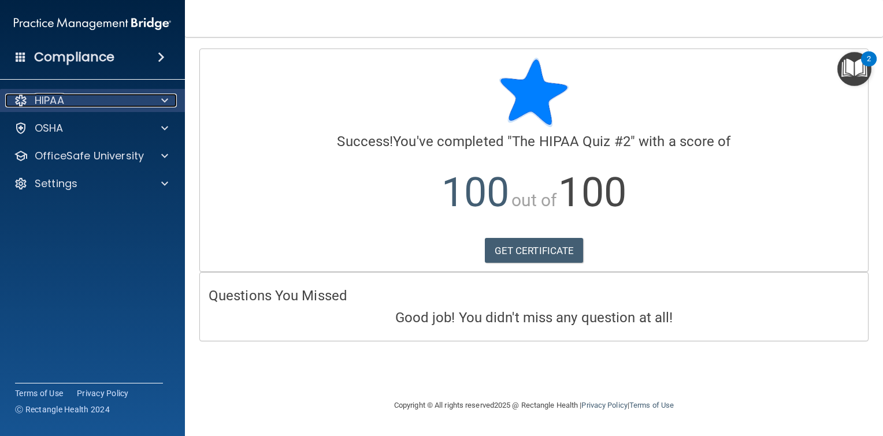
click at [162, 101] on span at bounding box center [164, 101] width 7 height 14
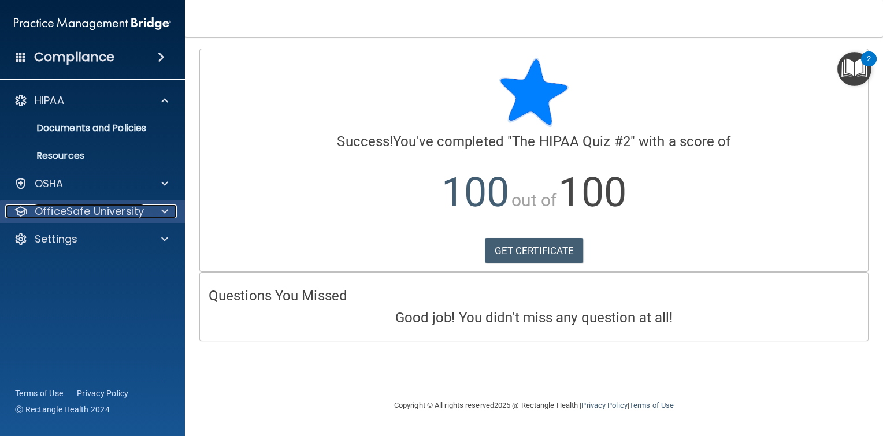
click at [124, 210] on p "OfficeSafe University" at bounding box center [89, 212] width 109 height 14
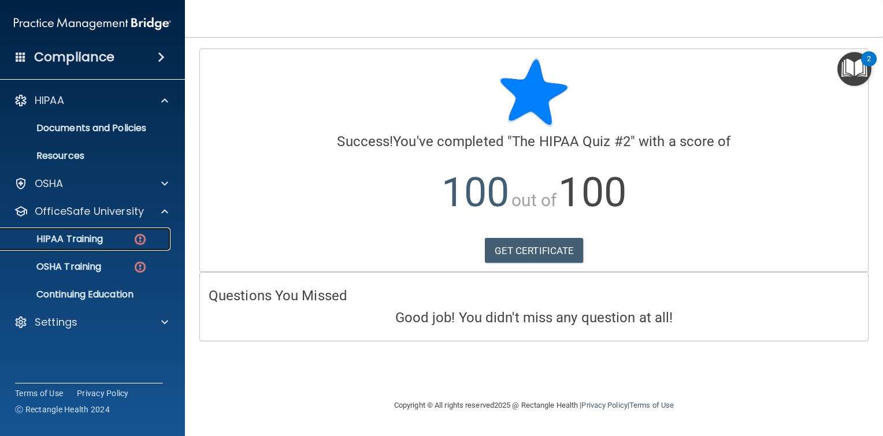
click at [116, 240] on div "HIPAA Training" at bounding box center [87, 240] width 158 height 12
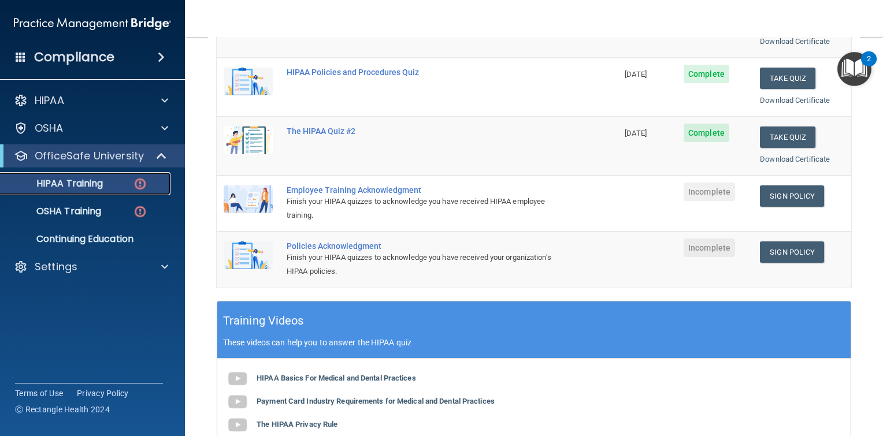
scroll to position [231, 0]
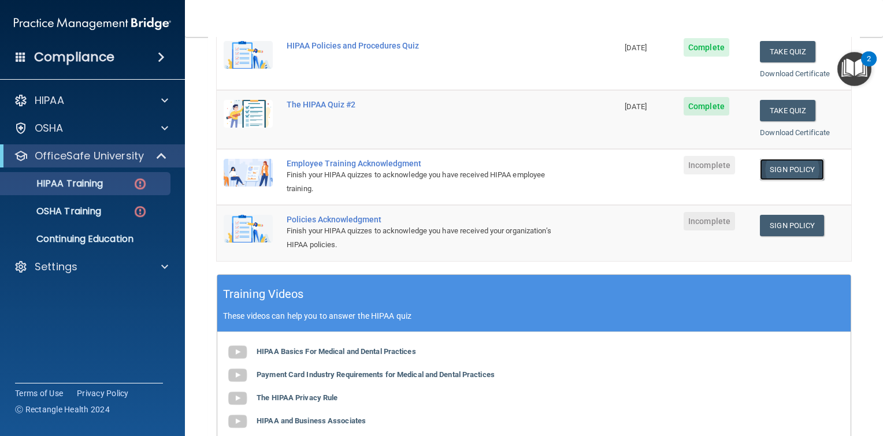
click at [777, 171] on link "Sign Policy" at bounding box center [792, 169] width 64 height 21
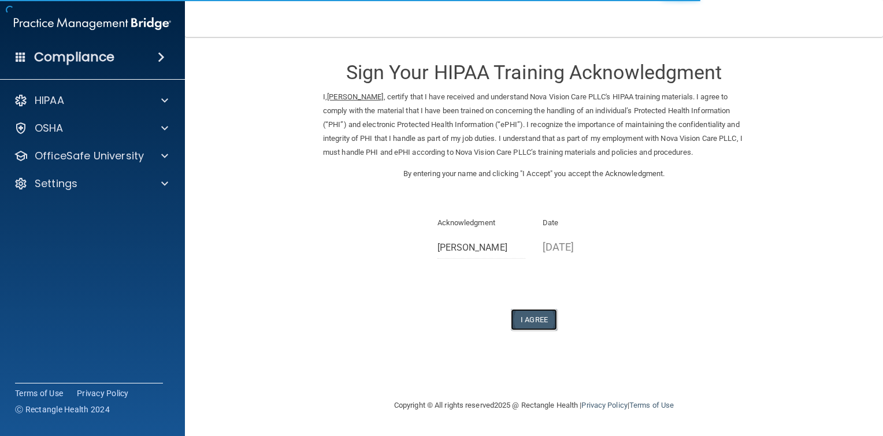
click at [536, 331] on button "I Agree" at bounding box center [534, 319] width 46 height 21
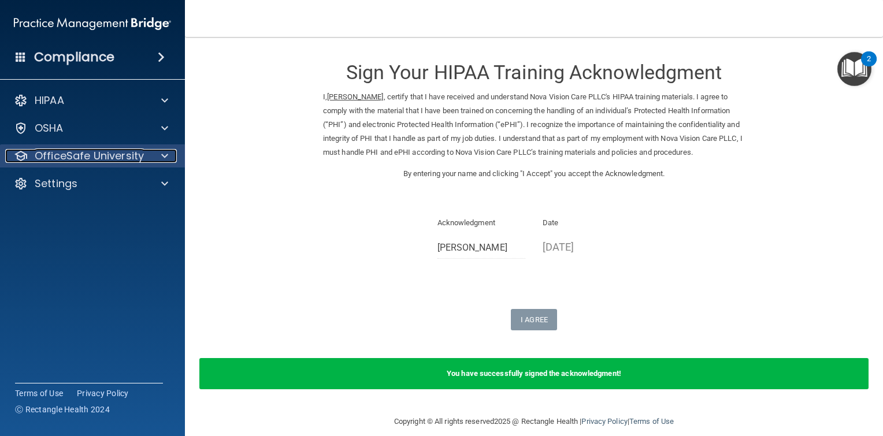
click at [163, 154] on span at bounding box center [164, 156] width 7 height 14
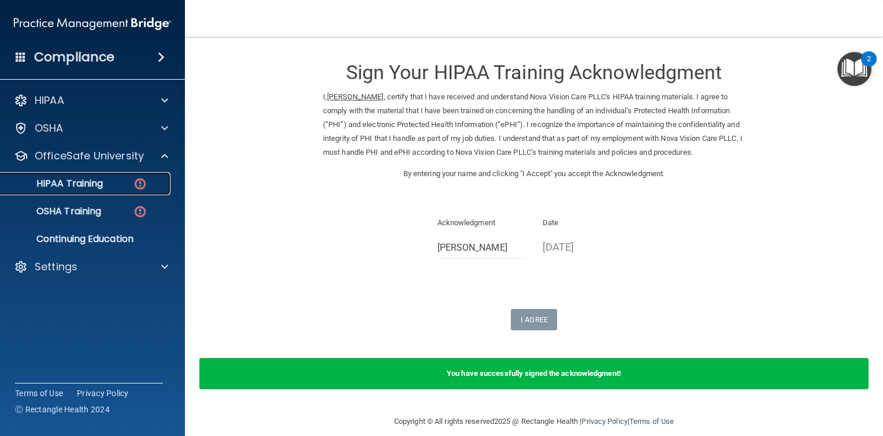
click at [116, 180] on div "HIPAA Training" at bounding box center [87, 184] width 158 height 12
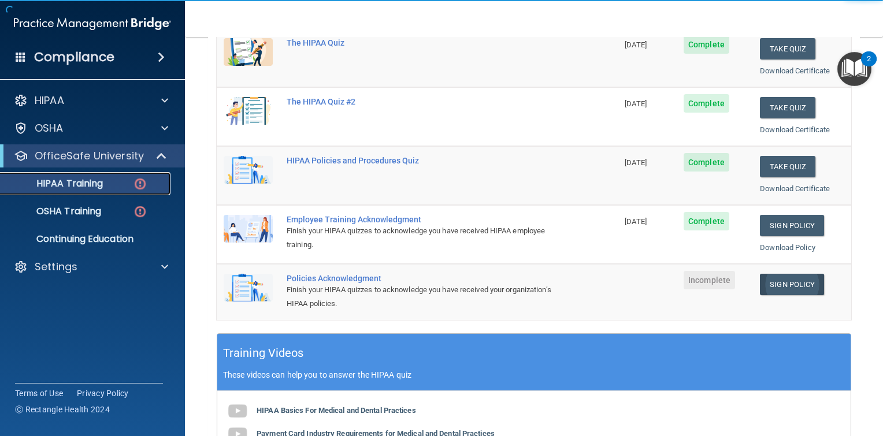
scroll to position [231, 0]
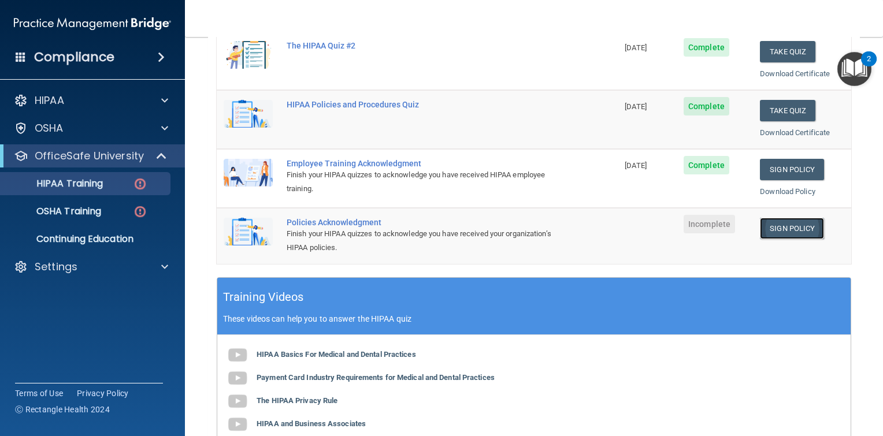
click at [789, 225] on link "Sign Policy" at bounding box center [792, 228] width 64 height 21
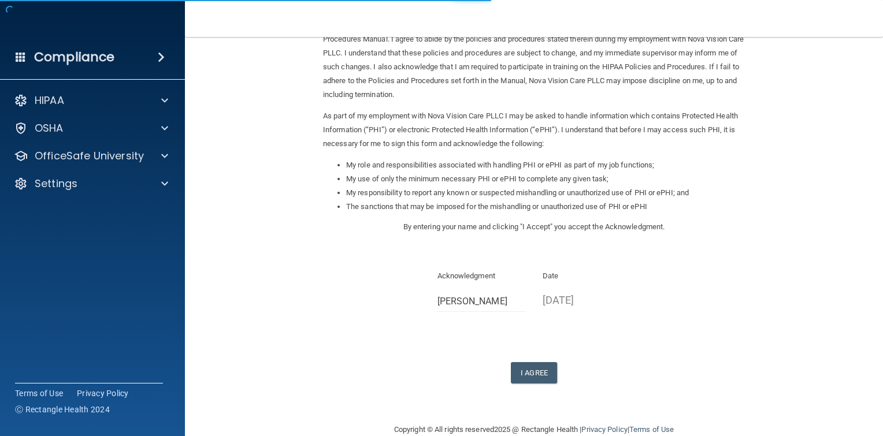
scroll to position [92, 0]
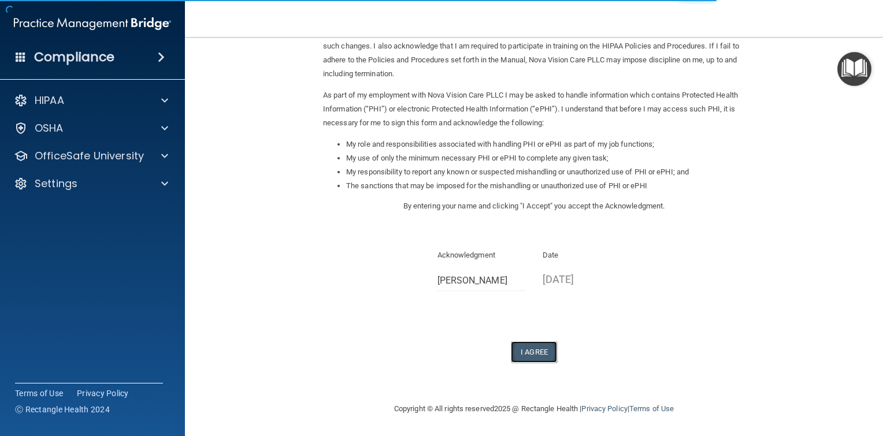
click at [537, 356] on button "I Agree" at bounding box center [534, 352] width 46 height 21
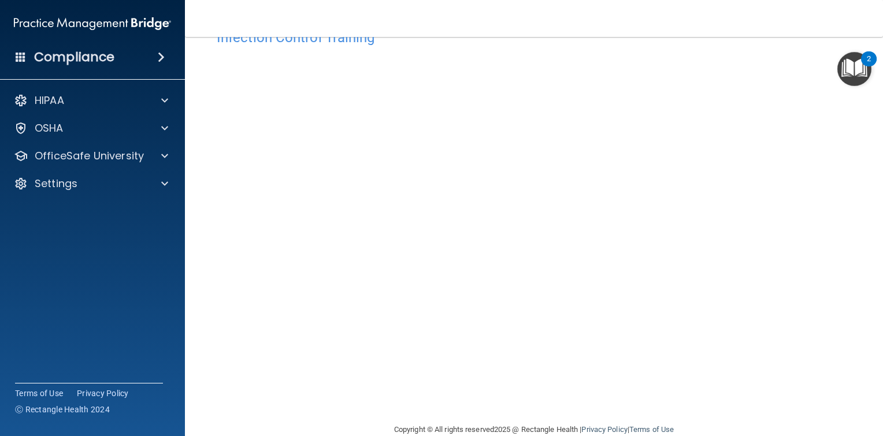
scroll to position [58, 0]
